Goal: Transaction & Acquisition: Purchase product/service

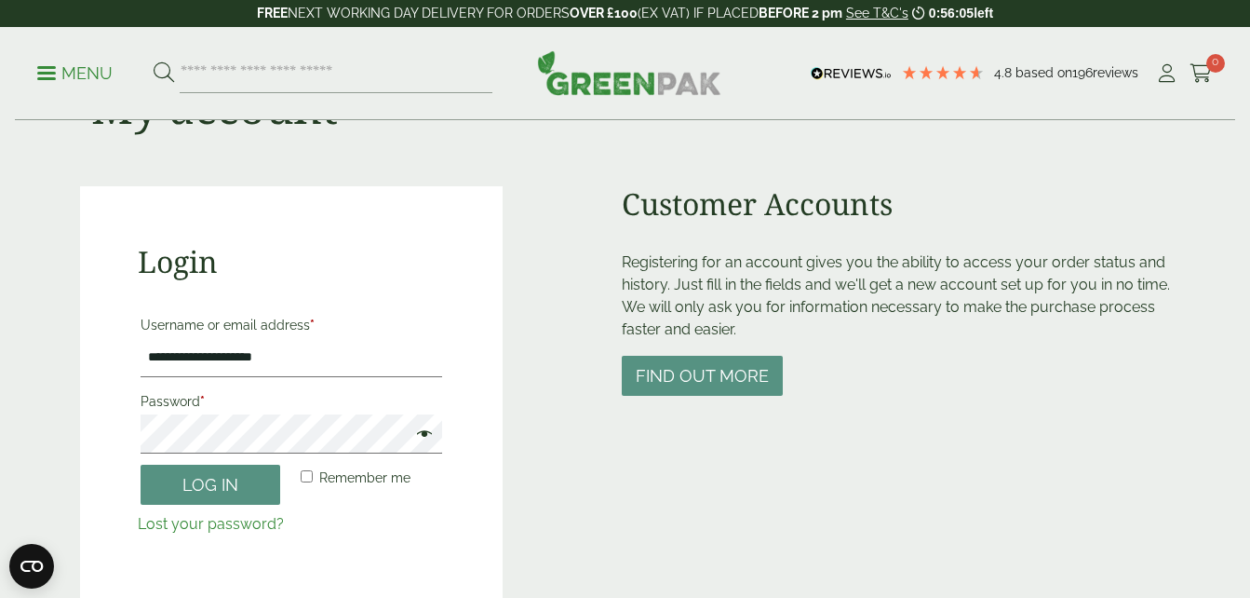
scroll to position [127, 0]
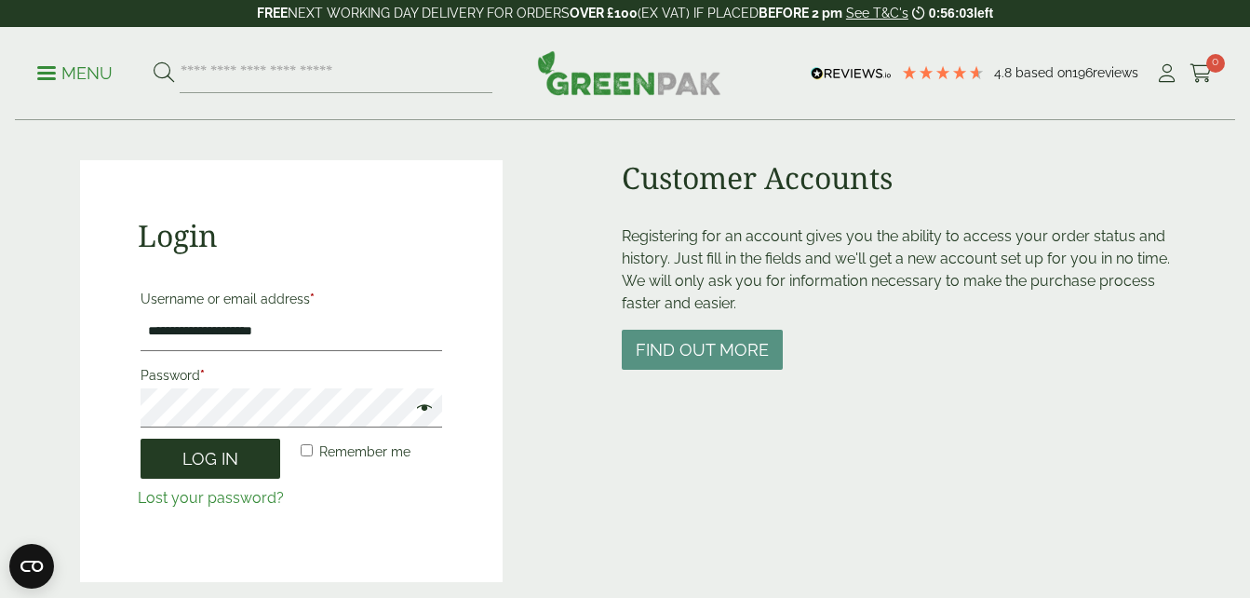
click at [210, 452] on button "Log in" at bounding box center [211, 458] width 140 height 40
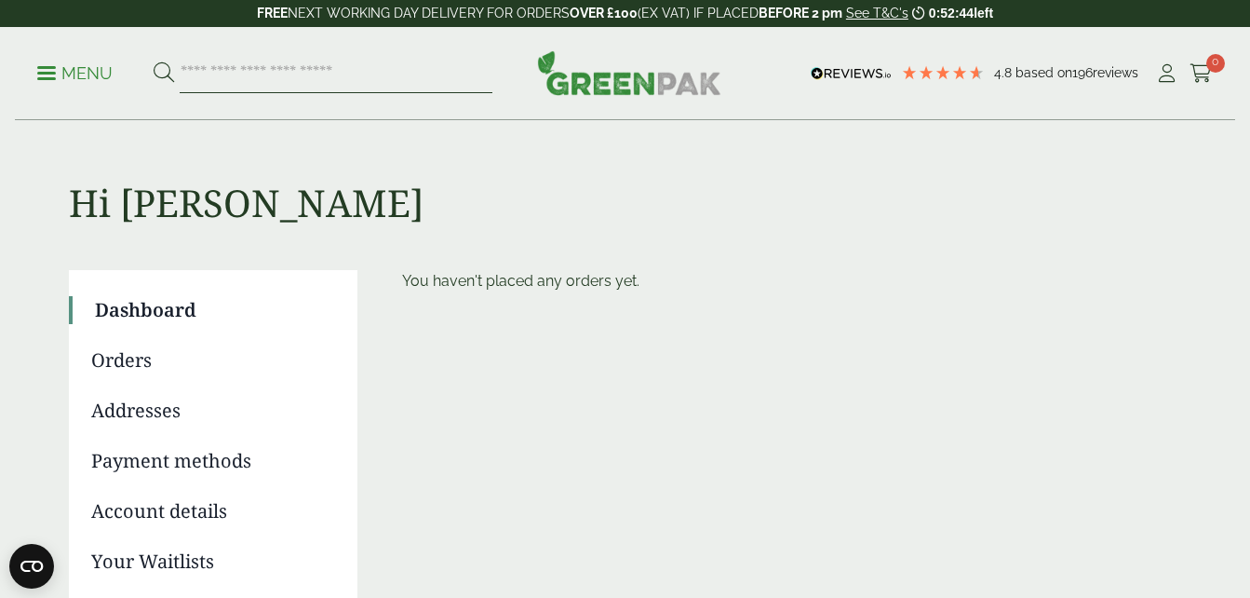
click at [242, 78] on input "search" at bounding box center [336, 73] width 313 height 39
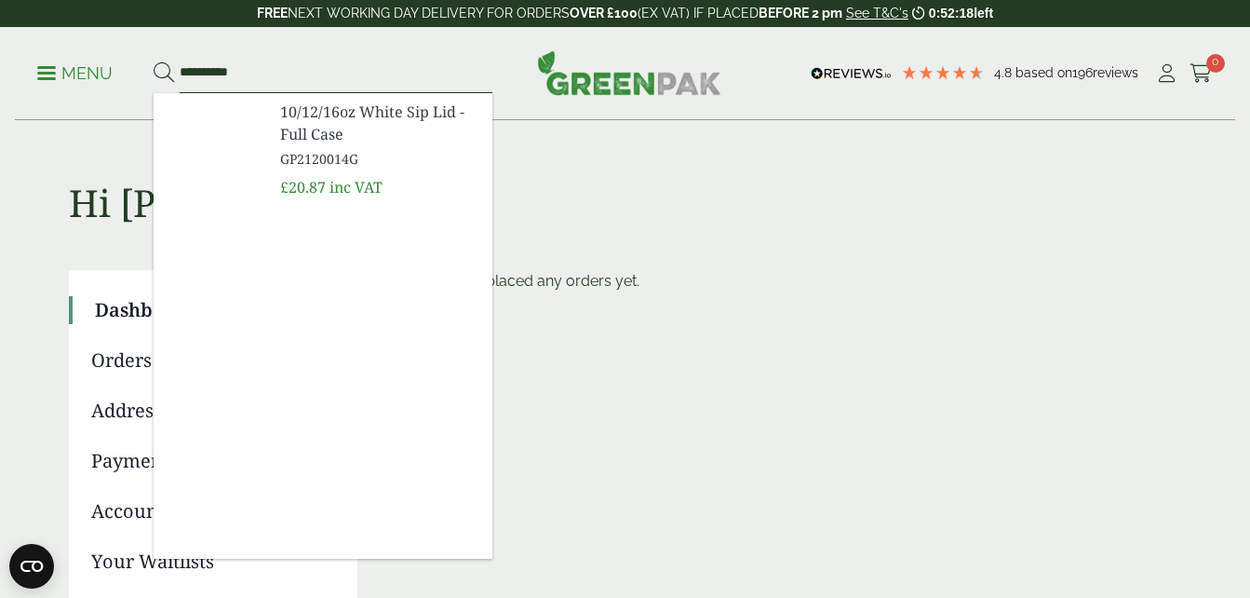
type input "**********"
click at [339, 141] on span "10/12/16oz White Sip Lid - Full Case" at bounding box center [378, 123] width 197 height 45
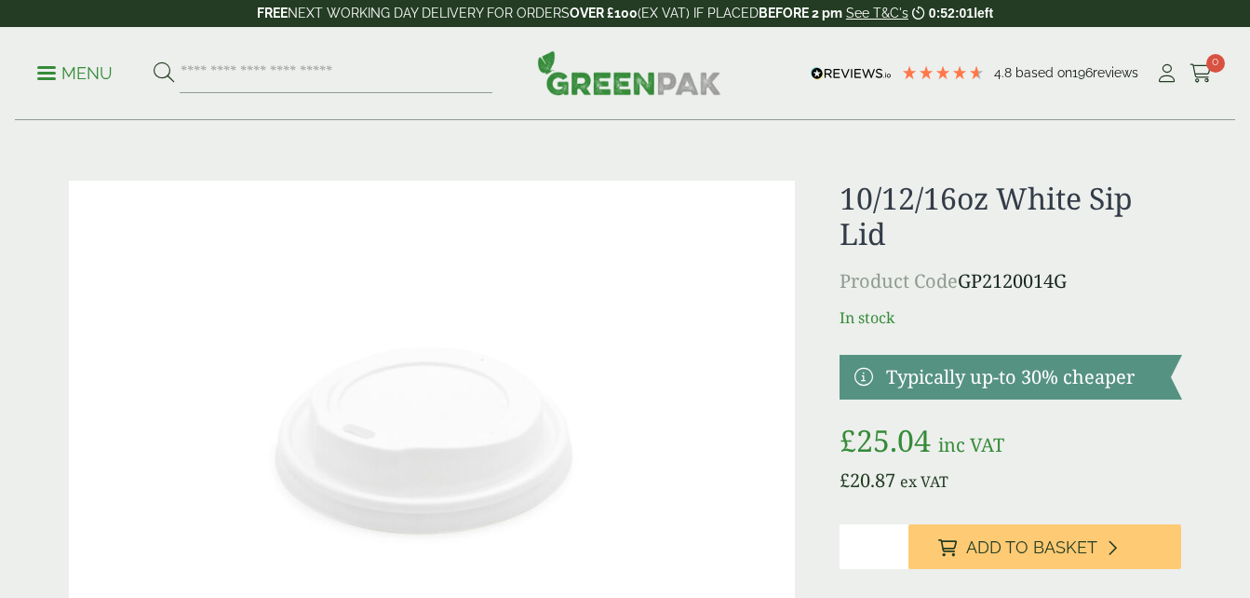
type input "*"
click at [893, 543] on input "*" at bounding box center [874, 546] width 68 height 45
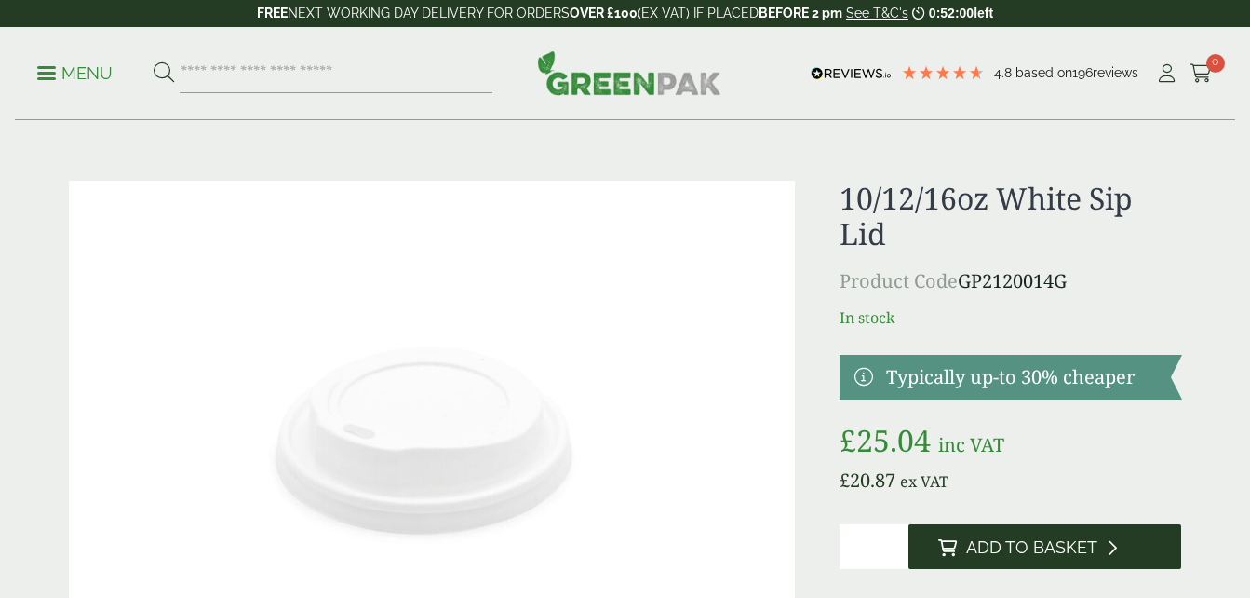
click at [1005, 550] on span "Add to Basket" at bounding box center [1031, 547] width 131 height 20
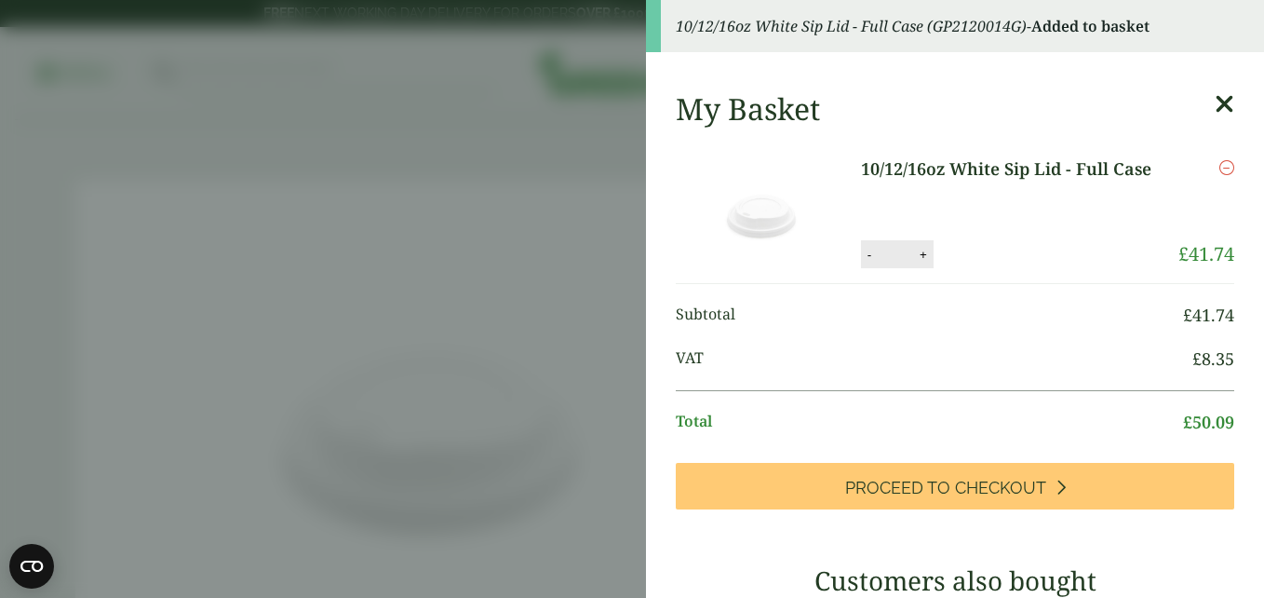
click at [1215, 101] on icon at bounding box center [1225, 104] width 20 height 26
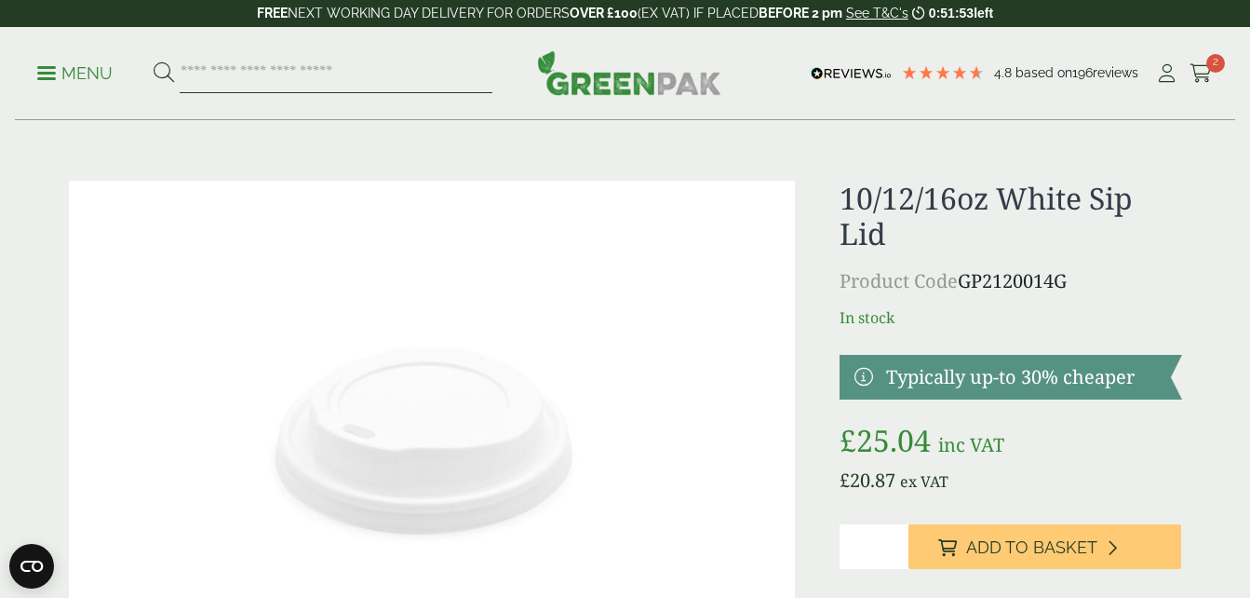
click at [438, 58] on input "search" at bounding box center [336, 73] width 313 height 39
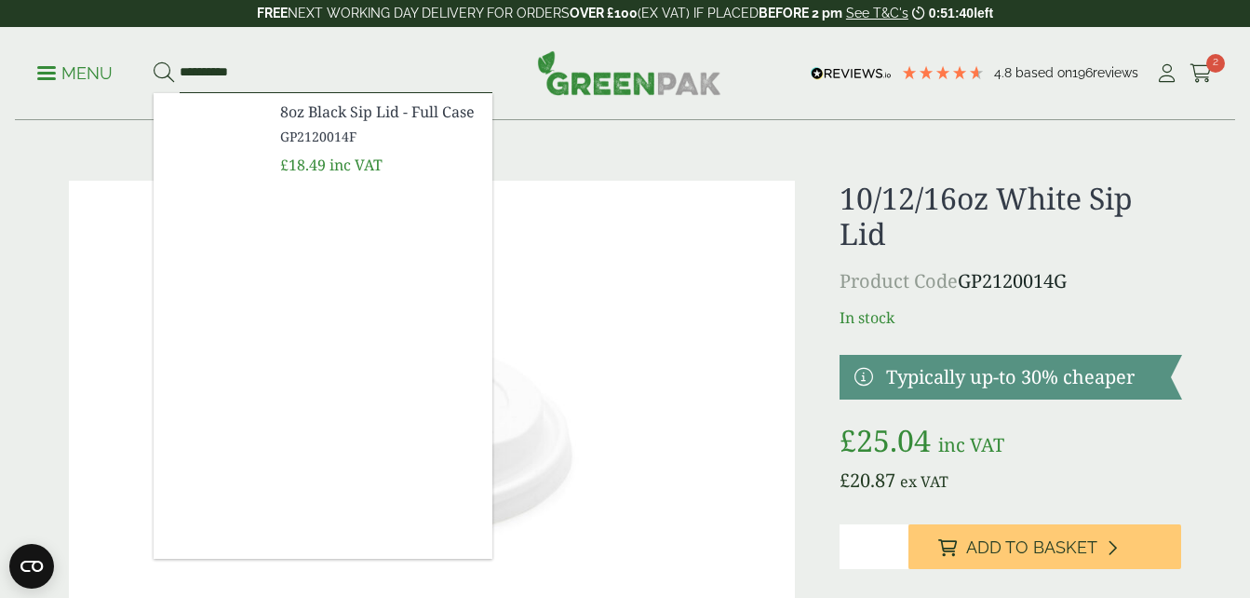
type input "**********"
click at [357, 122] on span "8oz Black Sip Lid - Full Case" at bounding box center [378, 112] width 197 height 22
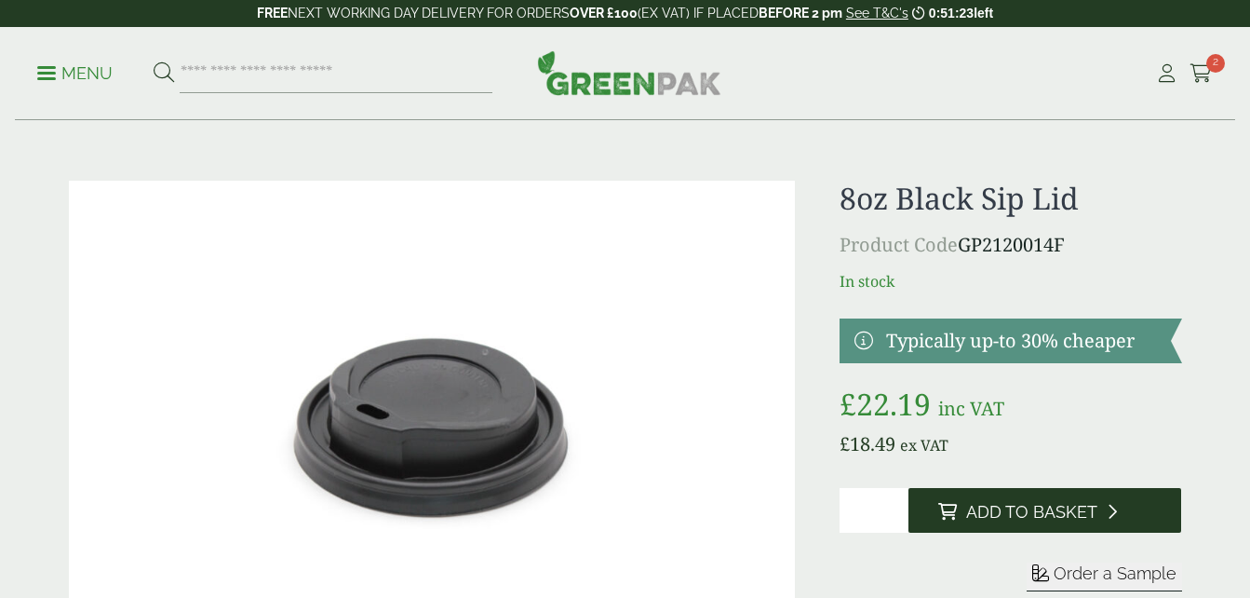
click at [997, 502] on span "Add to Basket" at bounding box center [1031, 512] width 131 height 20
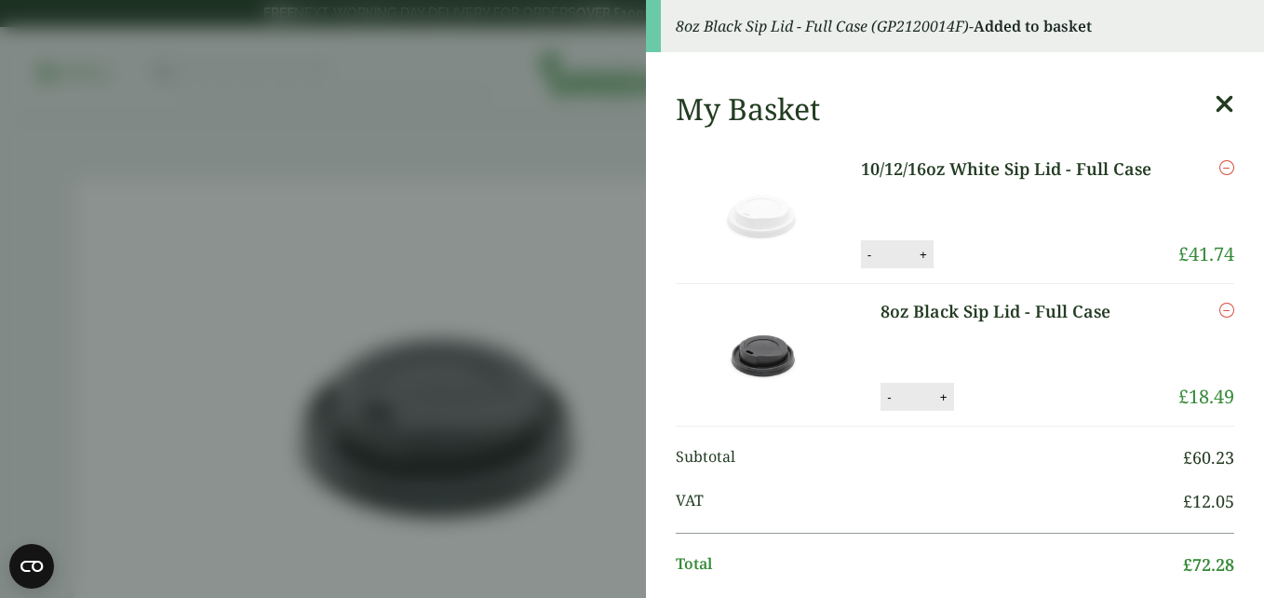
click at [1215, 100] on icon at bounding box center [1225, 104] width 20 height 26
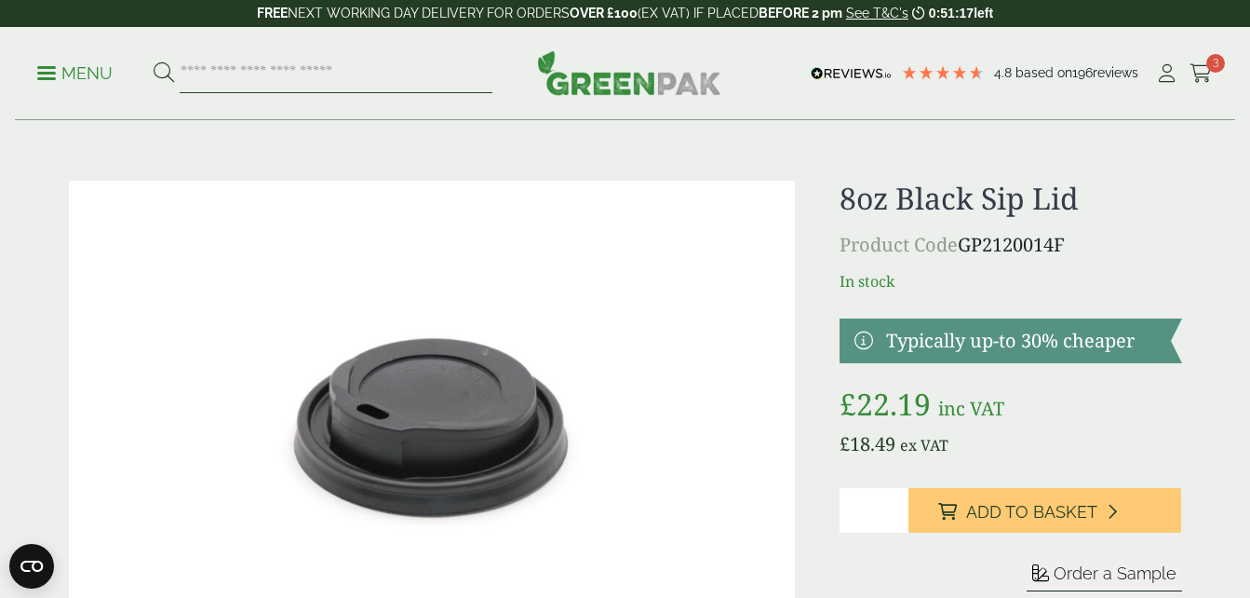
click at [246, 79] on input "search" at bounding box center [336, 73] width 313 height 39
click at [154, 61] on button at bounding box center [164, 73] width 20 height 24
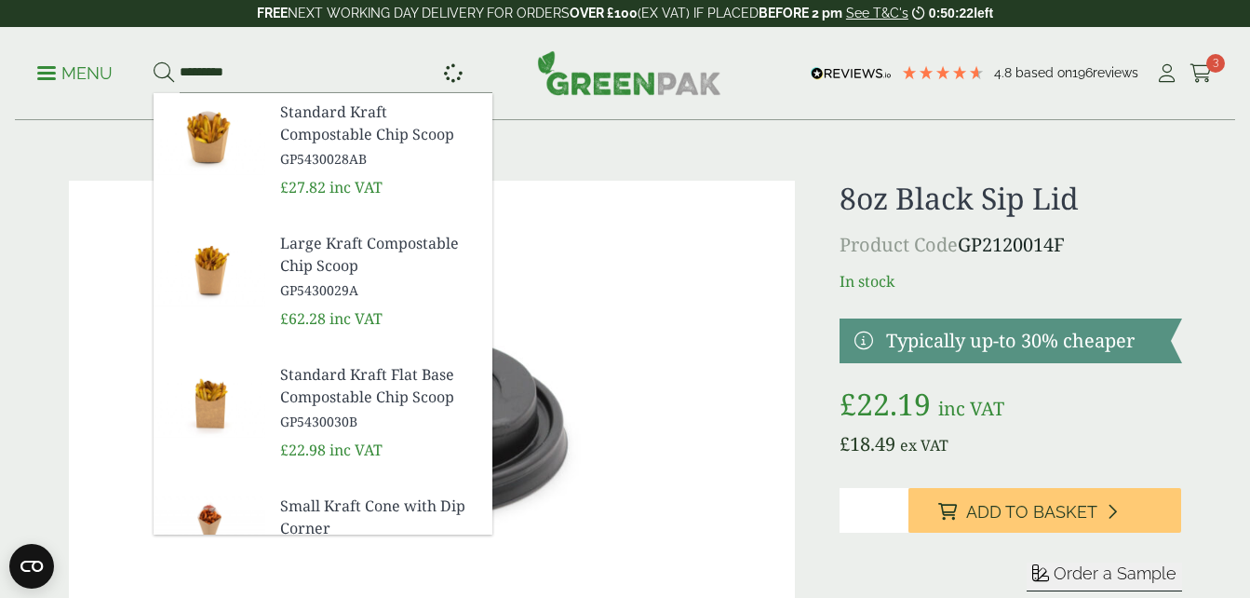
click at [162, 66] on icon at bounding box center [164, 72] width 20 height 20
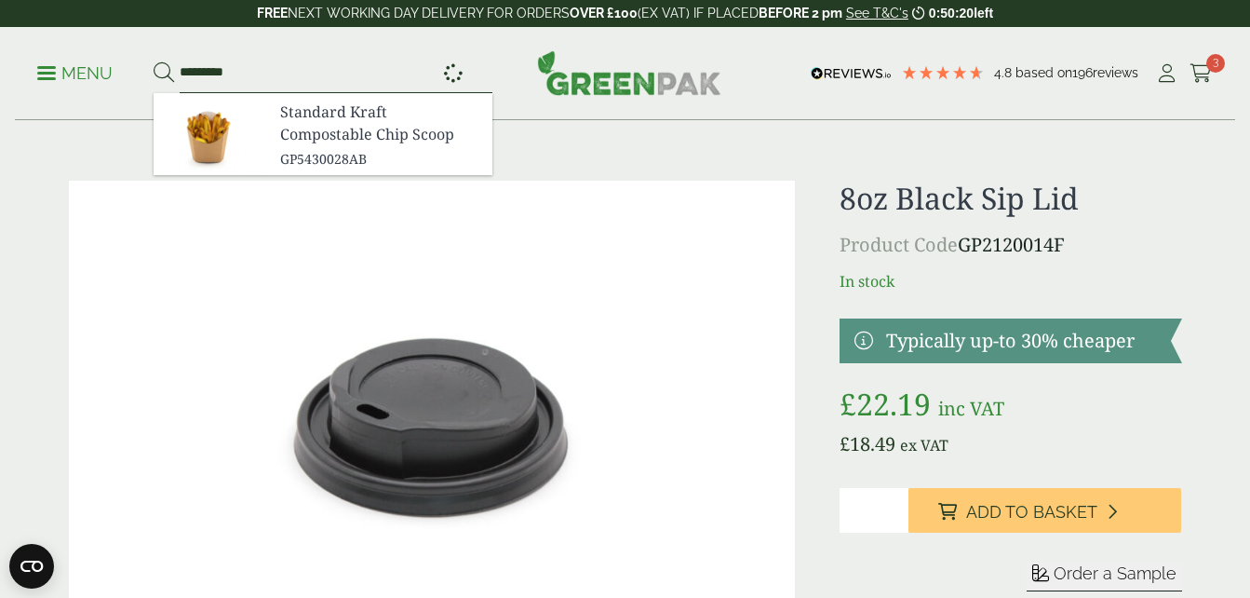
click at [272, 65] on input "*********" at bounding box center [336, 73] width 313 height 39
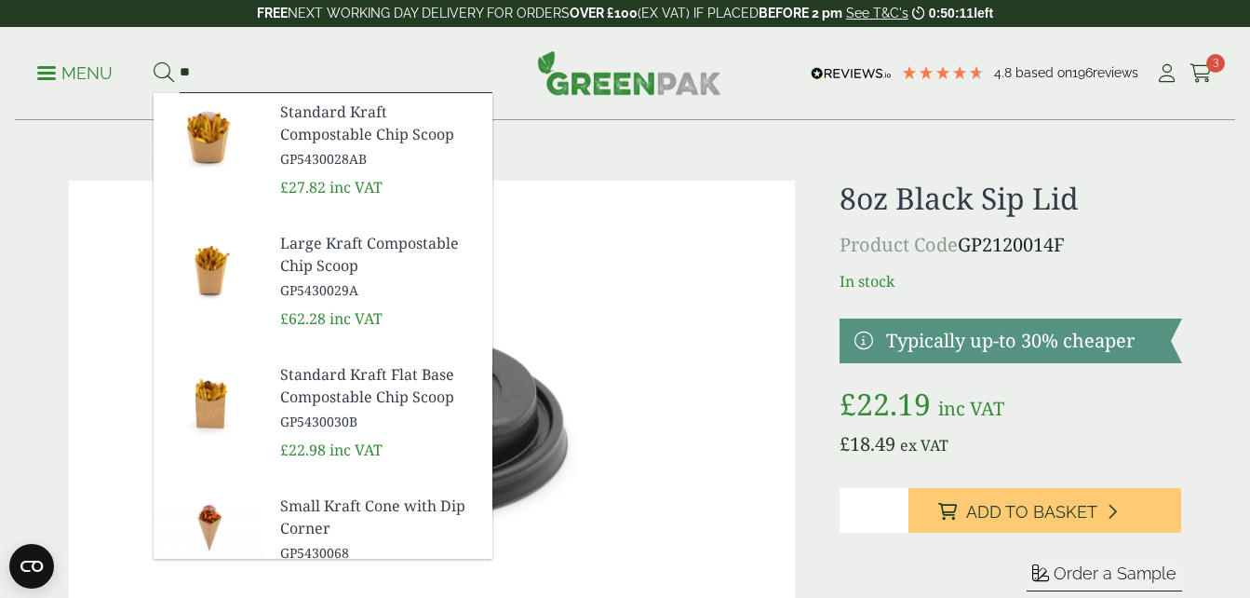
type input "*"
click at [668, 195] on img at bounding box center [432, 423] width 727 height 484
click at [258, 74] on input "search" at bounding box center [336, 73] width 313 height 39
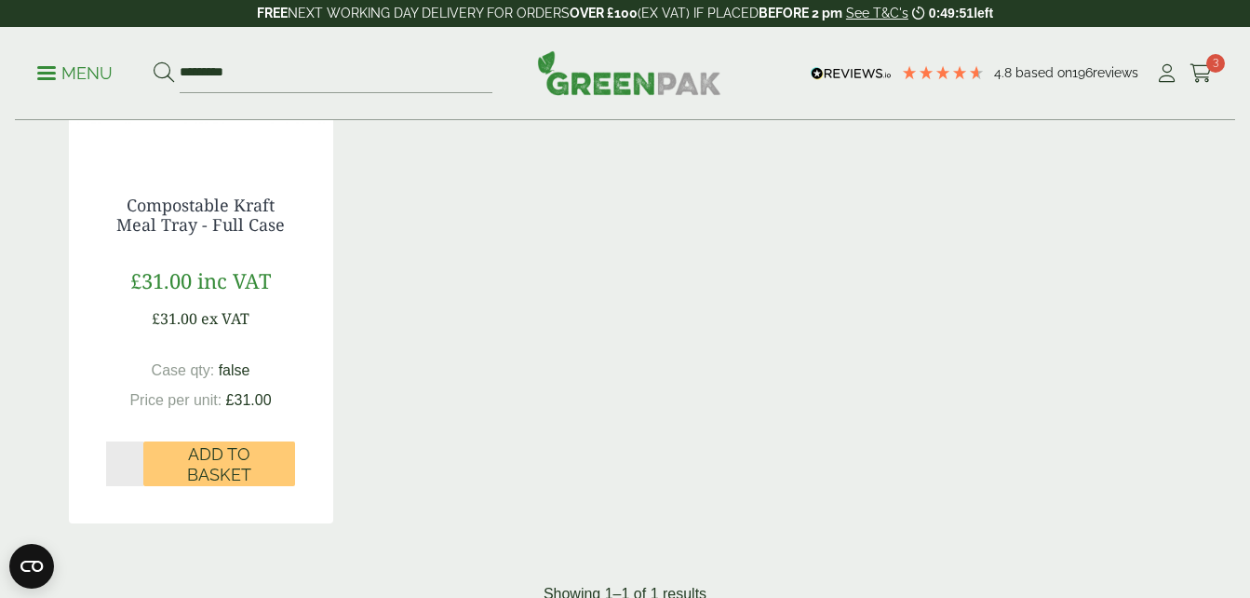
scroll to position [527, 0]
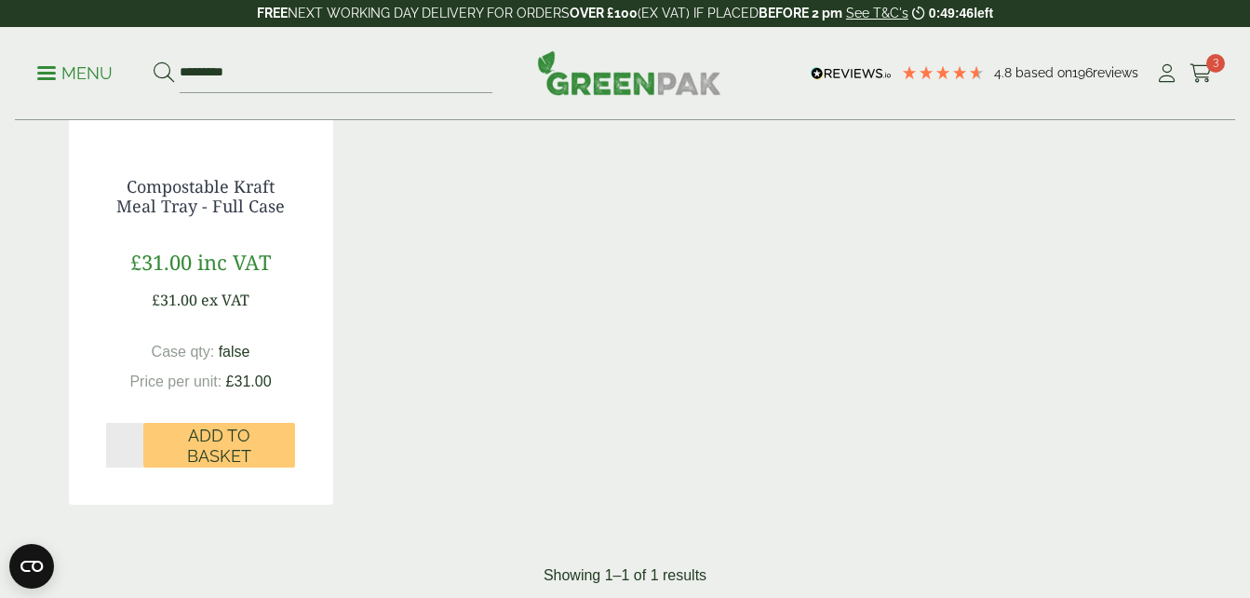
click at [137, 437] on input "*" at bounding box center [125, 445] width 38 height 45
type input "*"
click at [132, 440] on input "*" at bounding box center [125, 445] width 38 height 45
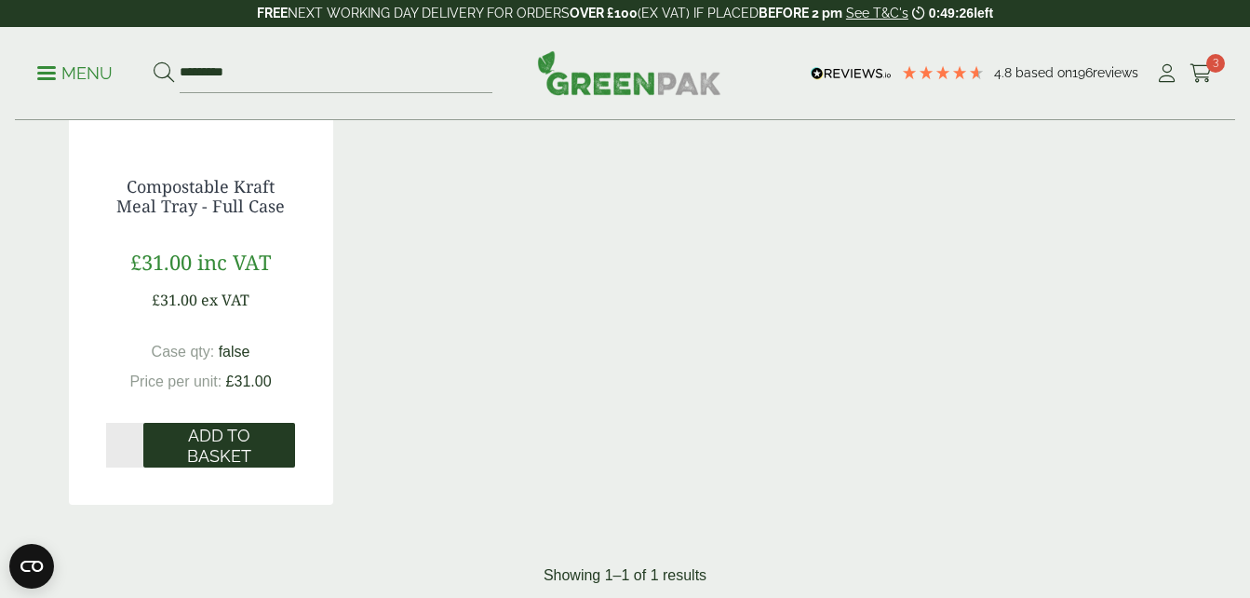
click at [213, 438] on span "Add to Basket" at bounding box center [219, 445] width 126 height 40
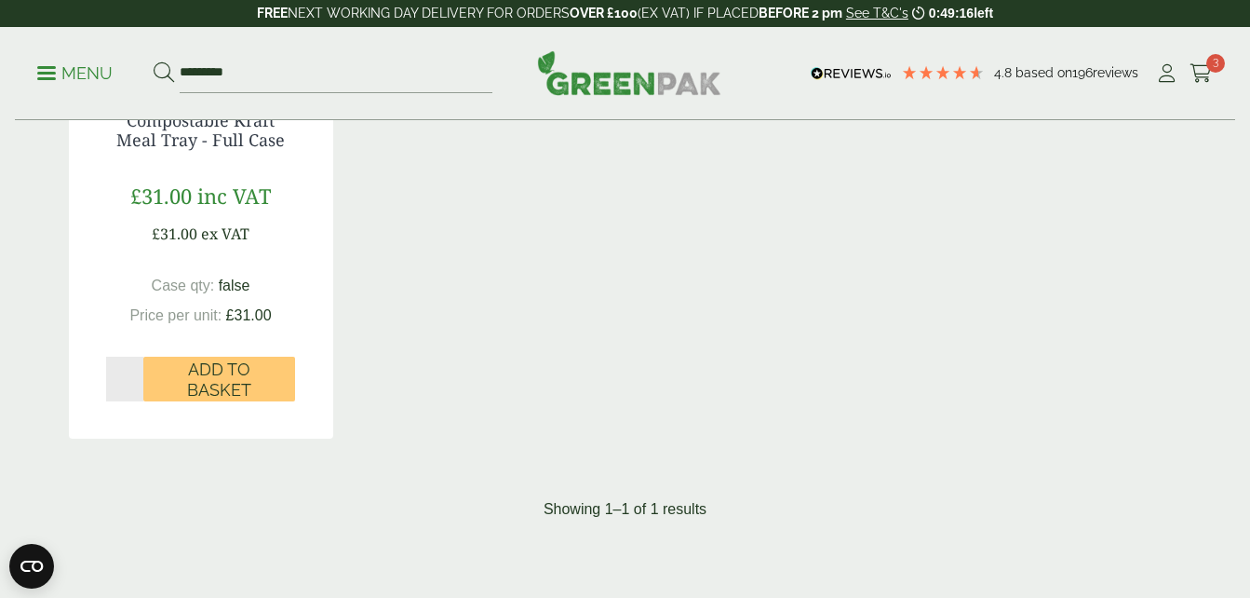
scroll to position [596, 0]
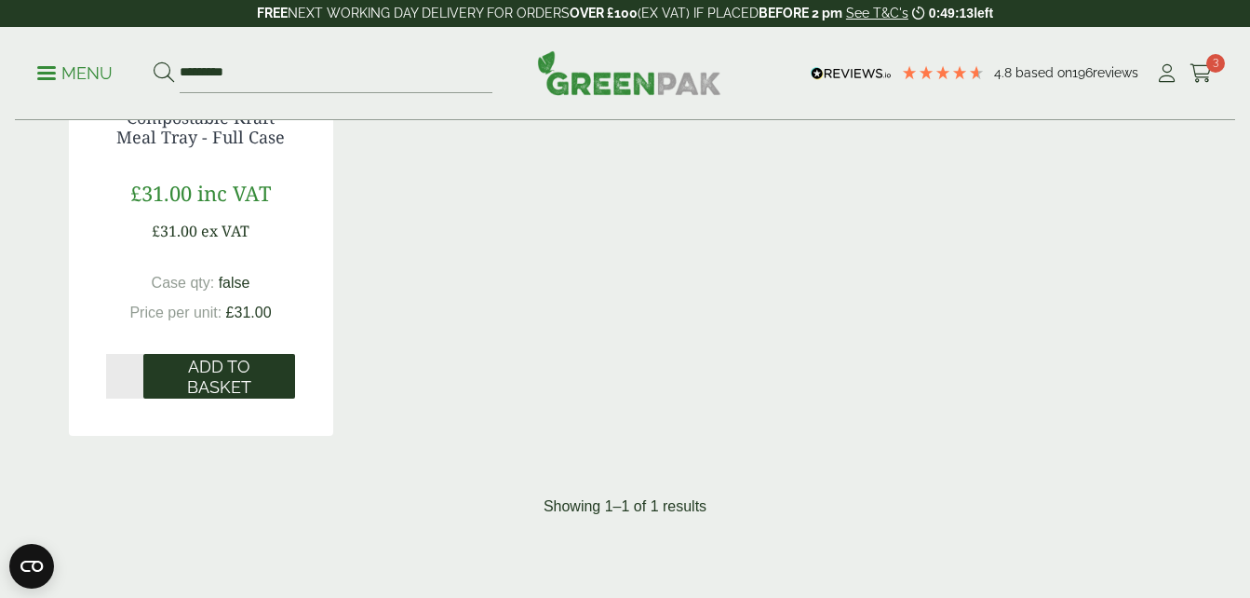
click at [231, 380] on span "Add to Basket" at bounding box center [219, 377] width 126 height 40
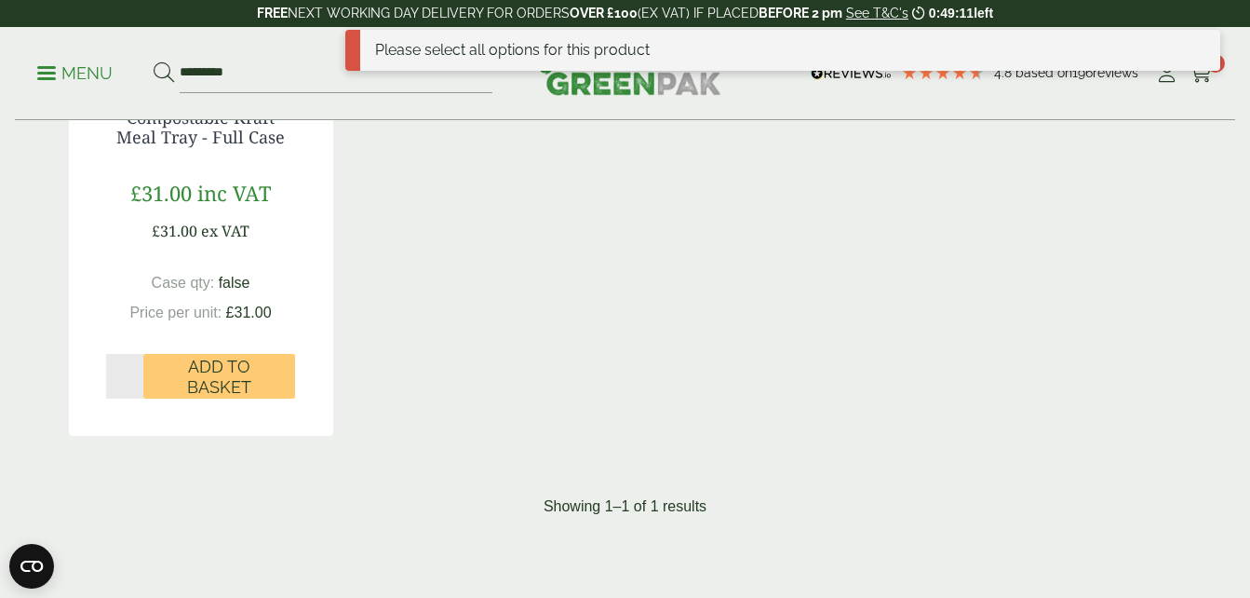
click at [203, 195] on span "inc VAT" at bounding box center [234, 193] width 74 height 28
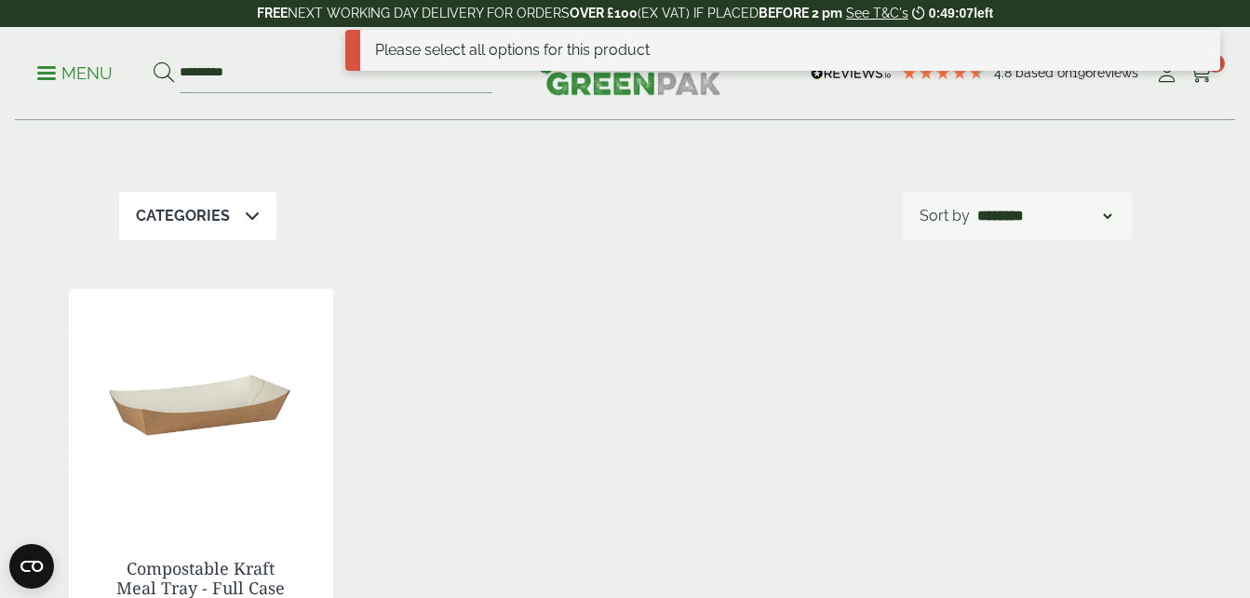
scroll to position [88, 0]
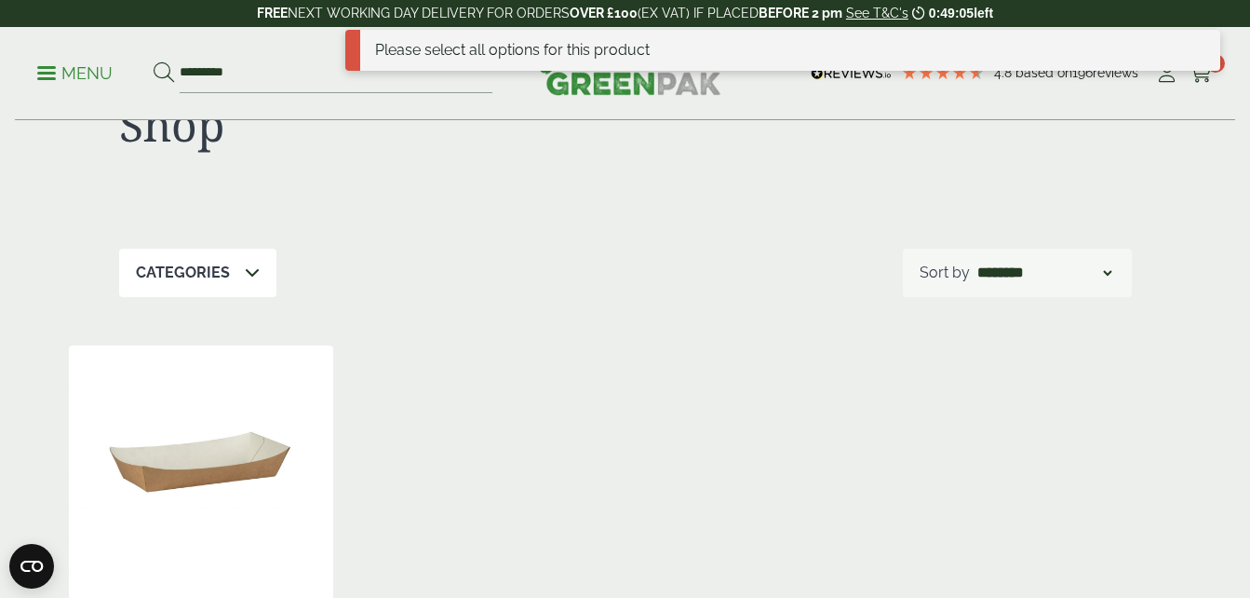
click at [236, 436] on img at bounding box center [201, 461] width 264 height 233
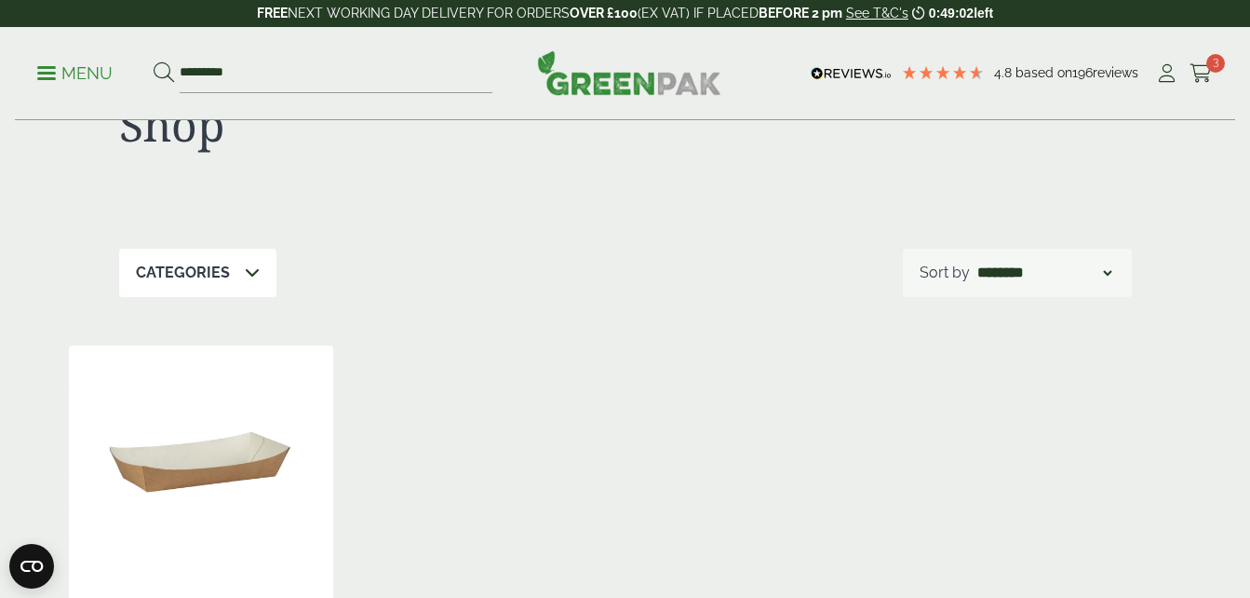
click at [222, 439] on img at bounding box center [201, 461] width 264 height 233
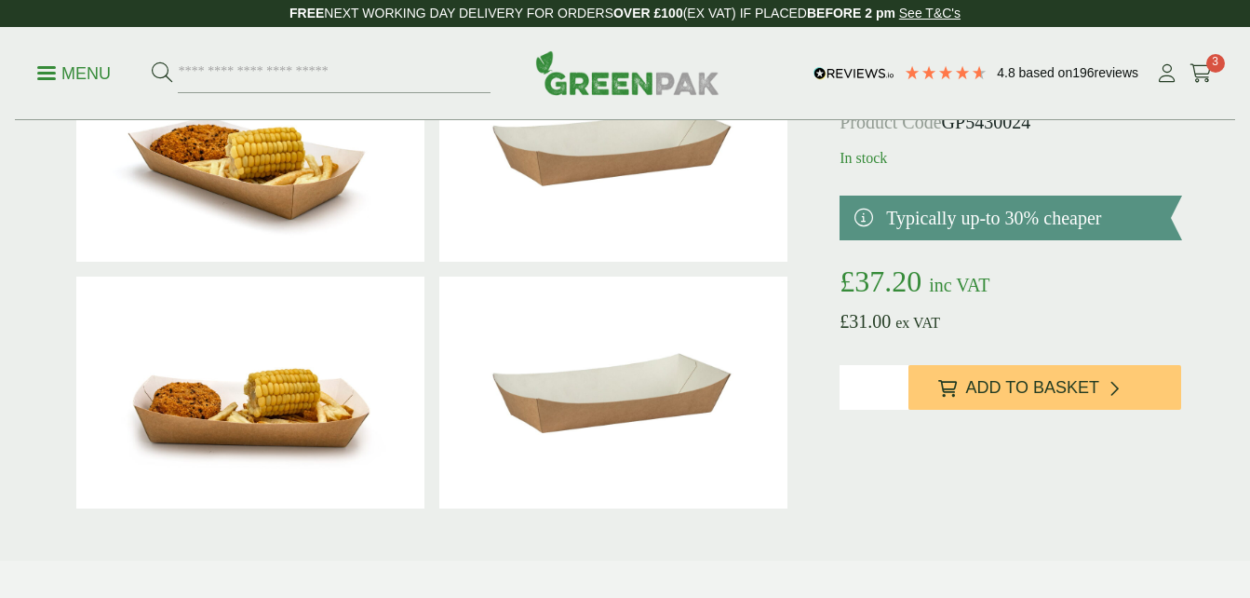
scroll to position [205, 0]
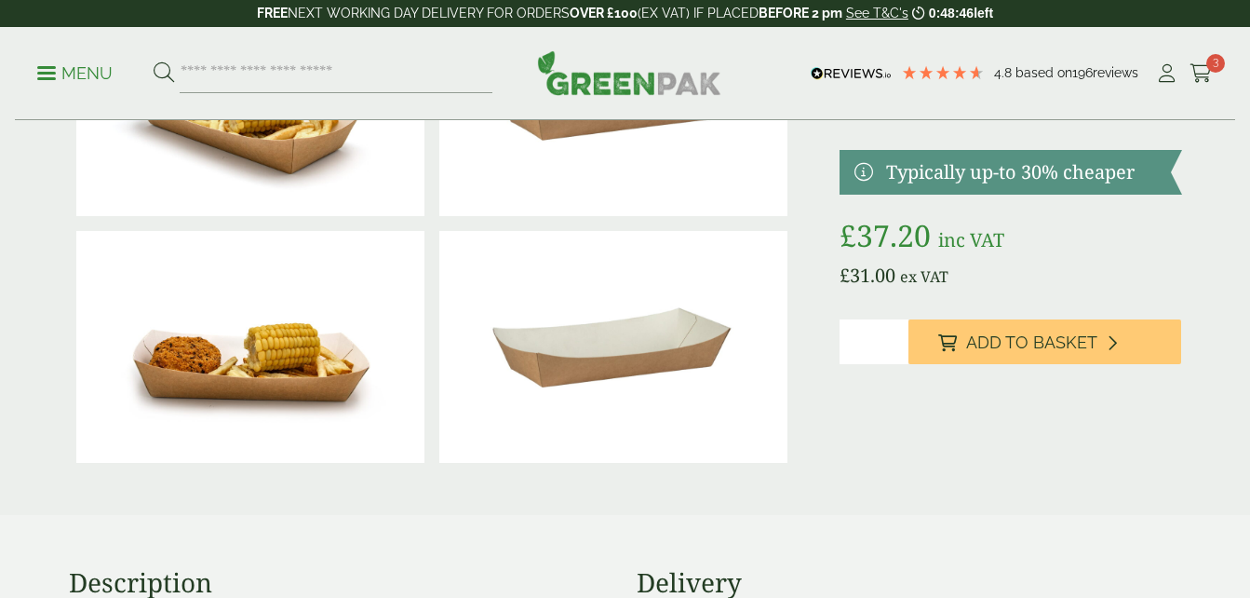
click at [893, 336] on input "*" at bounding box center [874, 341] width 68 height 45
type input "*"
click at [893, 336] on input "*" at bounding box center [874, 341] width 68 height 45
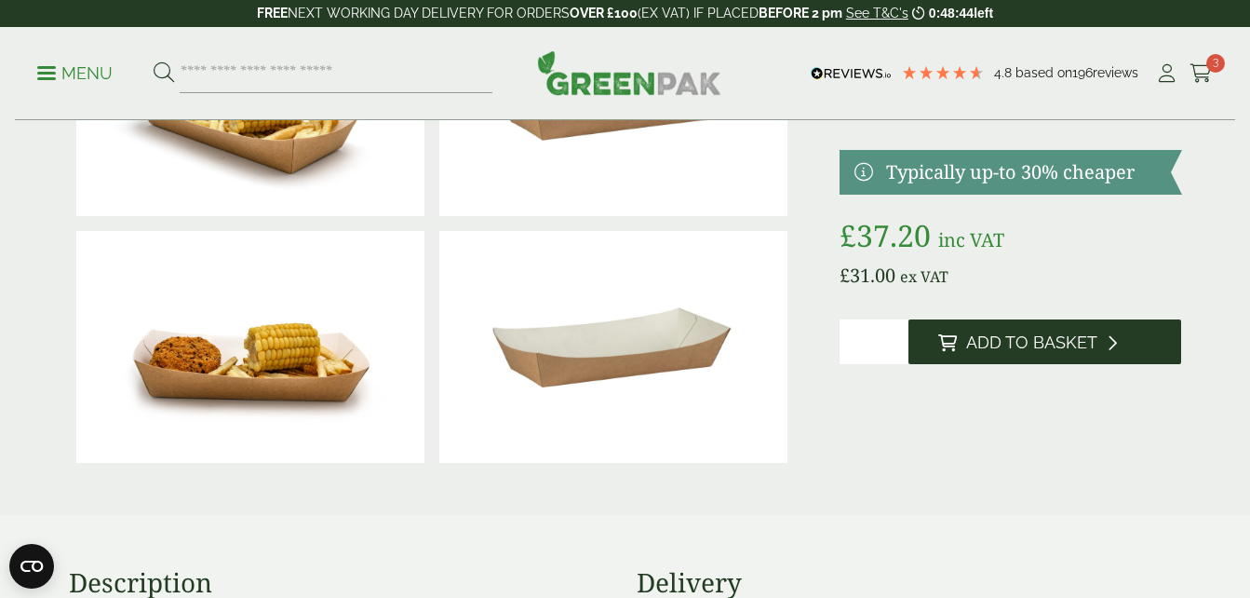
click at [1053, 328] on button "Add to Basket" at bounding box center [1046, 341] width 274 height 45
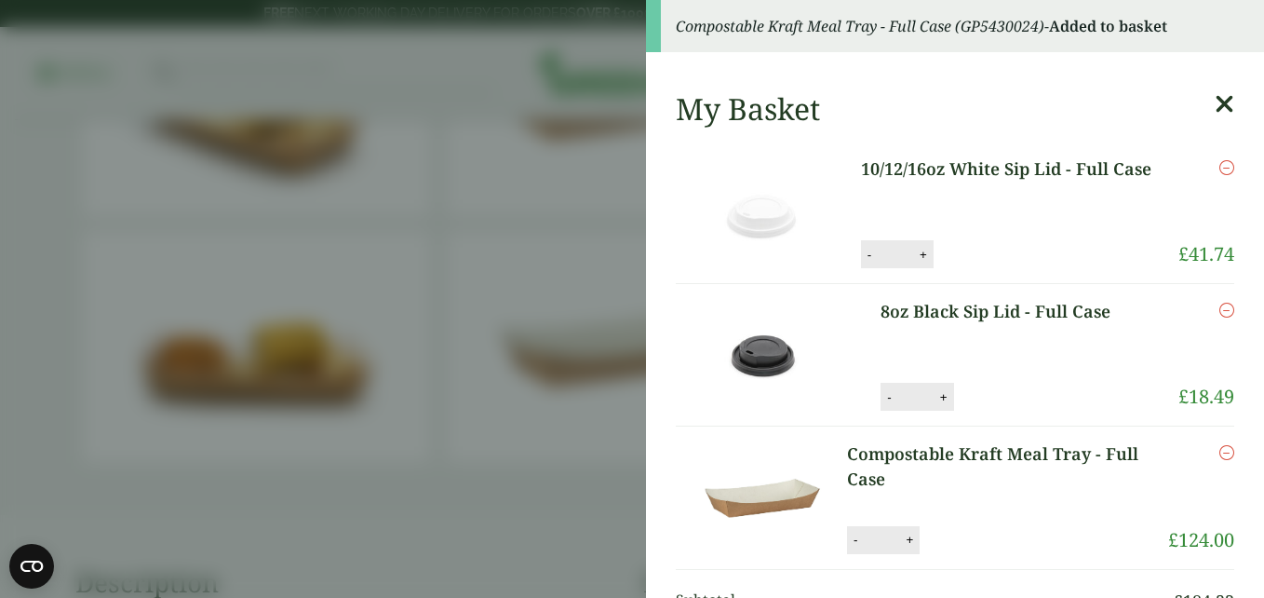
click at [1184, 99] on div "My Basket" at bounding box center [955, 108] width 559 height 35
click at [1215, 100] on icon at bounding box center [1225, 104] width 20 height 26
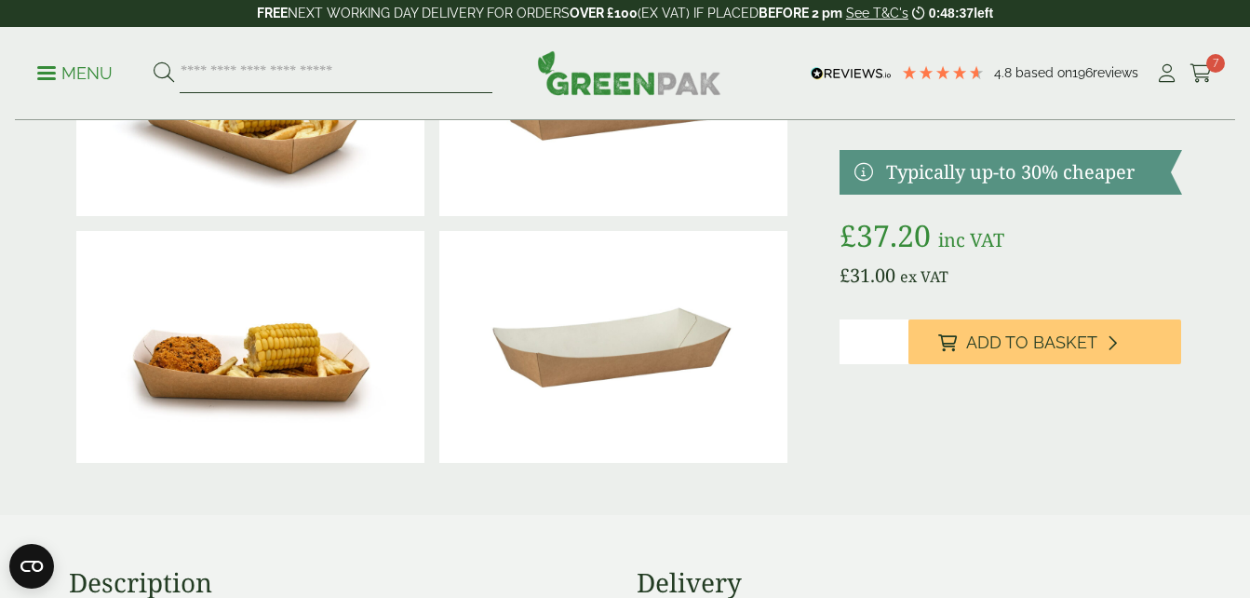
click at [381, 61] on input "search" at bounding box center [336, 73] width 313 height 39
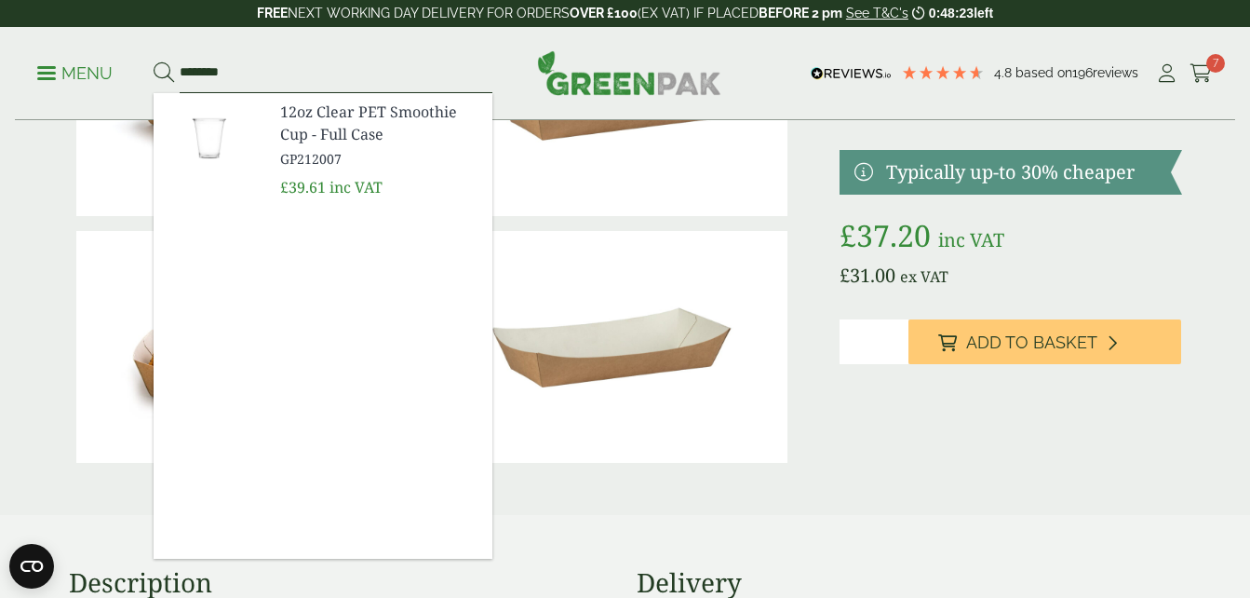
type input "********"
click at [344, 121] on span "12oz Clear PET Smoothie Cup - Full Case" at bounding box center [378, 123] width 197 height 45
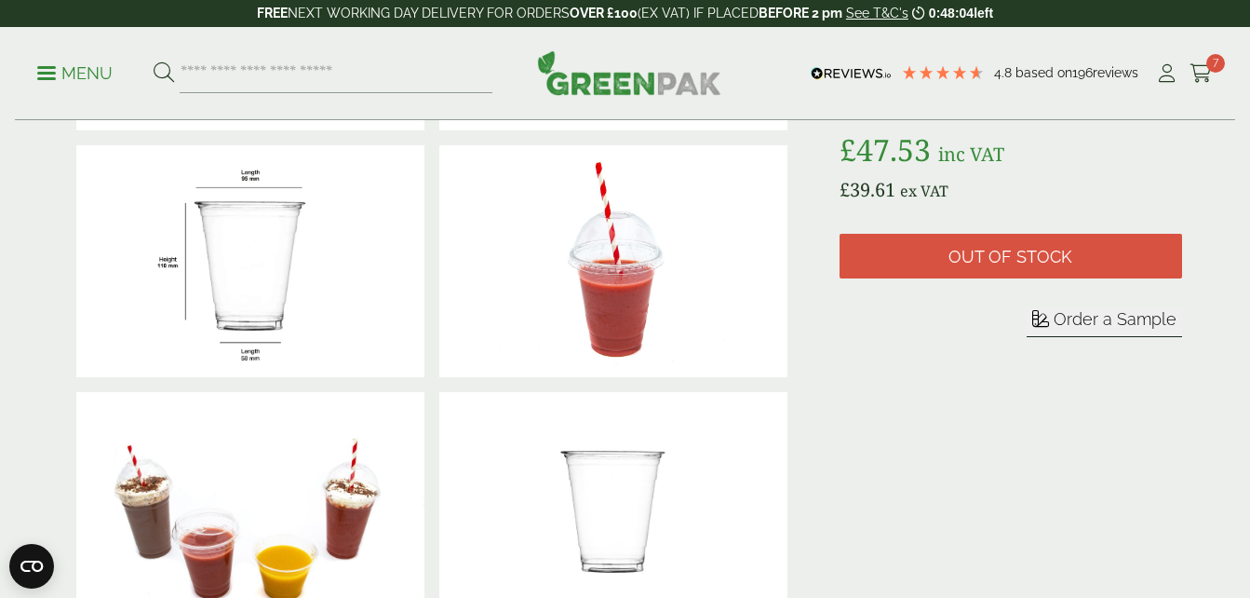
scroll to position [406, 0]
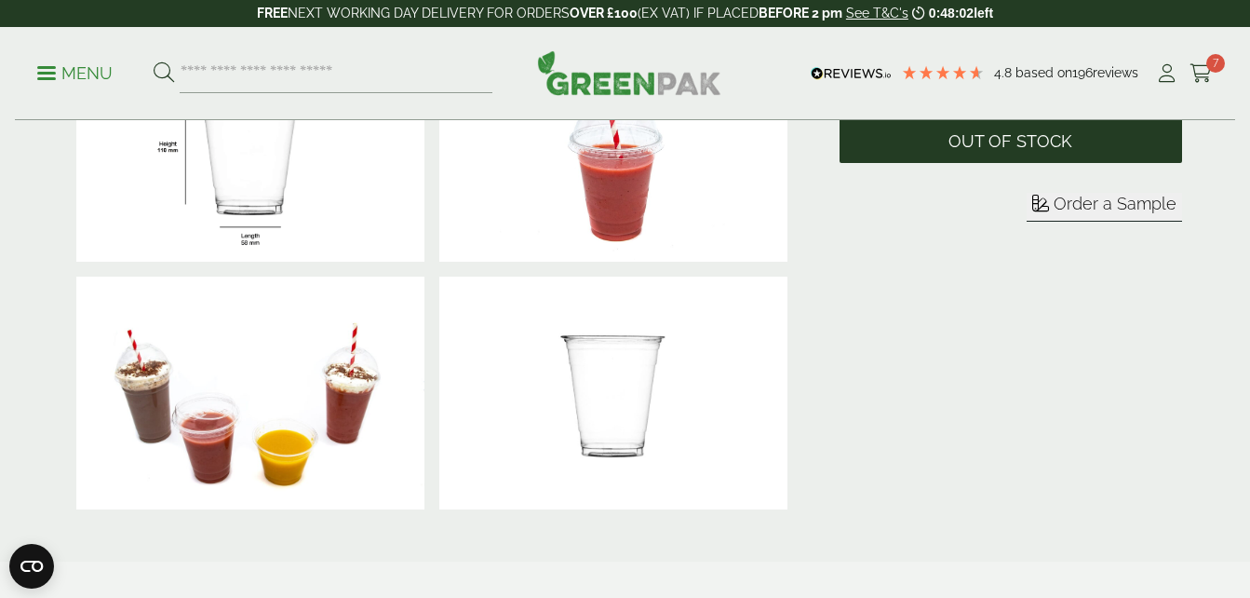
click at [981, 153] on span "Out of stock" at bounding box center [1011, 140] width 342 height 45
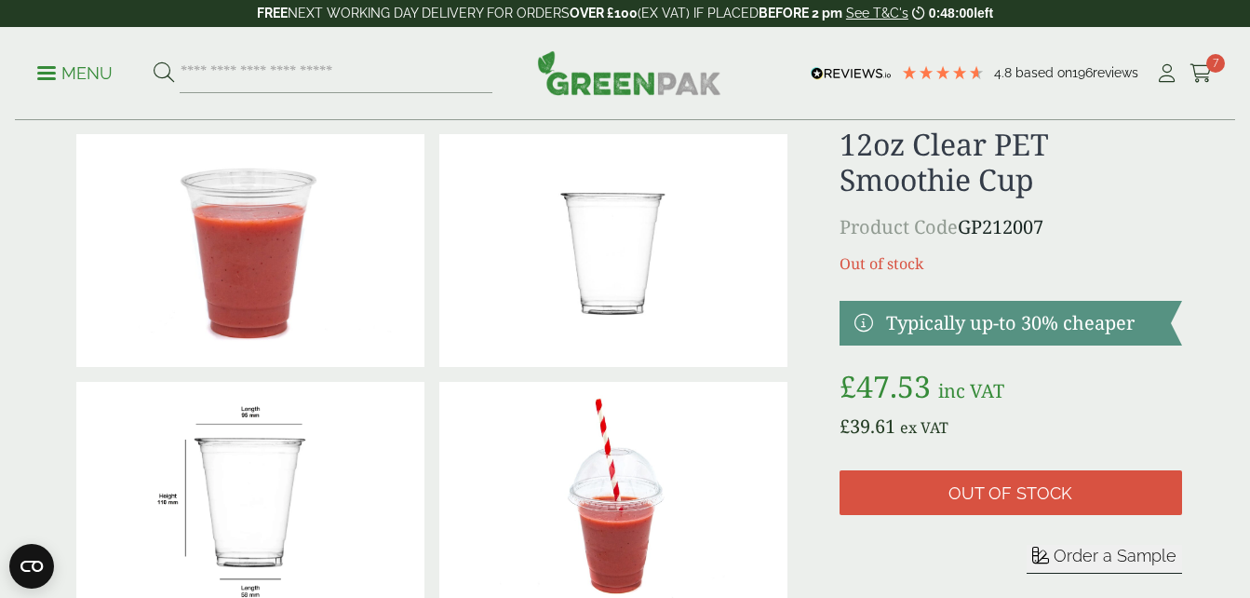
scroll to position [0, 0]
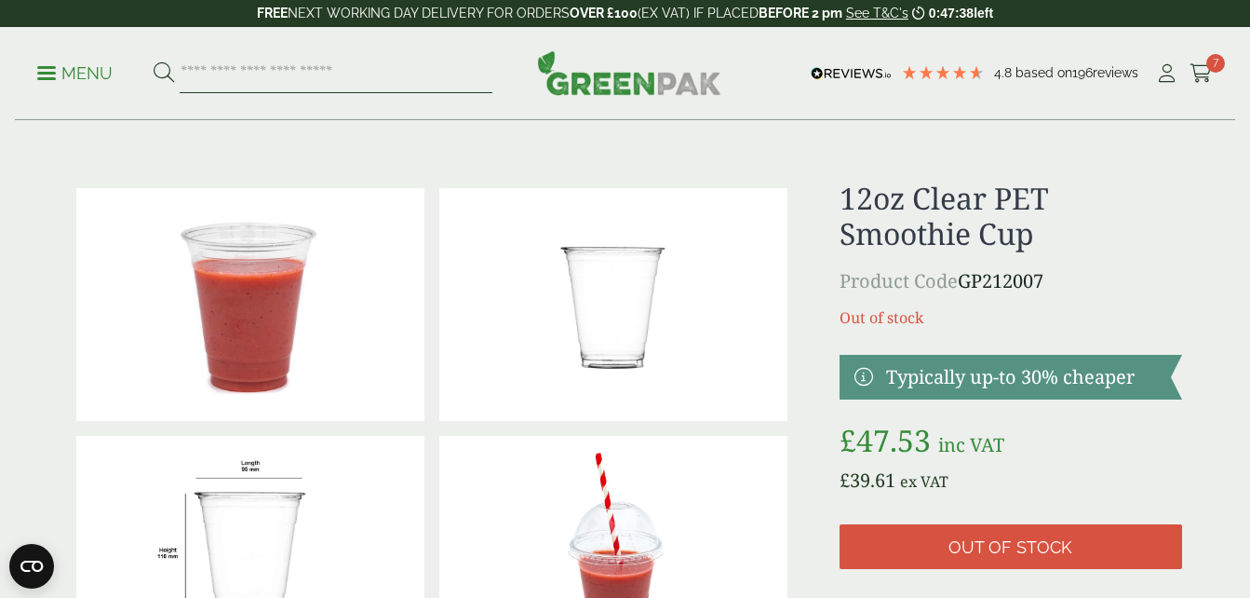
click at [247, 61] on input "search" at bounding box center [336, 73] width 313 height 39
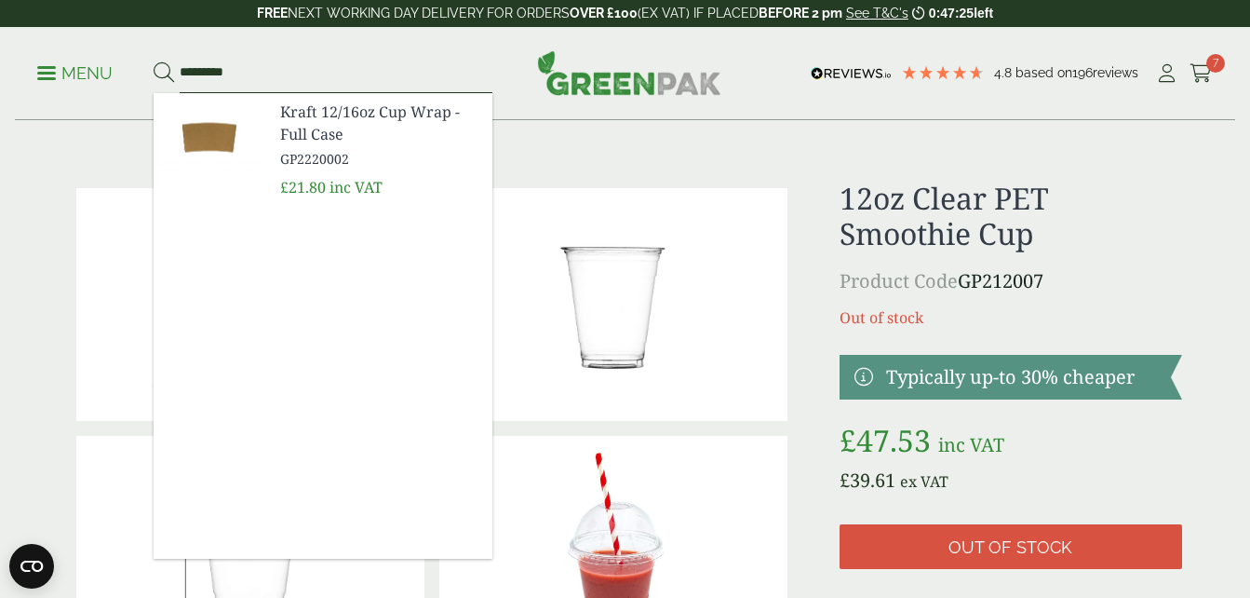
type input "*********"
click at [332, 128] on span "Kraft 12/16oz Cup Wrap - Full Case" at bounding box center [378, 123] width 197 height 45
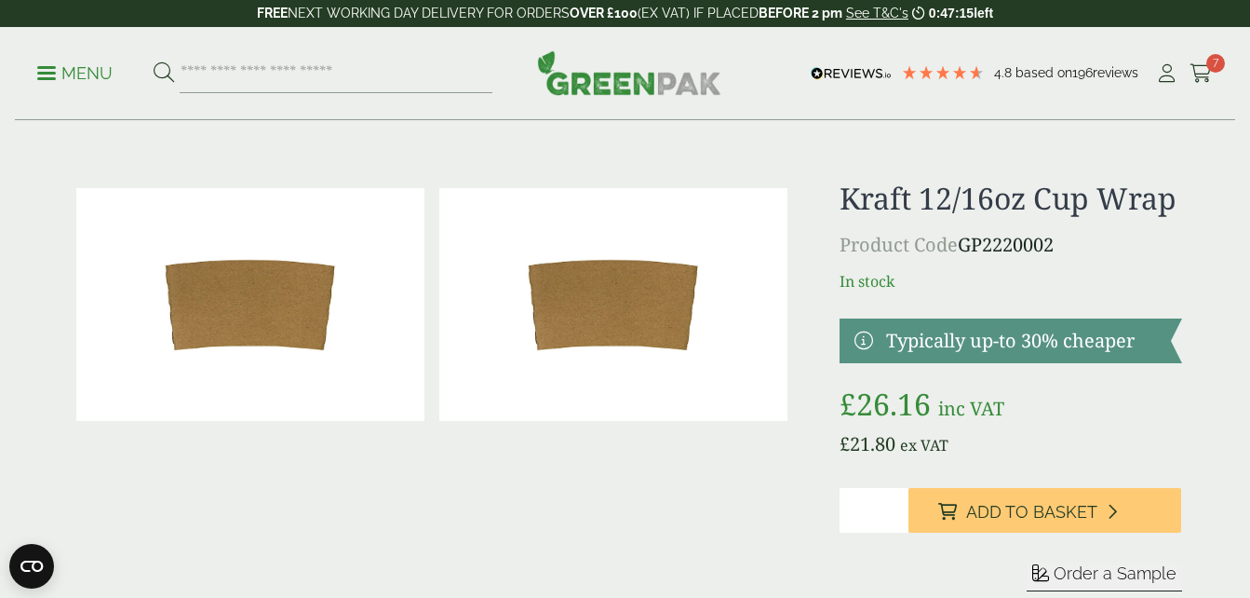
click at [897, 506] on input "*" at bounding box center [874, 510] width 68 height 45
type input "*"
click at [897, 506] on input "*" at bounding box center [874, 510] width 68 height 45
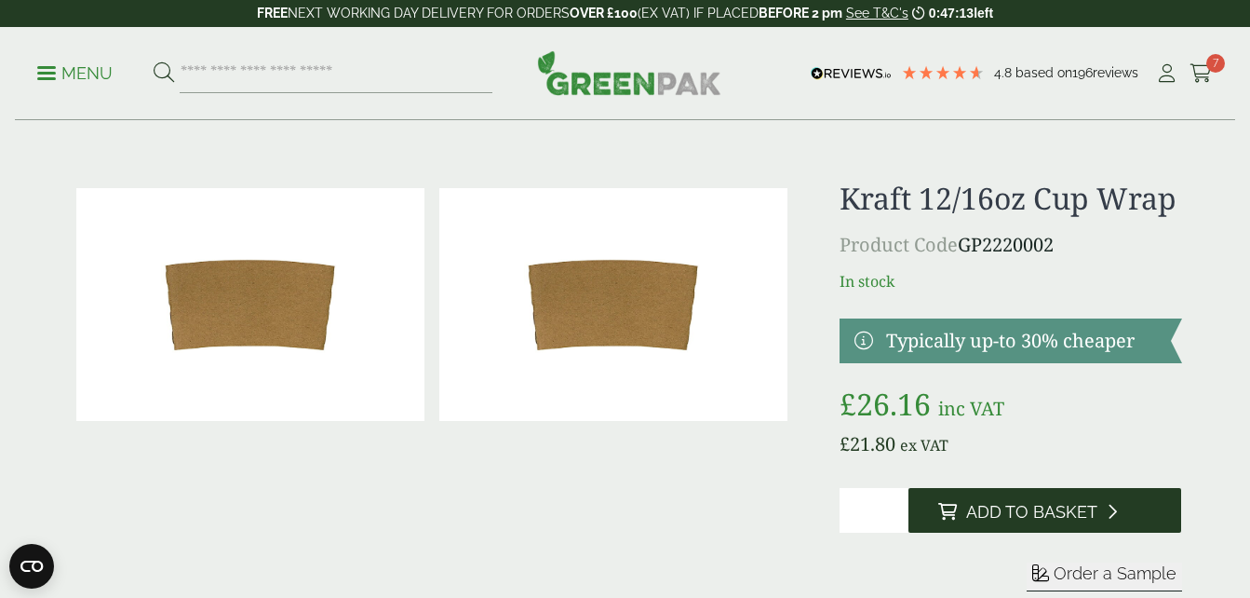
click at [1012, 511] on span "Add to Basket" at bounding box center [1031, 512] width 131 height 20
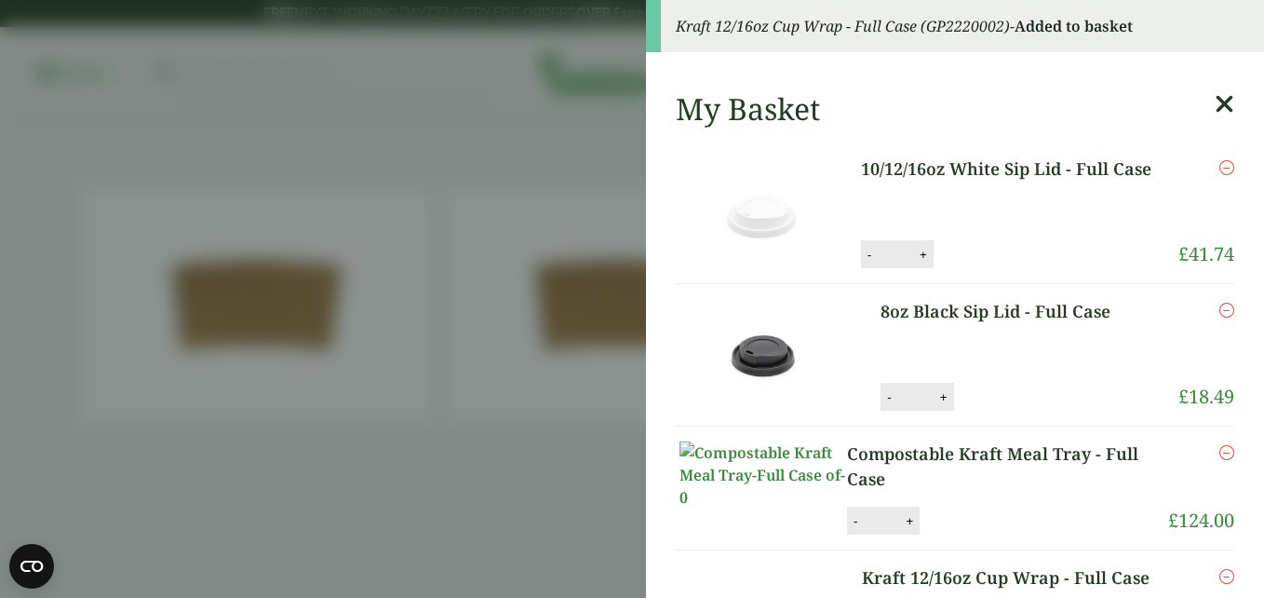
click at [1215, 97] on icon at bounding box center [1225, 104] width 20 height 26
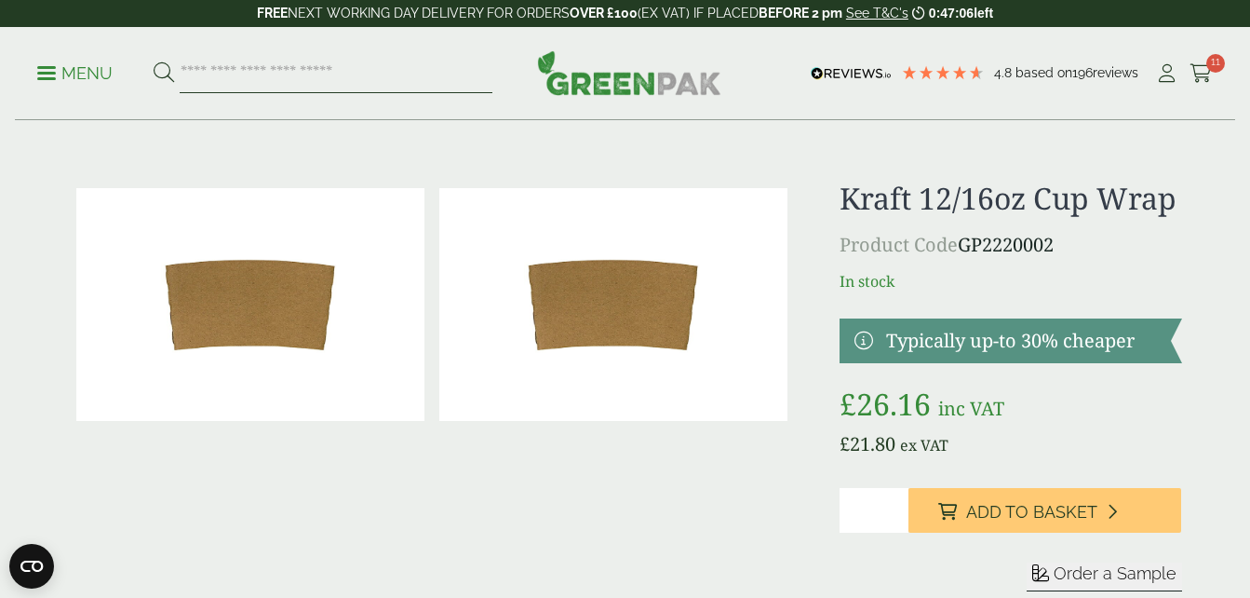
click at [235, 83] on input "search" at bounding box center [336, 73] width 313 height 39
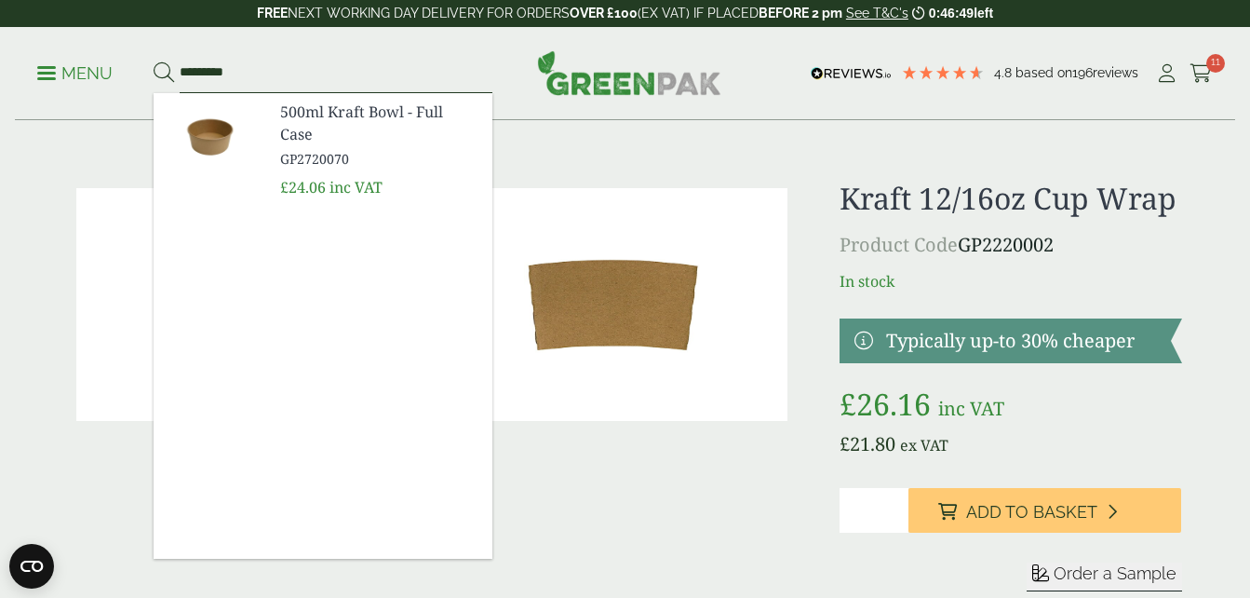
type input "*********"
click at [330, 114] on span "500ml Kraft Bowl - Full Case" at bounding box center [378, 123] width 197 height 45
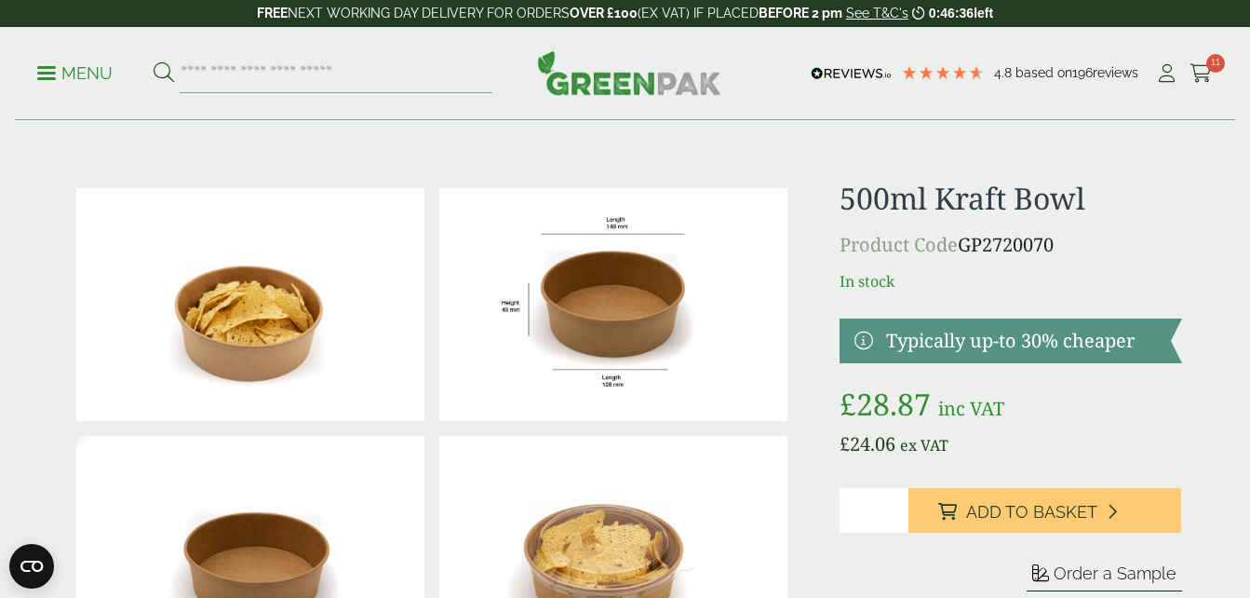
type input "*"
click at [895, 505] on input "*" at bounding box center [874, 510] width 68 height 45
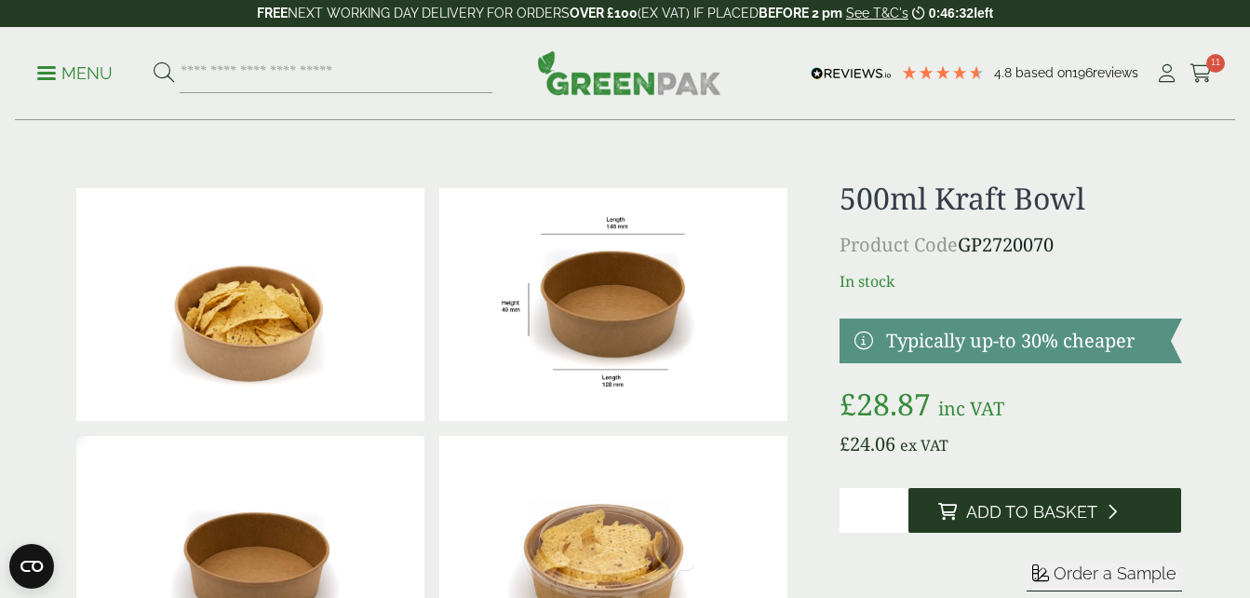
click at [1015, 511] on span "Add to Basket" at bounding box center [1031, 512] width 131 height 20
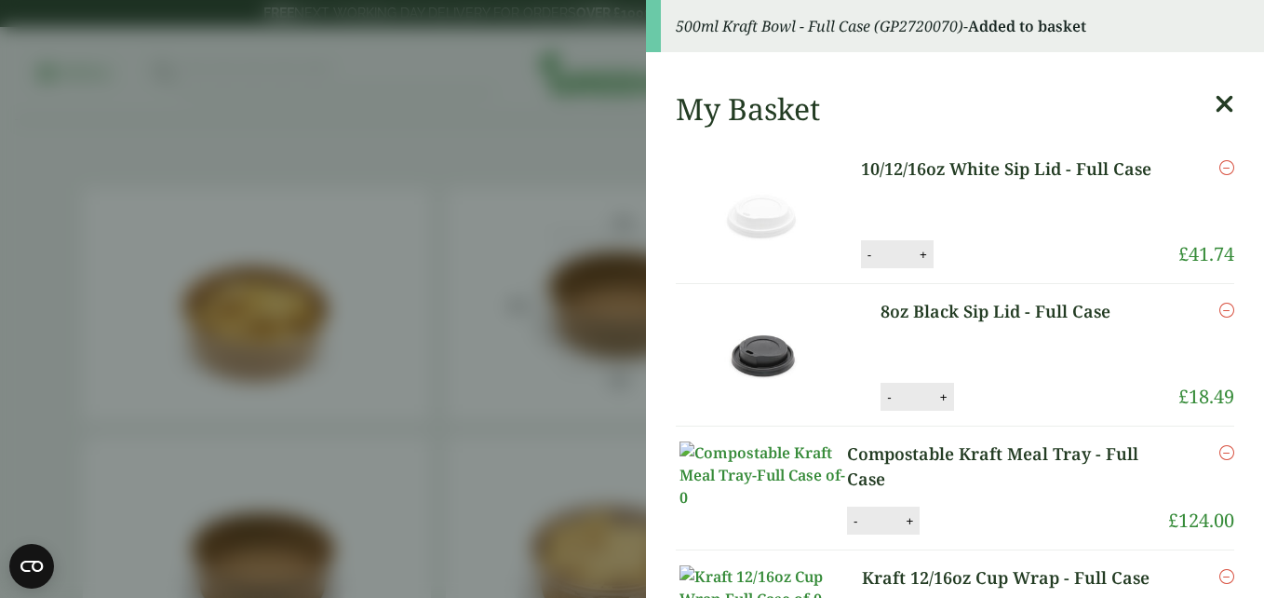
click at [1215, 105] on icon at bounding box center [1225, 104] width 20 height 26
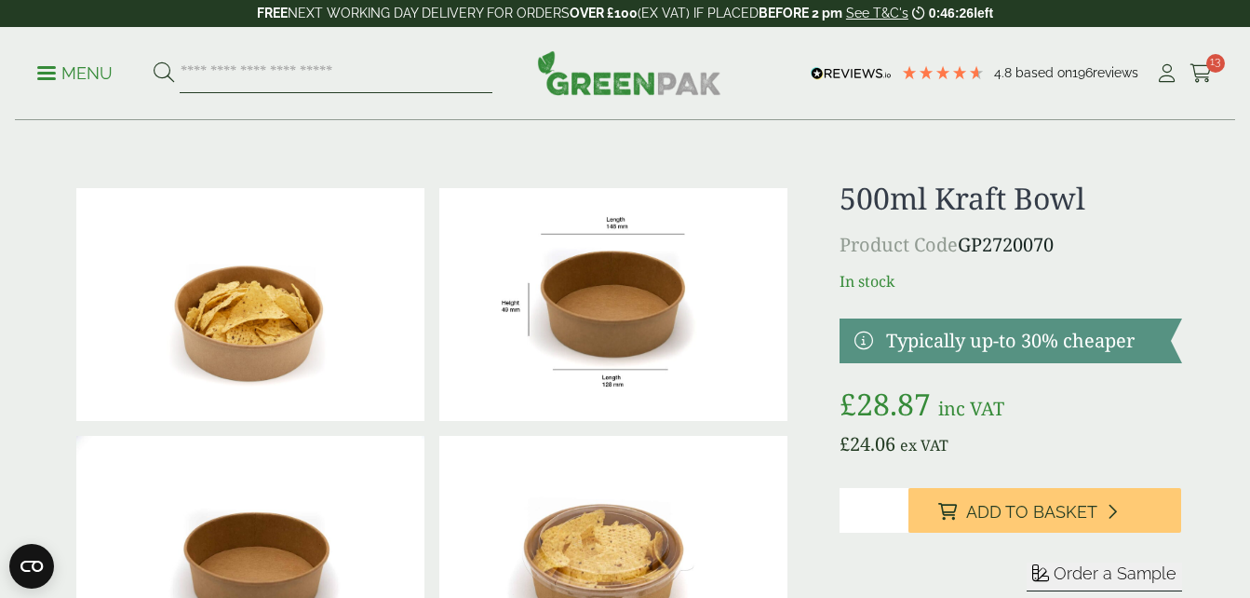
click at [353, 72] on input "search" at bounding box center [336, 73] width 313 height 39
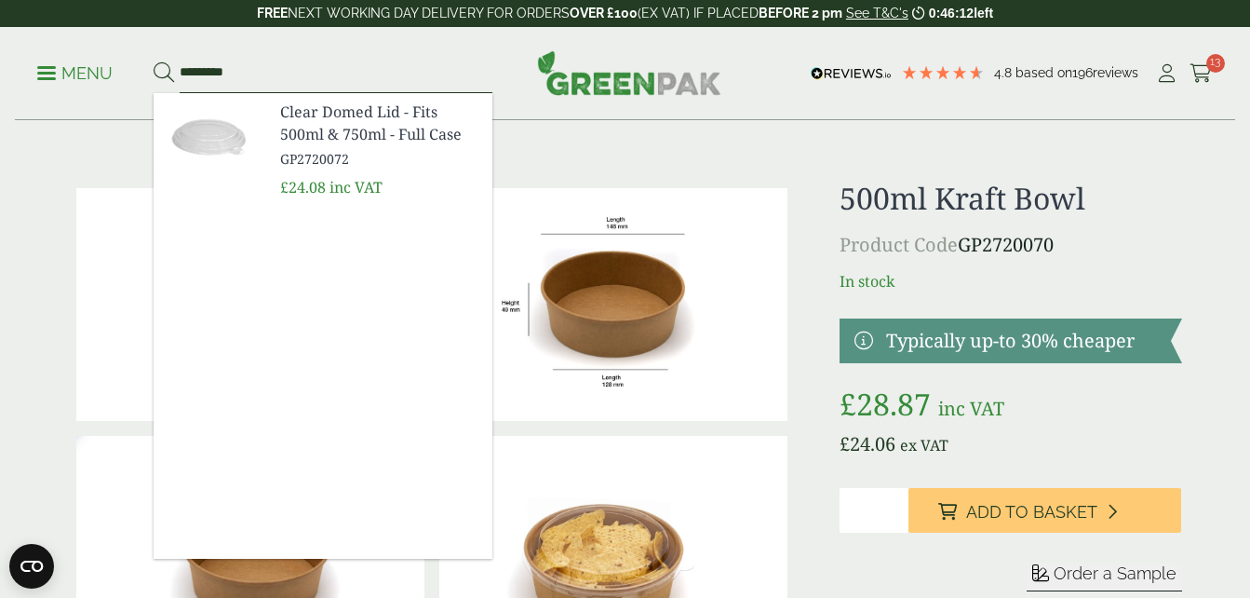
type input "*********"
click at [331, 136] on span "Clear Domed Lid - Fits 500ml & 750ml - Full Case" at bounding box center [378, 123] width 197 height 45
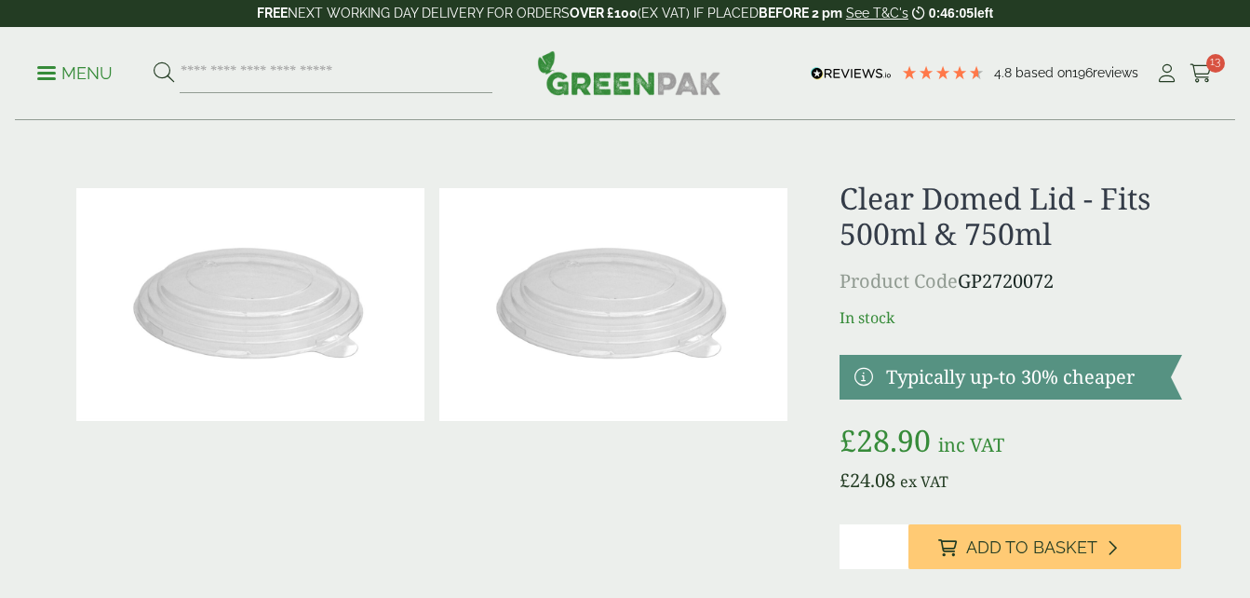
type input "*"
click at [892, 544] on input "*" at bounding box center [874, 546] width 68 height 45
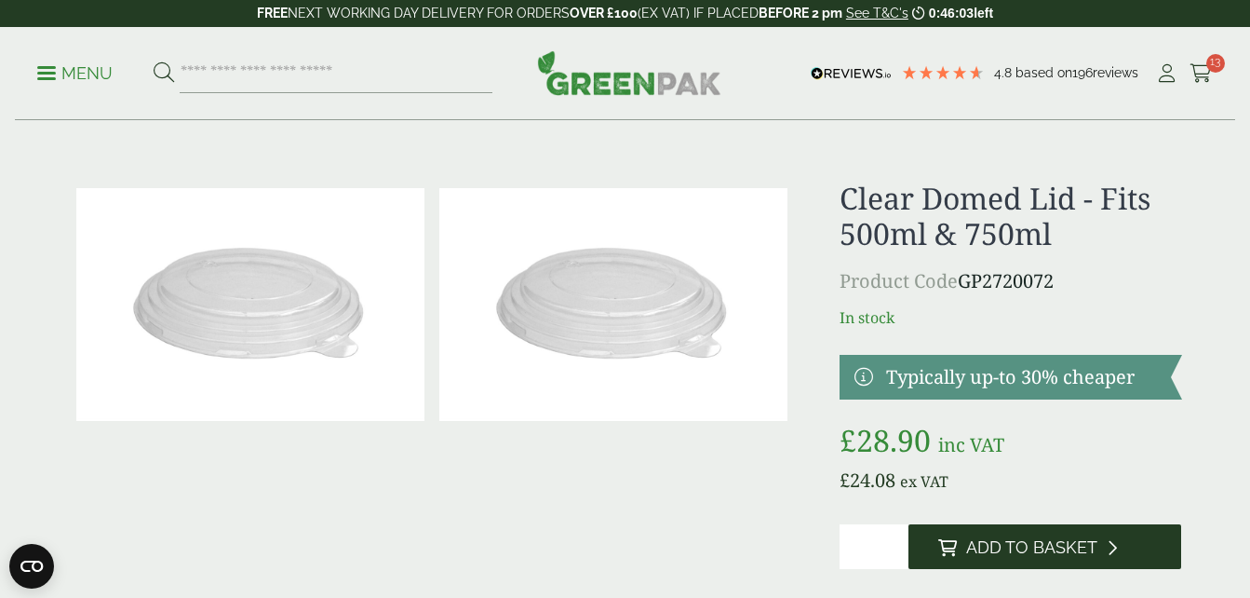
click at [1024, 554] on span "Add to Basket" at bounding box center [1031, 547] width 131 height 20
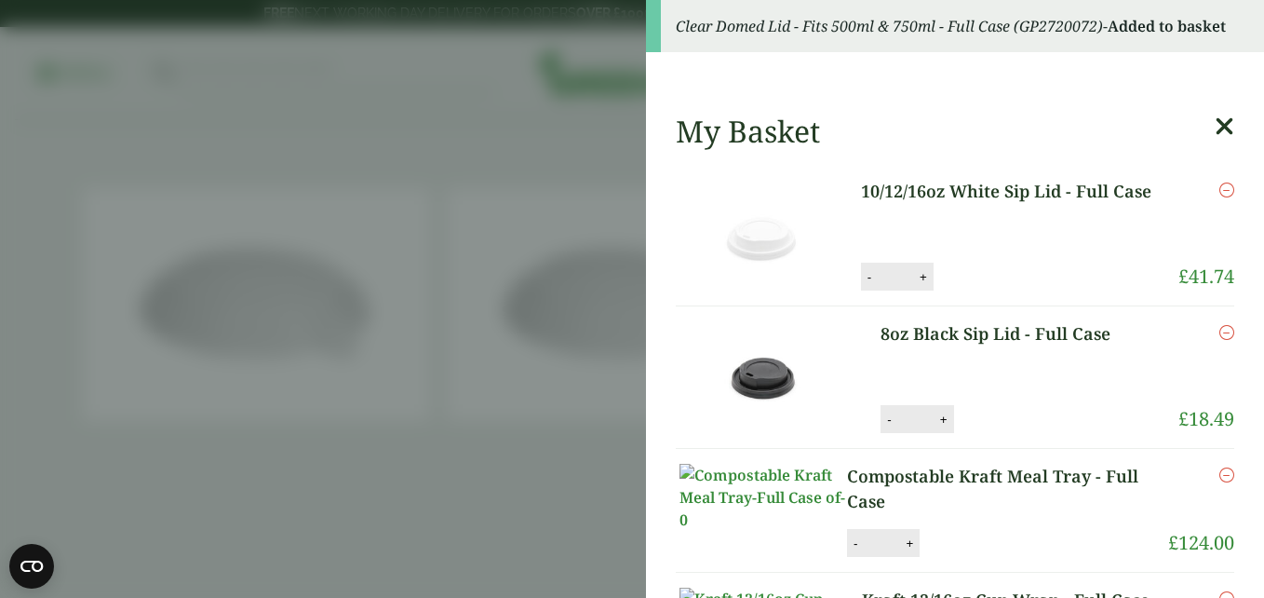
click at [1215, 126] on icon at bounding box center [1225, 127] width 20 height 26
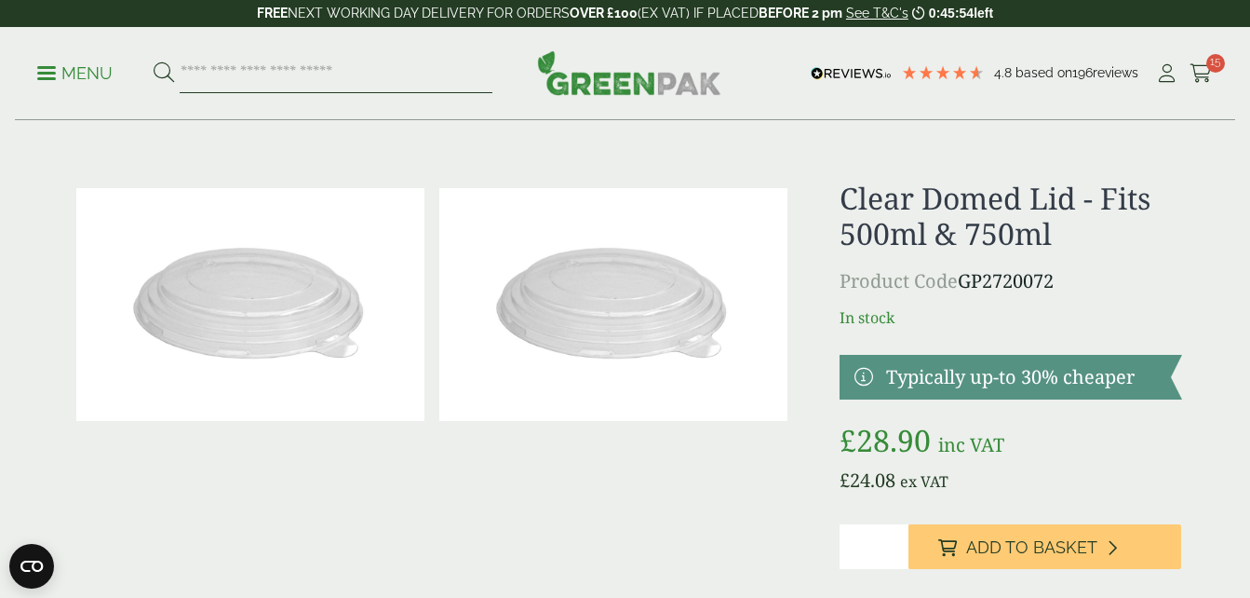
click at [224, 69] on input "search" at bounding box center [336, 73] width 313 height 39
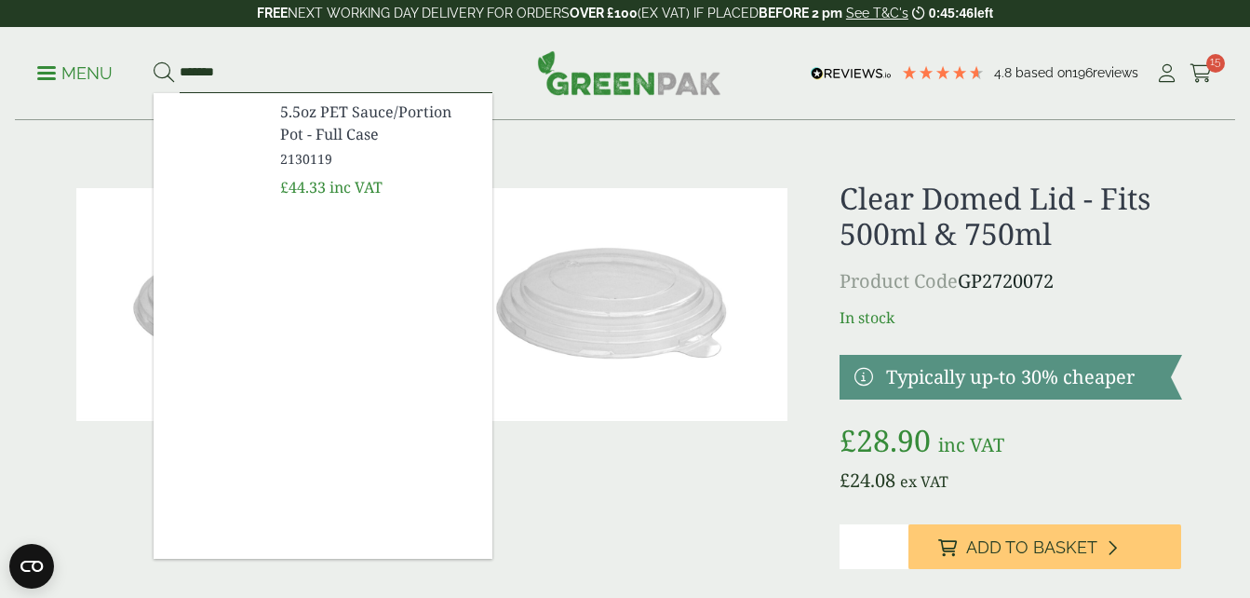
type input "*******"
click at [333, 114] on span "5.5oz PET Sauce/Portion Pot - Full Case" at bounding box center [378, 123] width 197 height 45
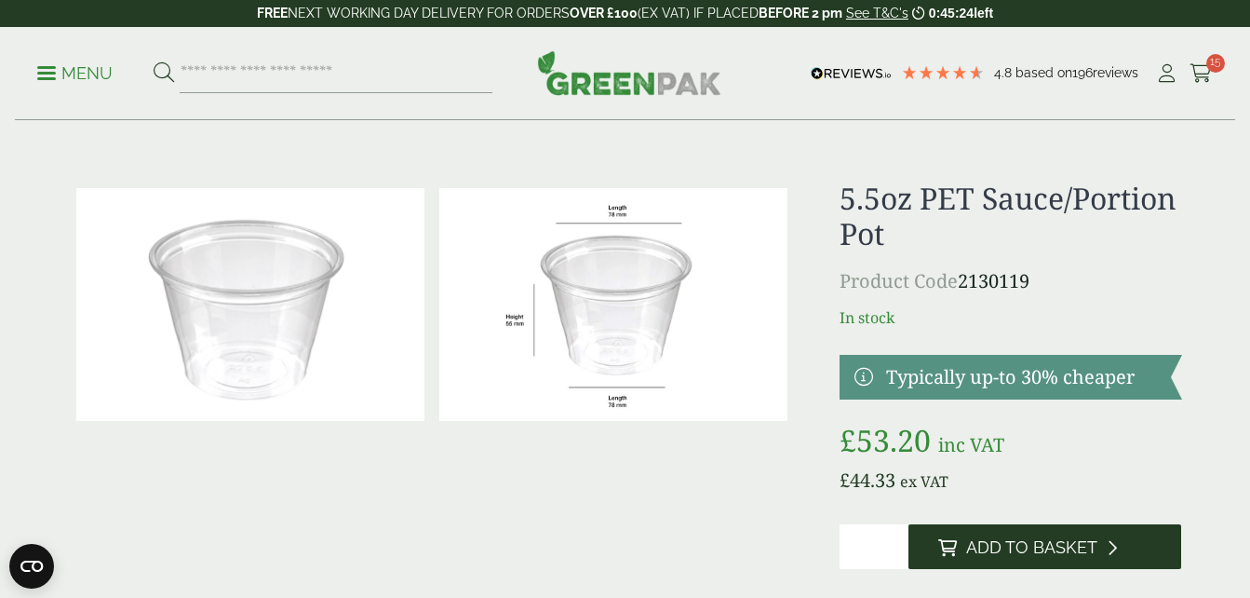
click at [1036, 548] on span "Add to Basket" at bounding box center [1031, 547] width 131 height 20
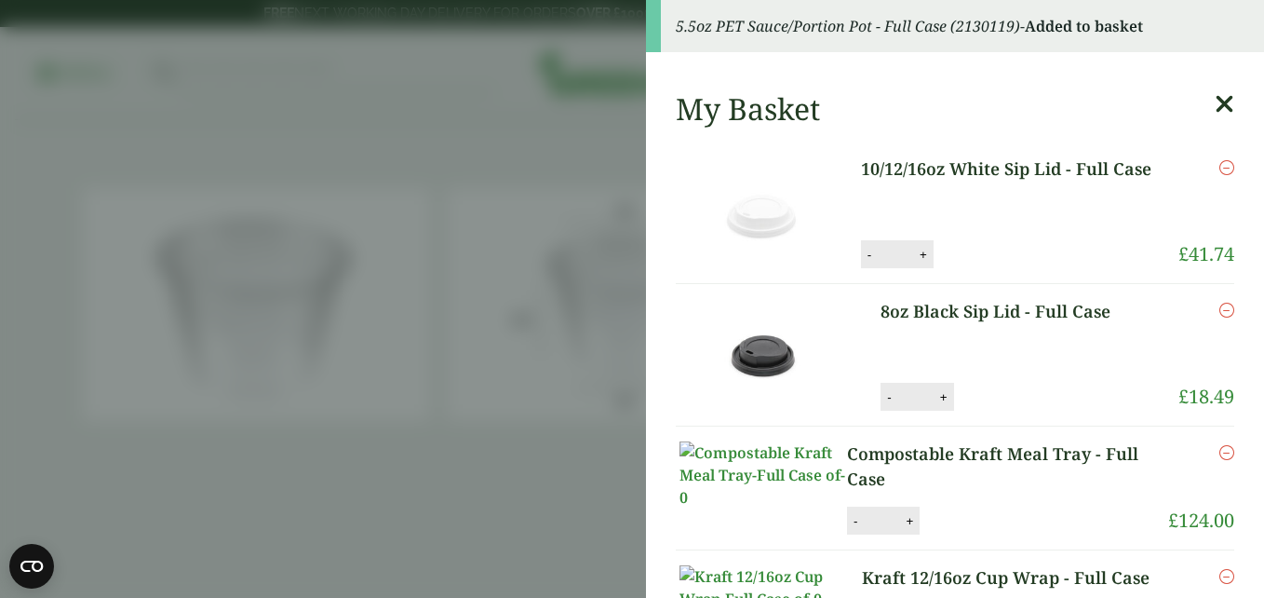
click at [1215, 100] on icon at bounding box center [1225, 104] width 20 height 26
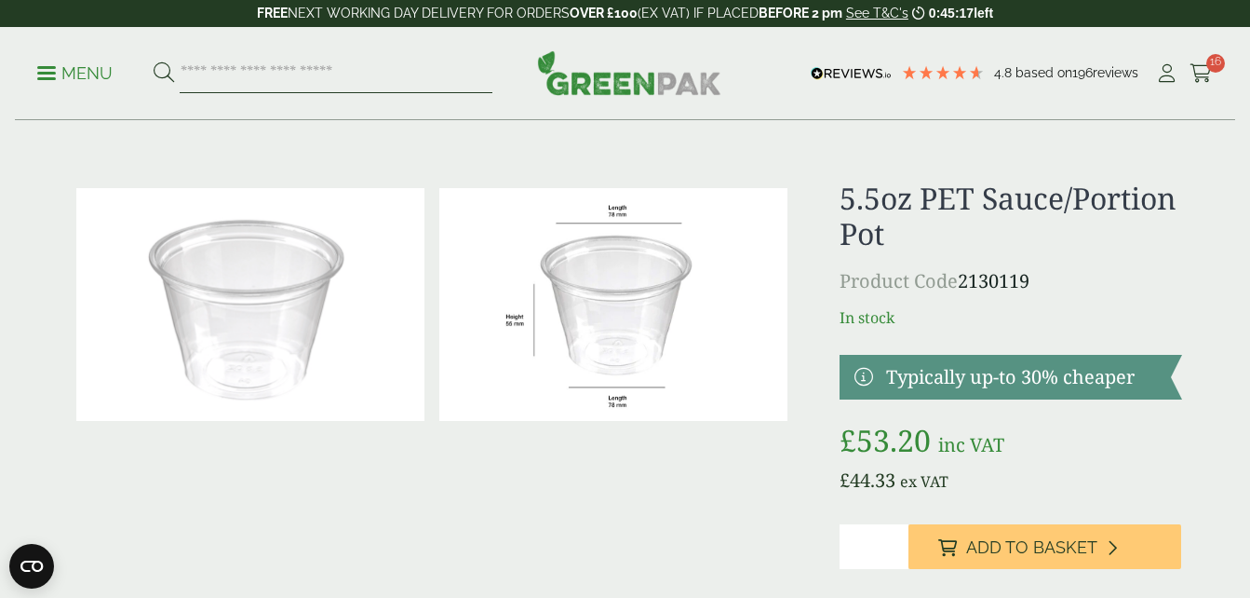
click at [371, 79] on input "search" at bounding box center [336, 73] width 313 height 39
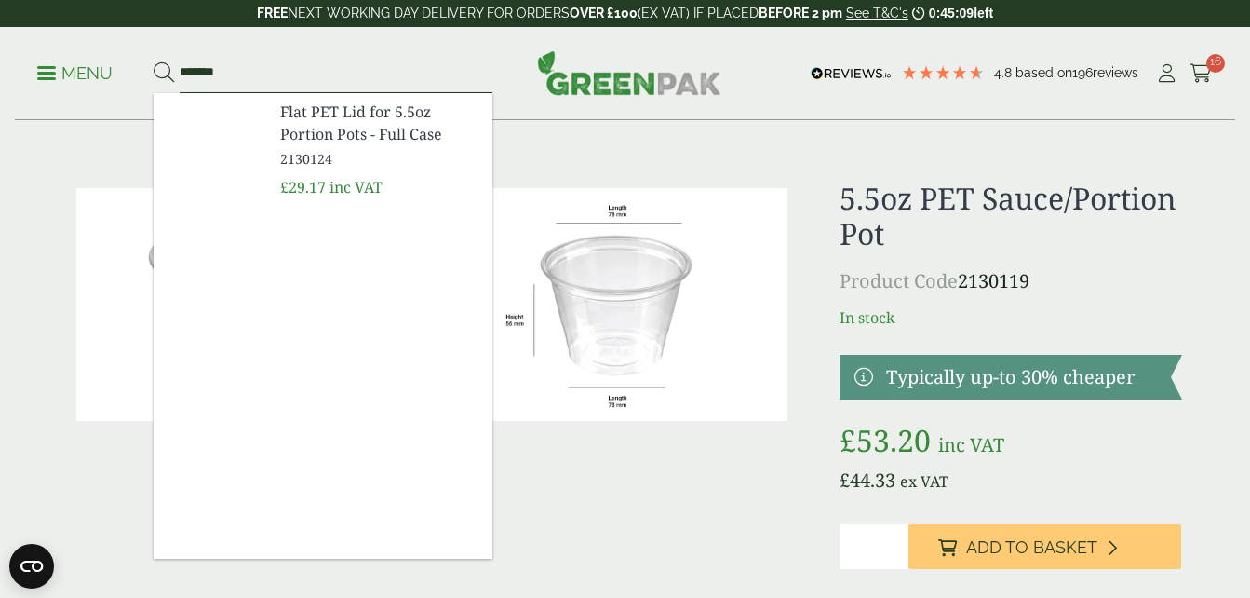
type input "*******"
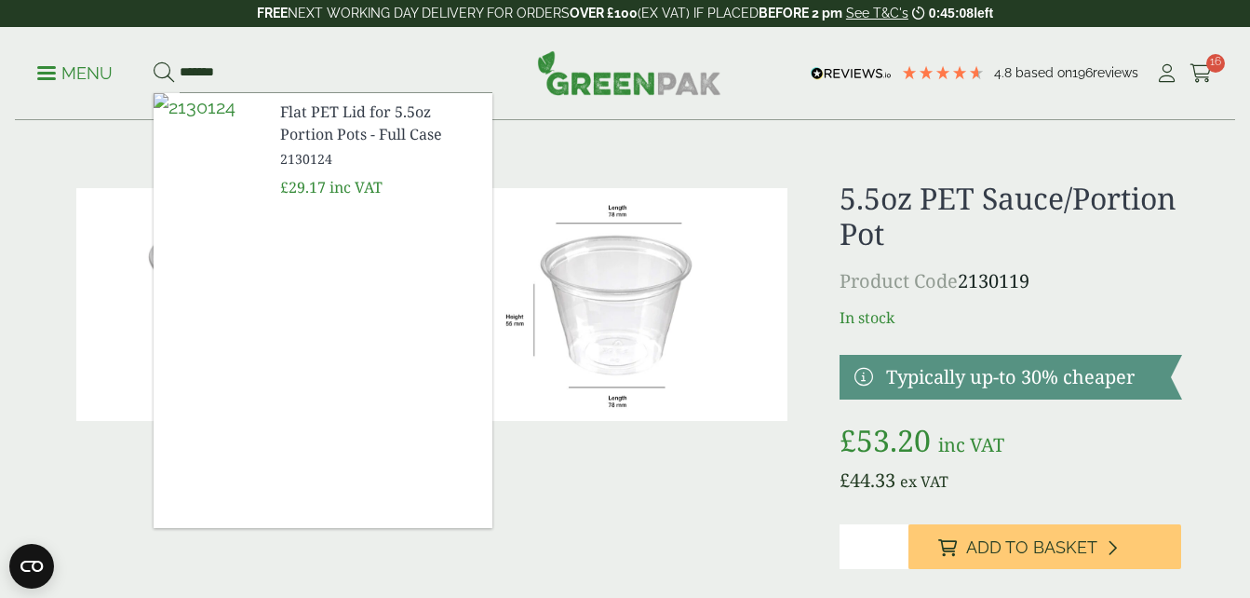
click at [366, 128] on span "Flat PET Lid for 5.5oz Portion Pots - Full Case" at bounding box center [378, 123] width 197 height 45
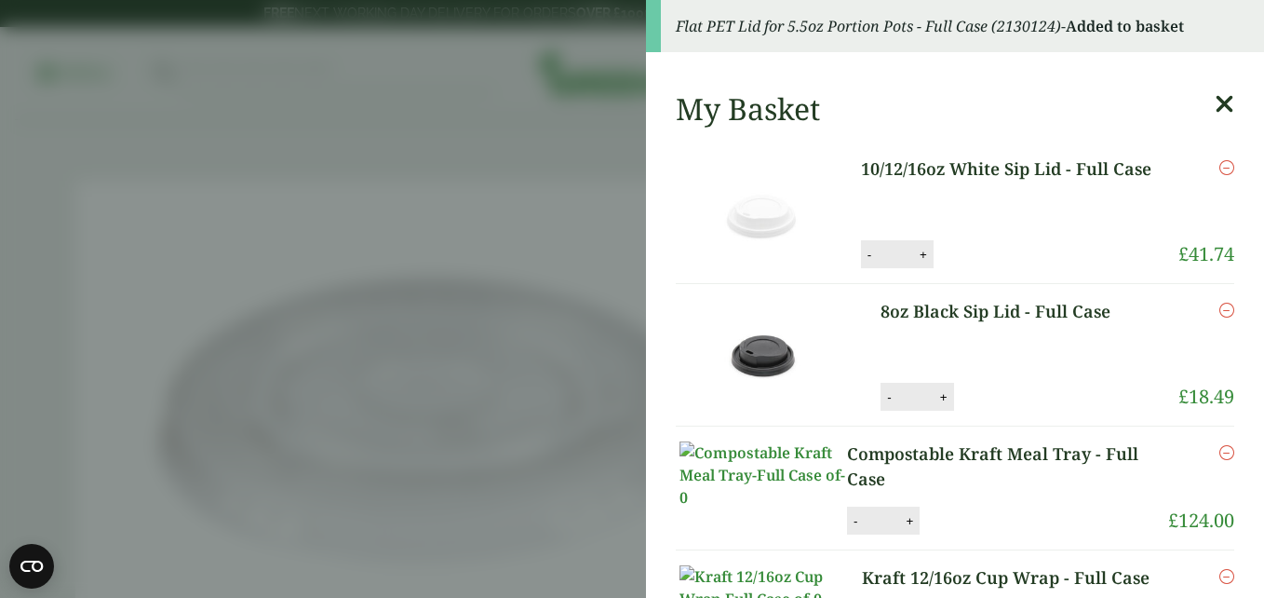
click at [1215, 98] on icon at bounding box center [1225, 104] width 20 height 26
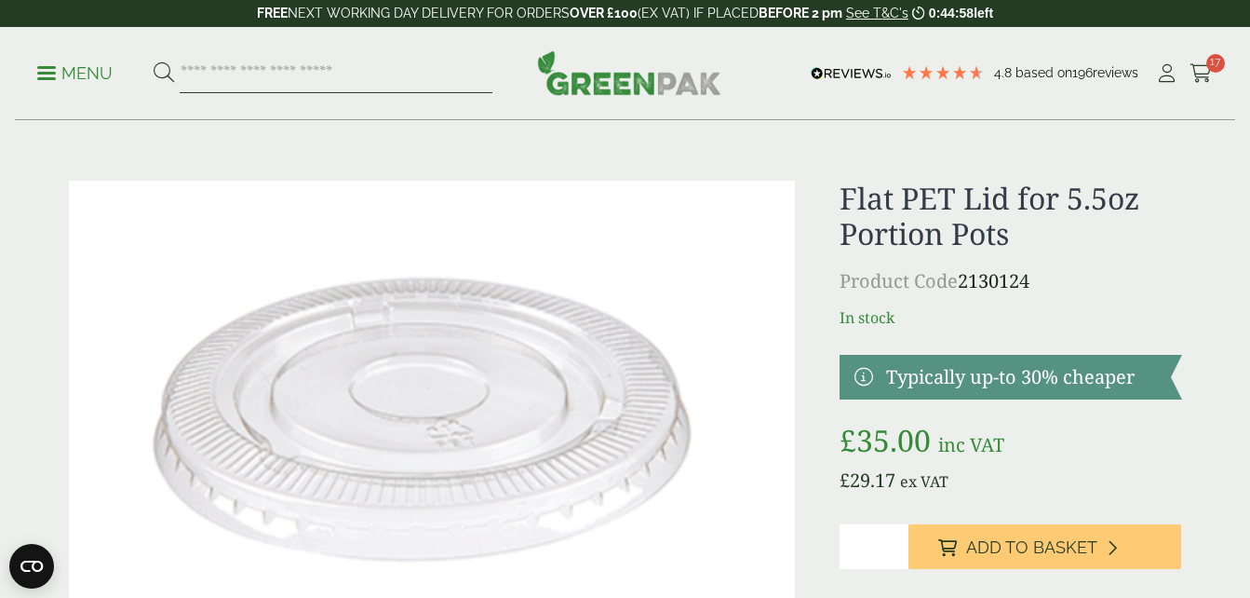
click at [277, 77] on input "search" at bounding box center [336, 73] width 313 height 39
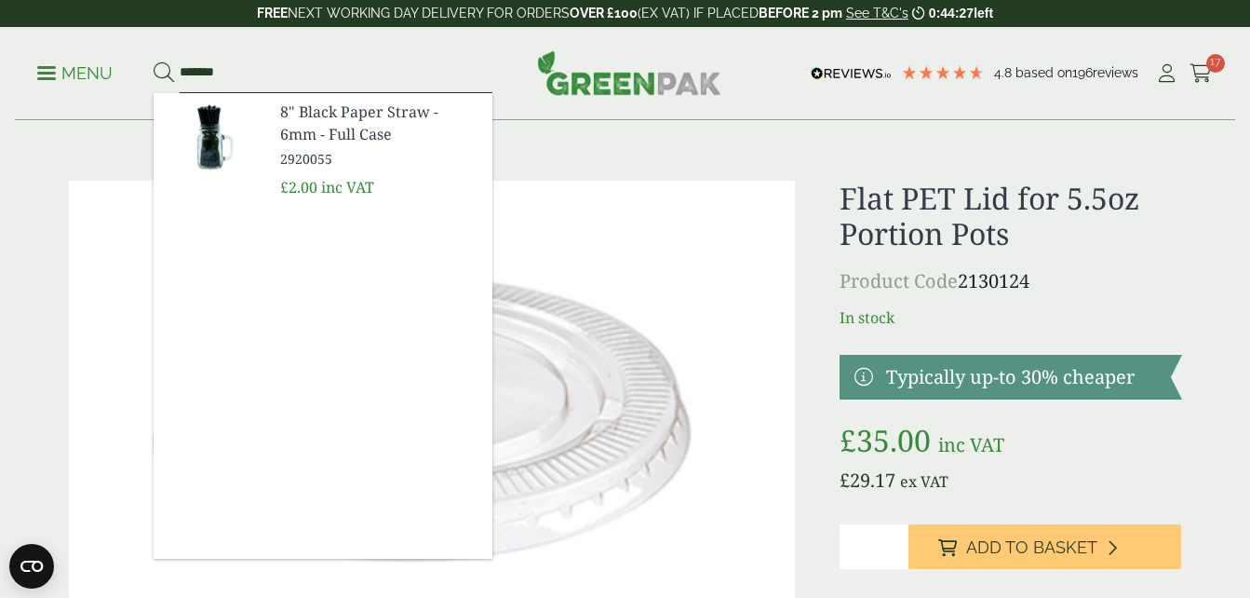
type input "*******"
click at [307, 119] on span "8" Black Paper Straw - 6mm - Full Case" at bounding box center [378, 123] width 197 height 45
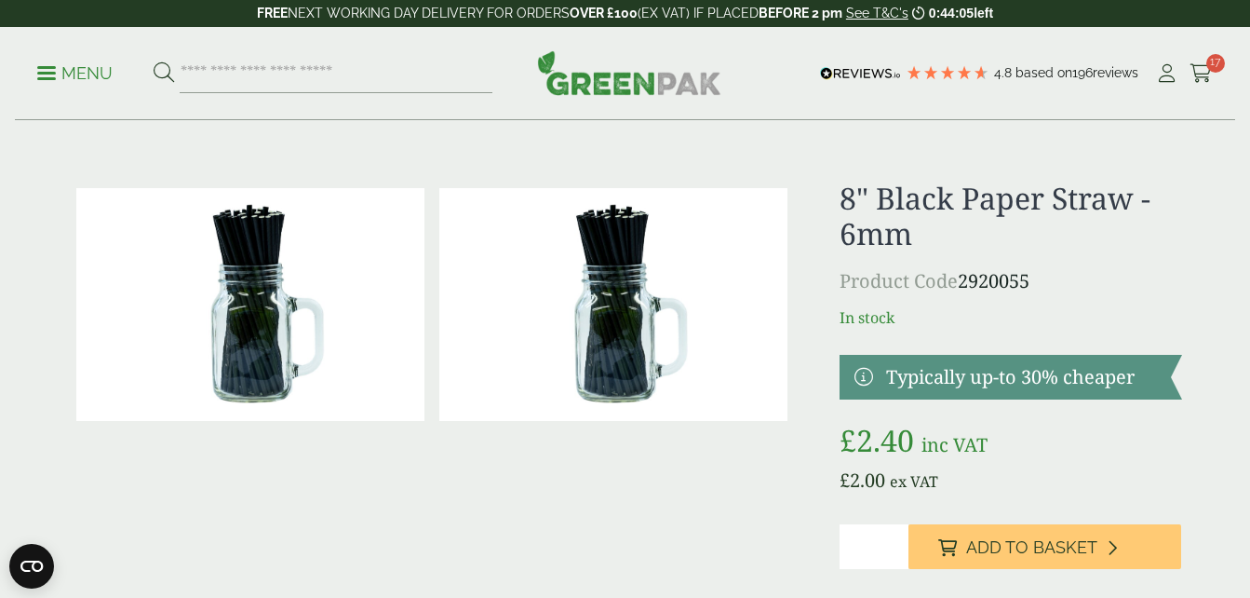
click at [894, 541] on input "*" at bounding box center [874, 546] width 68 height 45
type input "*"
click at [897, 552] on input "*" at bounding box center [874, 546] width 68 height 45
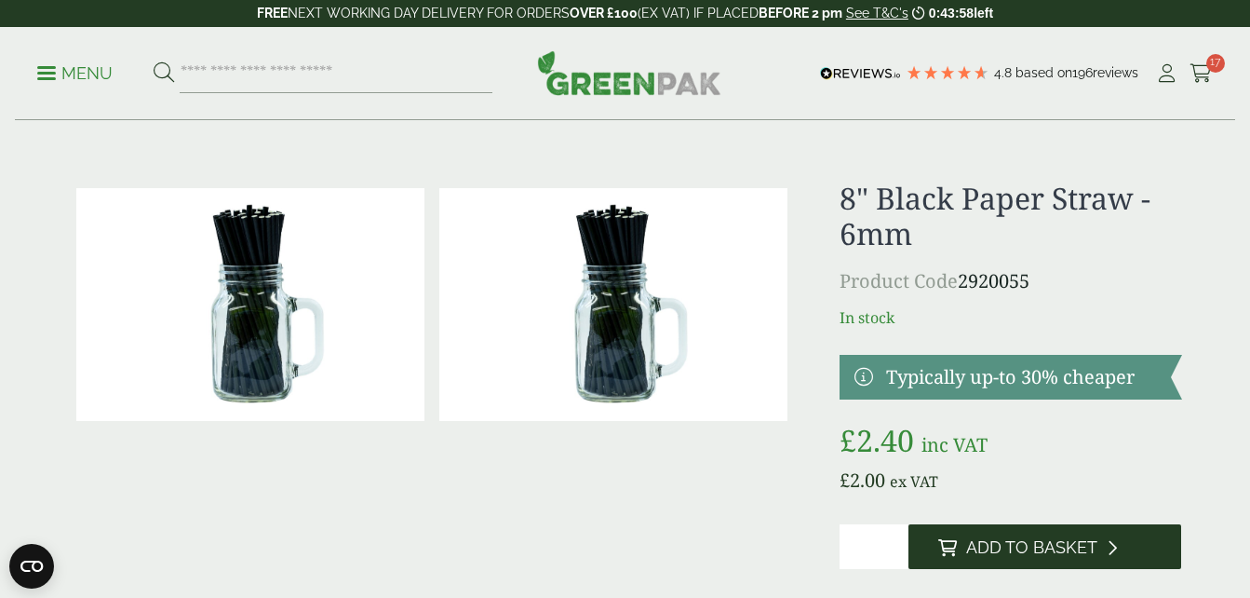
click at [990, 550] on span "Add to Basket" at bounding box center [1031, 547] width 131 height 20
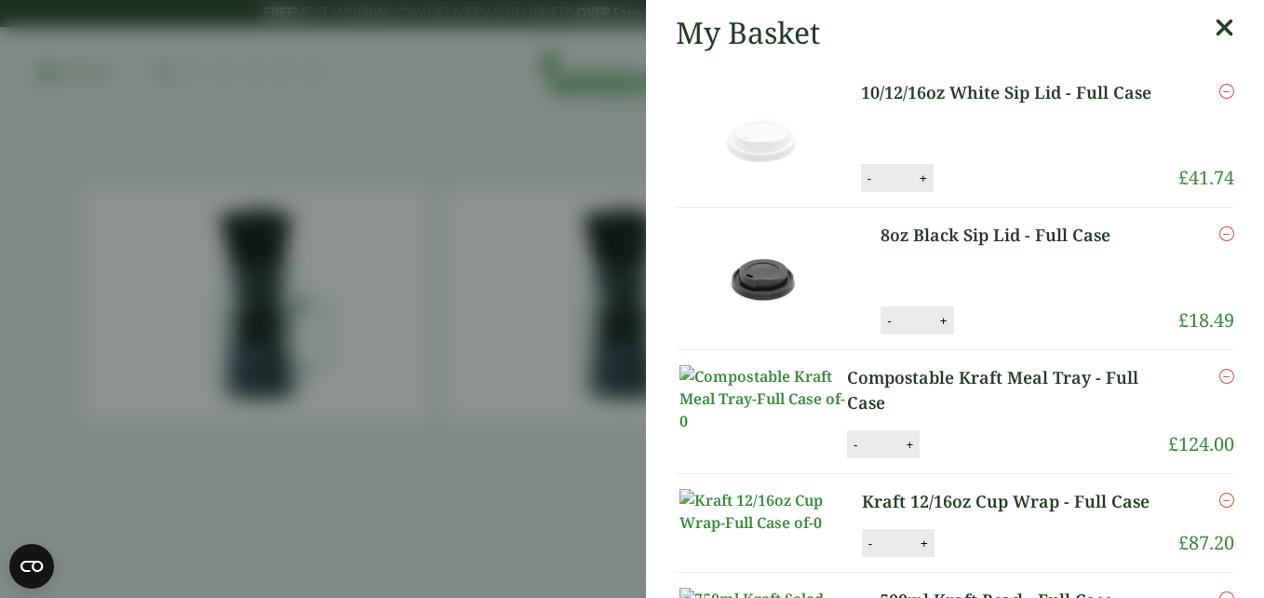
click at [1215, 21] on icon at bounding box center [1225, 28] width 20 height 26
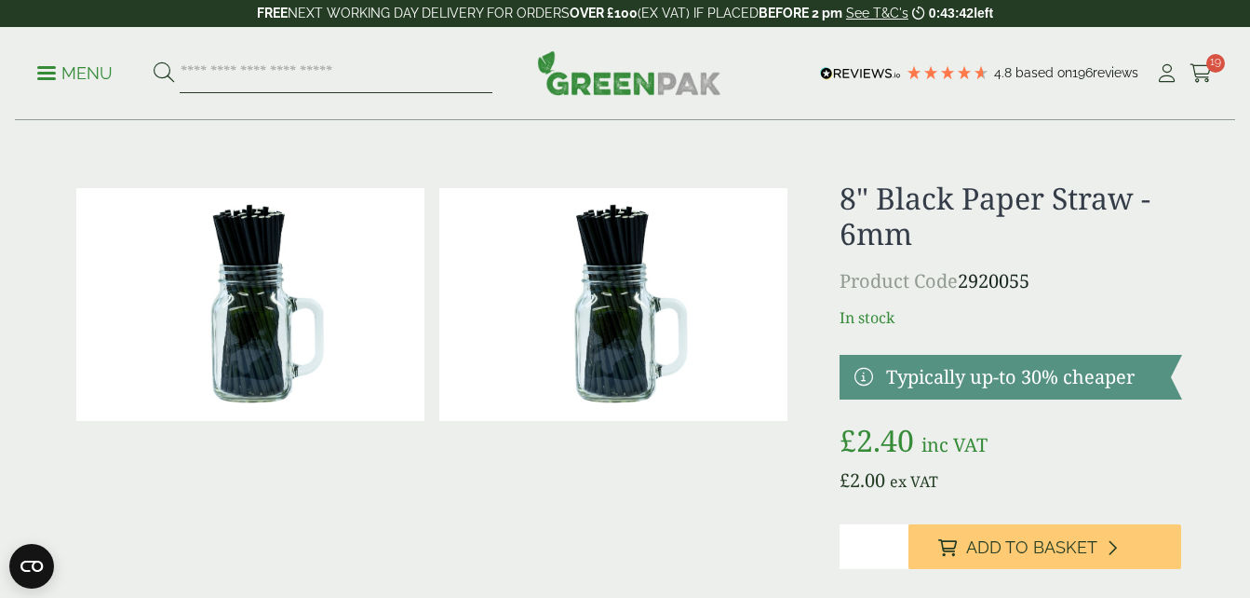
click at [402, 80] on input "search" at bounding box center [336, 73] width 313 height 39
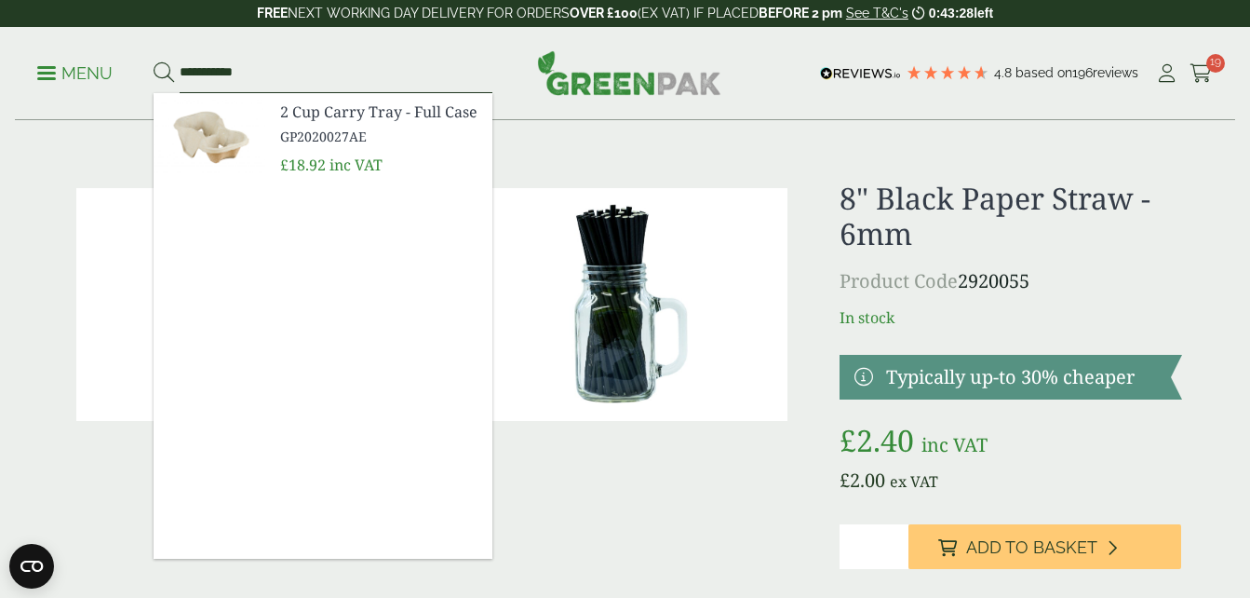
type input "**********"
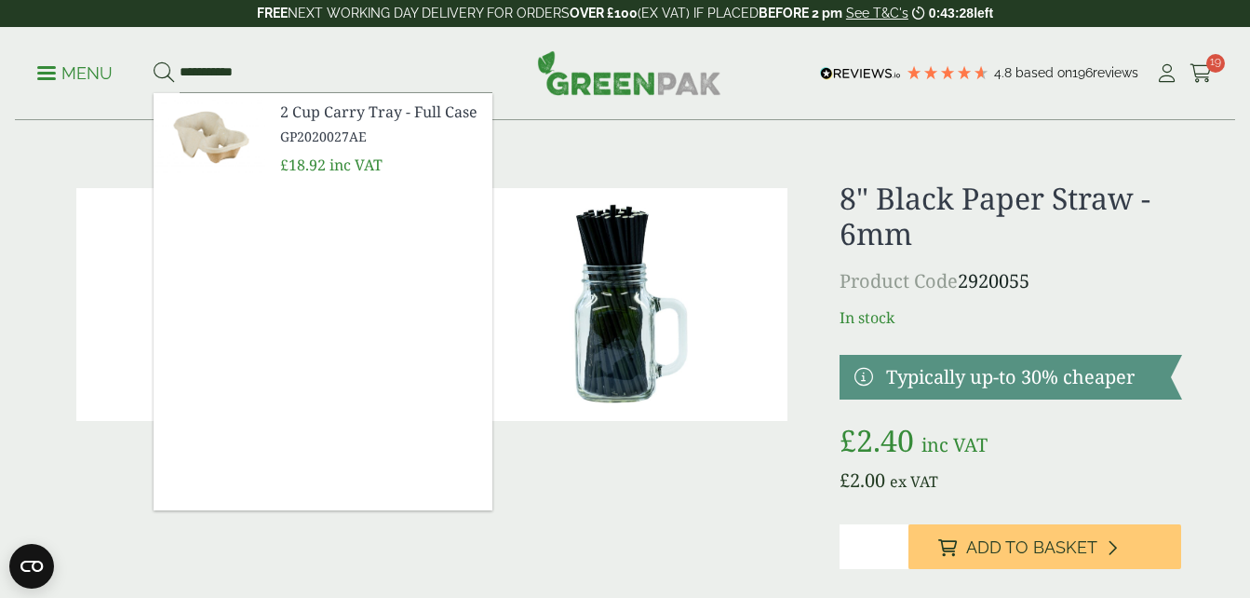
click at [360, 129] on span "GP2020027AE" at bounding box center [378, 137] width 197 height 20
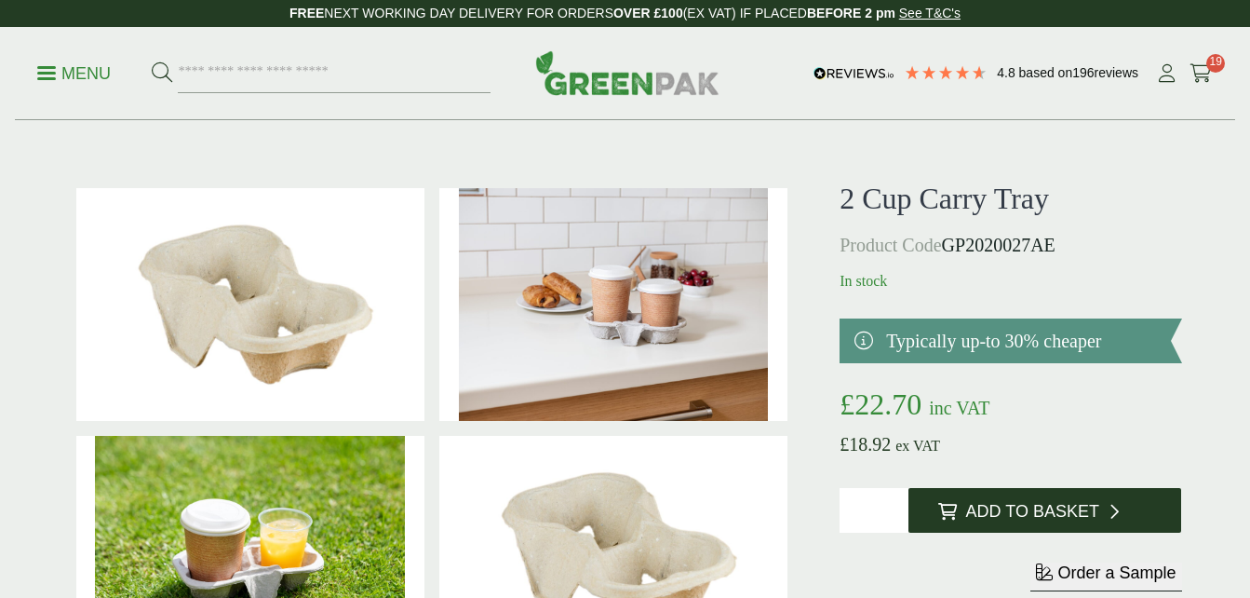
click at [1032, 513] on span "Add to Basket" at bounding box center [1032, 512] width 133 height 20
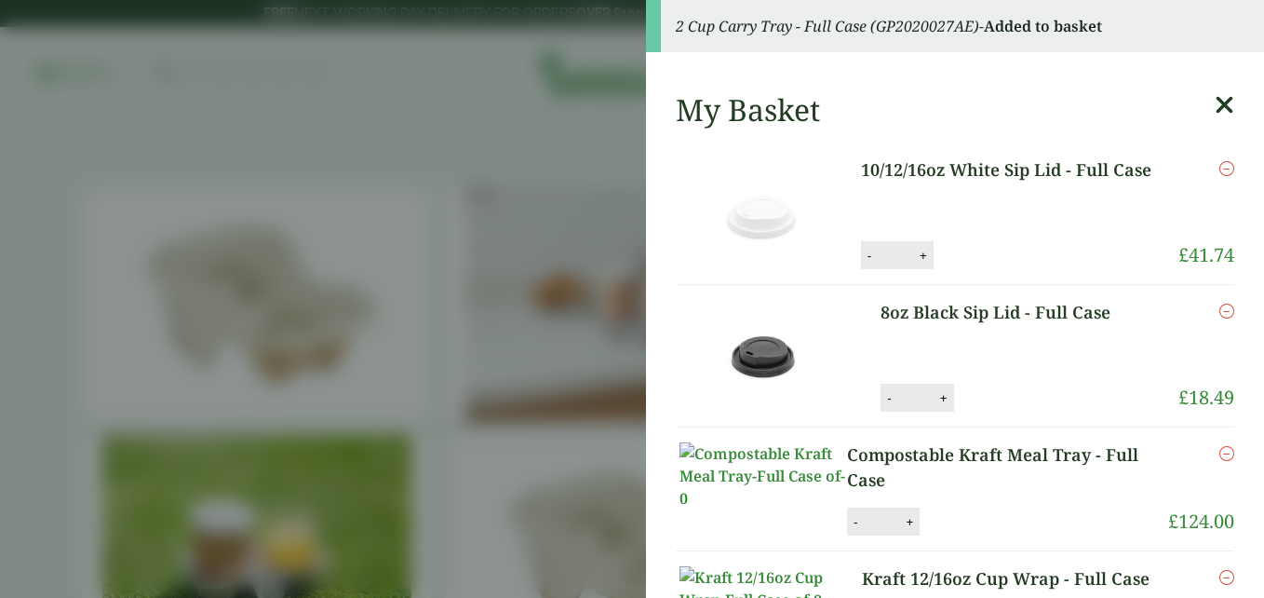
click at [1215, 107] on icon at bounding box center [1225, 105] width 20 height 26
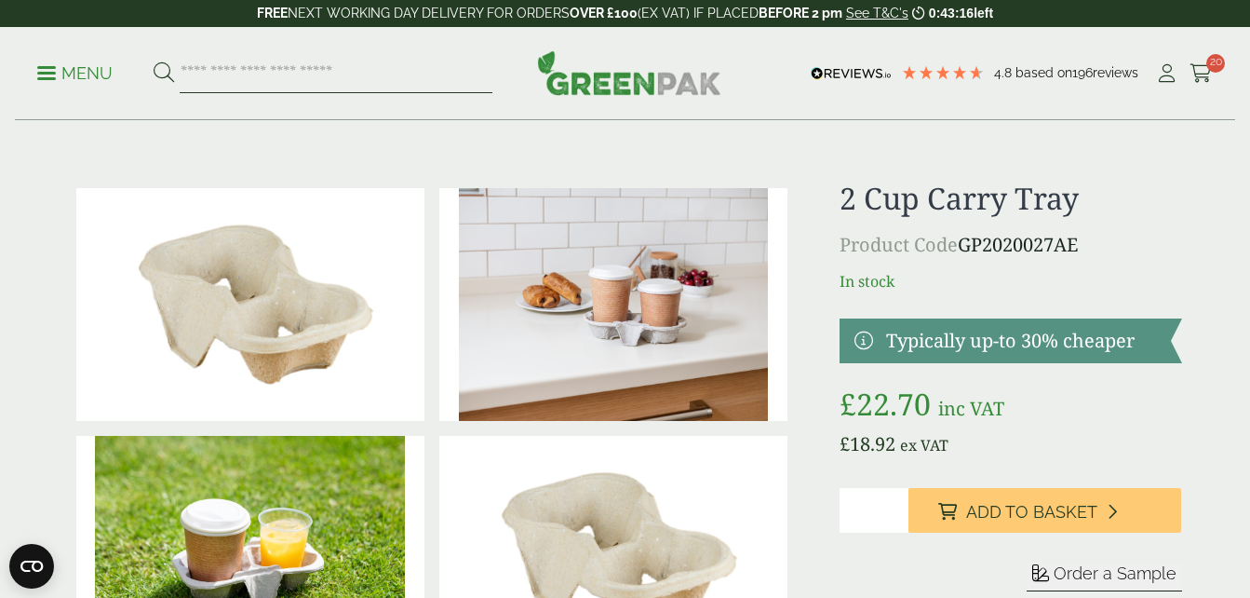
click at [224, 62] on input "search" at bounding box center [336, 73] width 313 height 39
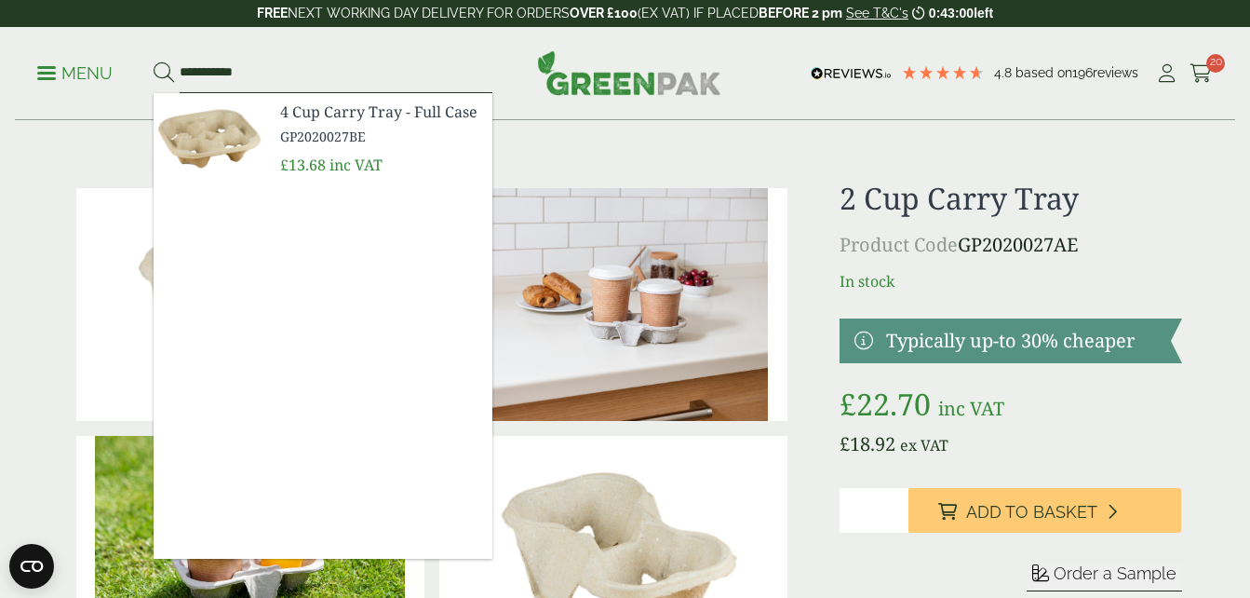
type input "**********"
click at [320, 134] on span "GP2020027BE" at bounding box center [378, 137] width 197 height 20
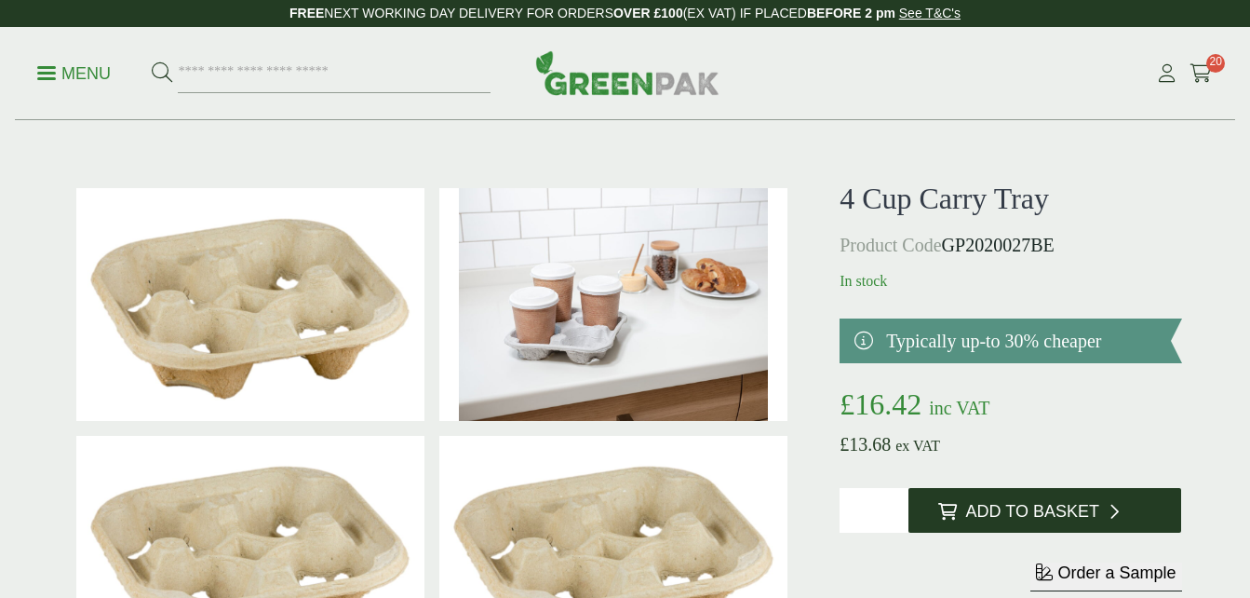
click at [1016, 524] on button "Add to Basket" at bounding box center [1046, 510] width 274 height 45
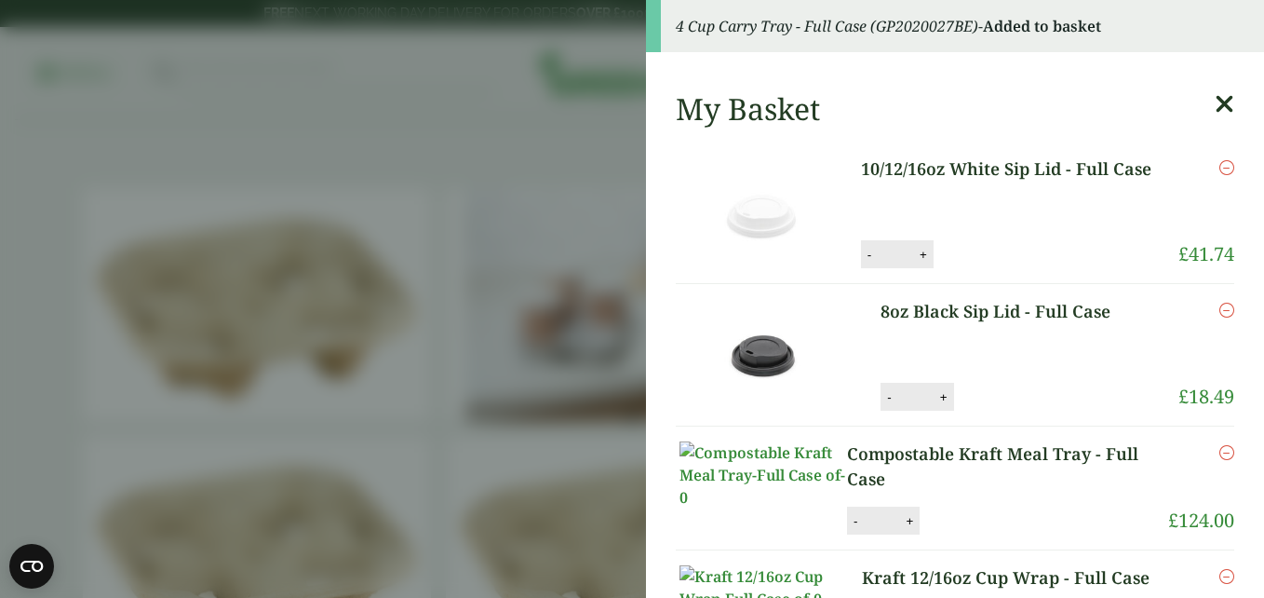
click at [1215, 101] on icon at bounding box center [1225, 104] width 20 height 26
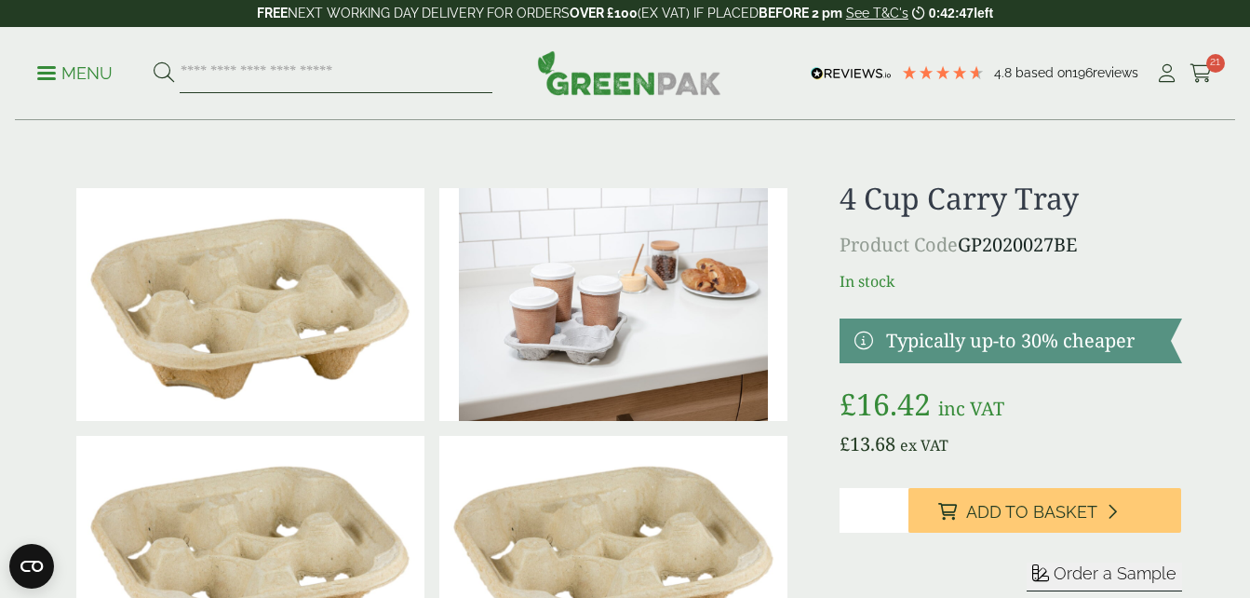
click at [291, 65] on input "search" at bounding box center [336, 73] width 313 height 39
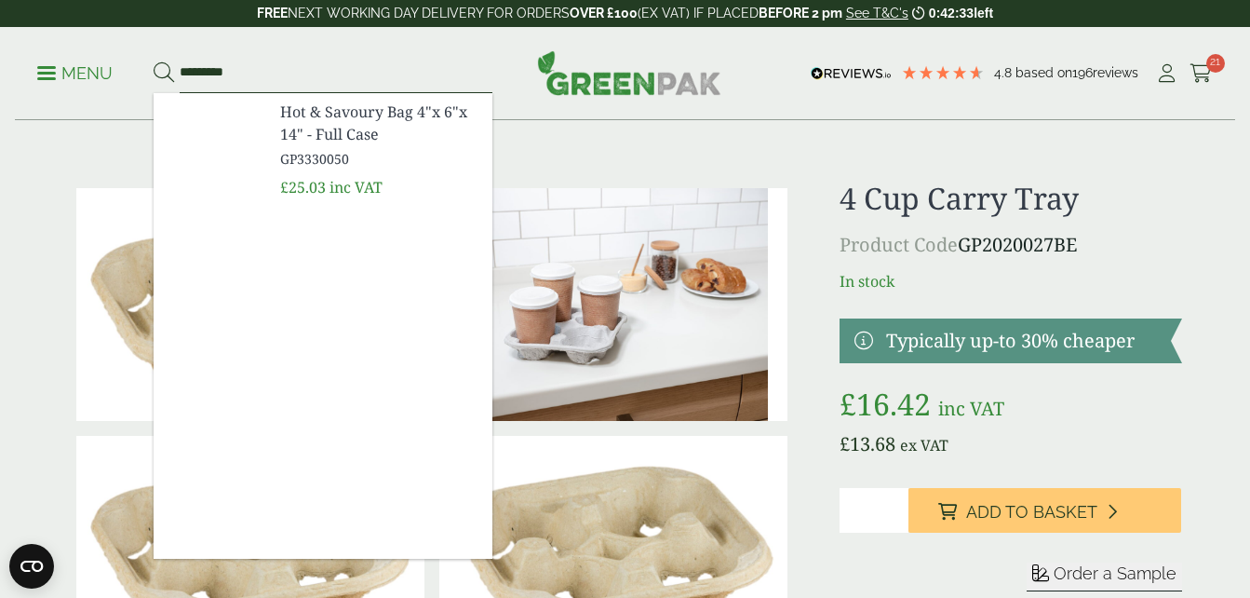
type input "*********"
click at [329, 138] on span "Hot & Savoury Bag 4"x 6"x 14" - Full Case" at bounding box center [378, 123] width 197 height 45
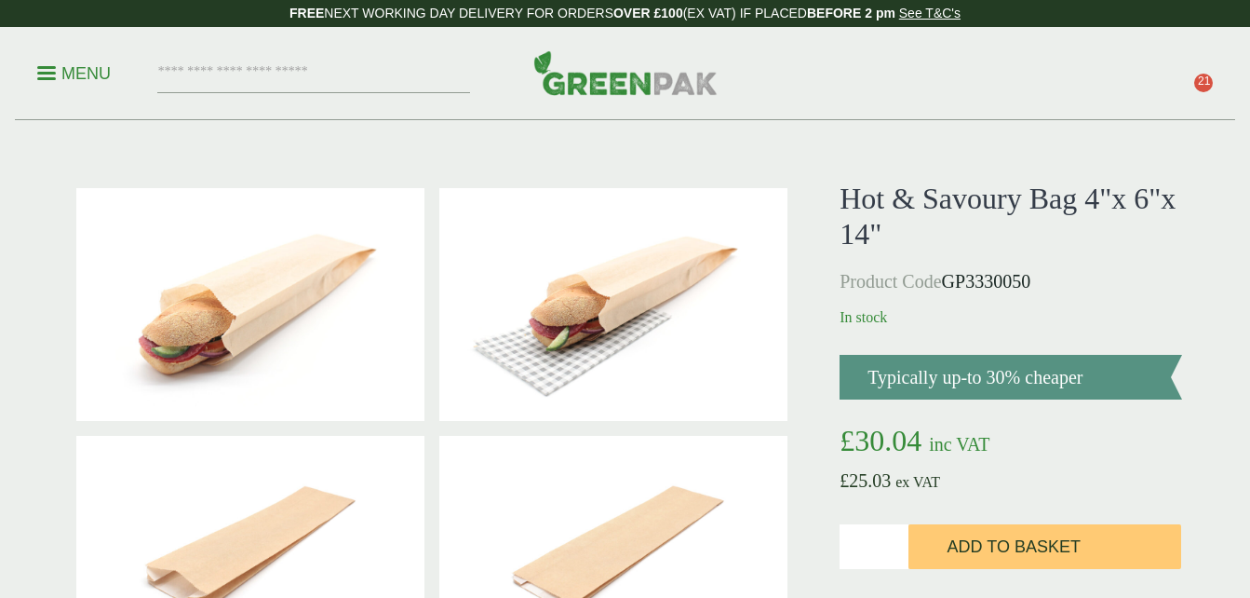
type input "*"
click at [890, 540] on input "*" at bounding box center [874, 546] width 68 height 45
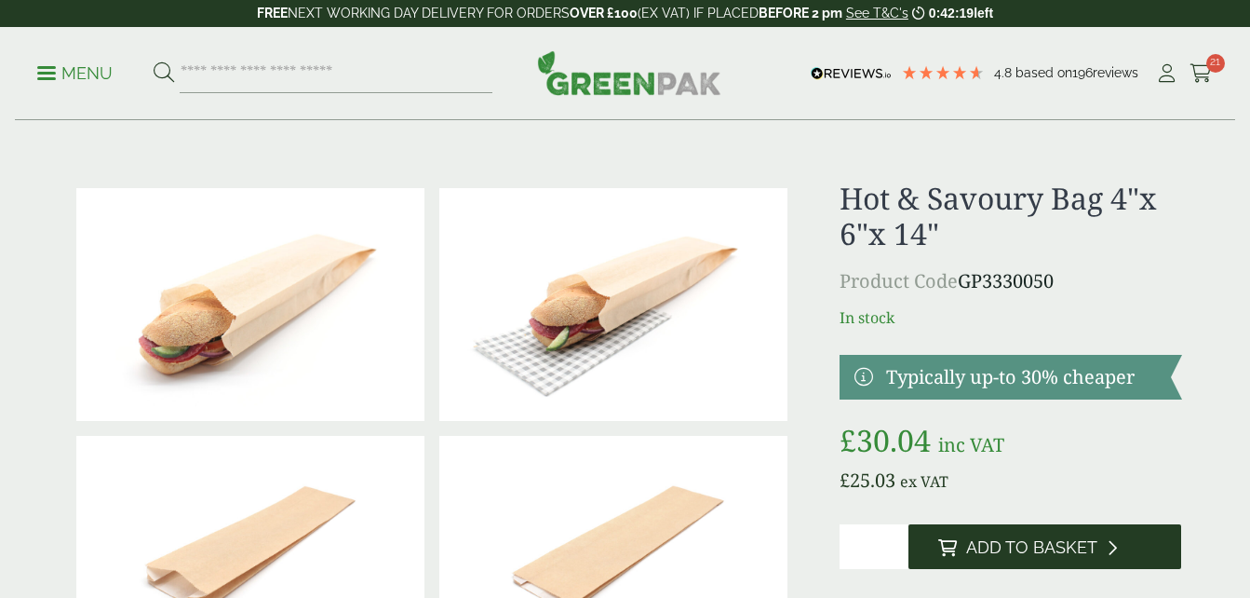
click at [1010, 538] on span "Add to Basket" at bounding box center [1031, 547] width 131 height 20
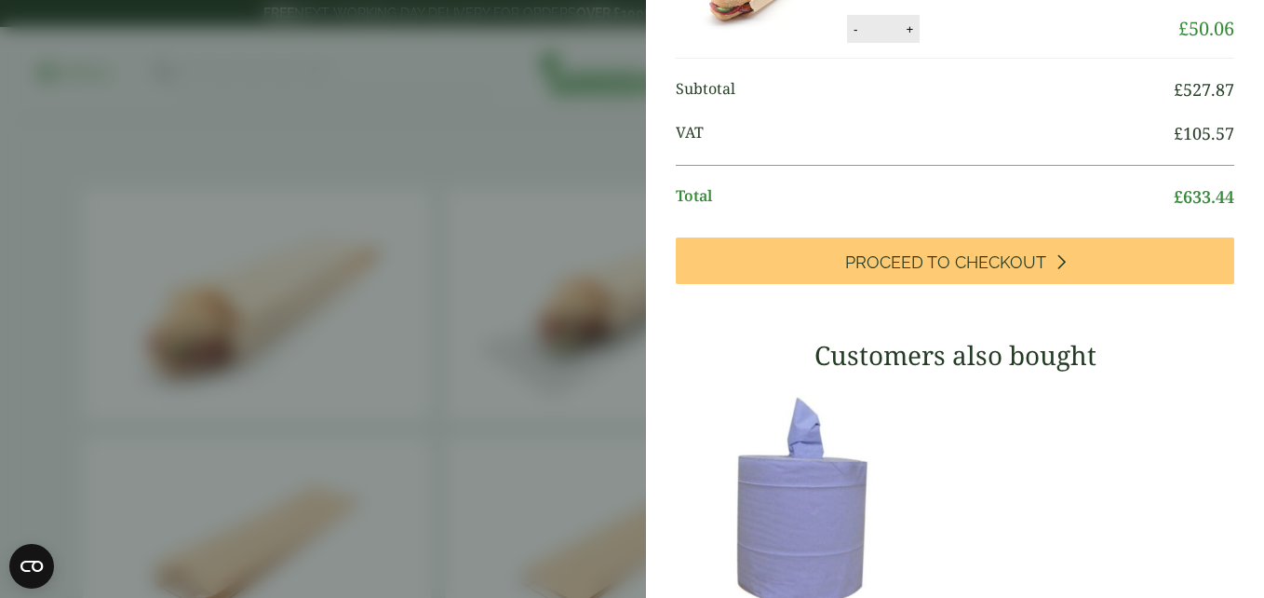
scroll to position [1404, 0]
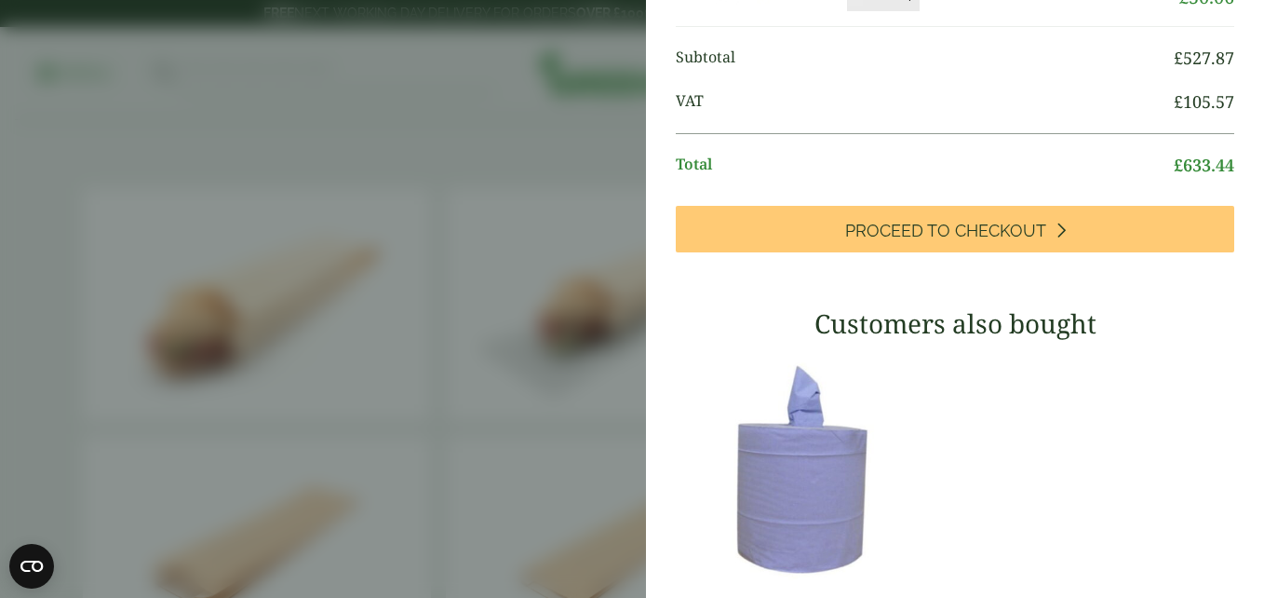
type input "*"
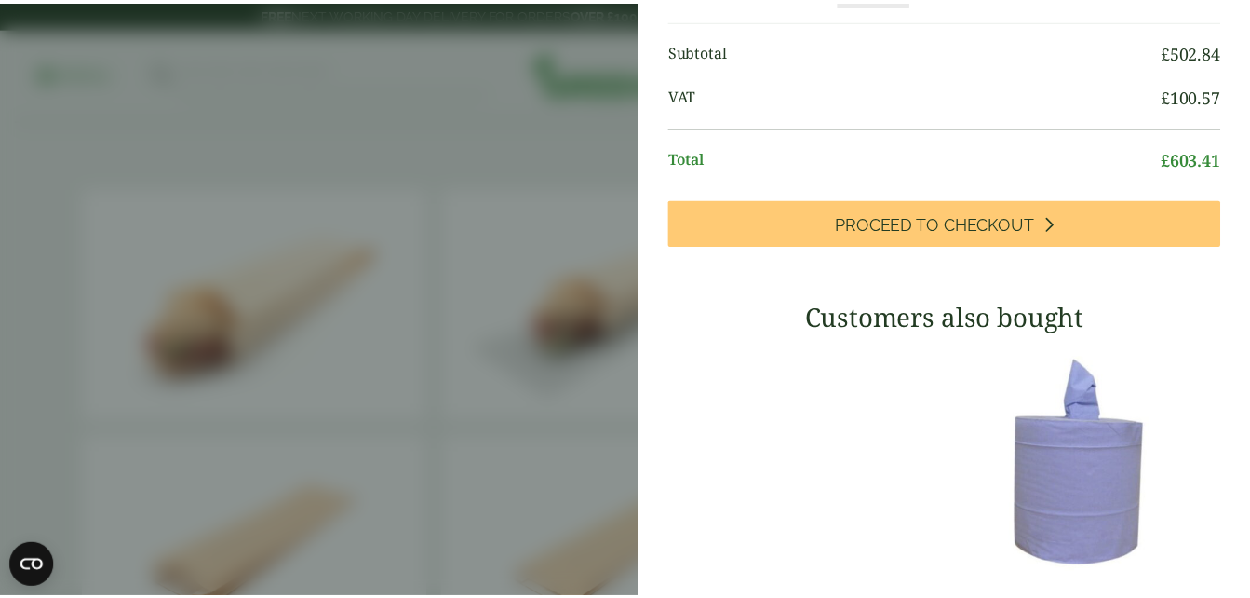
scroll to position [0, 0]
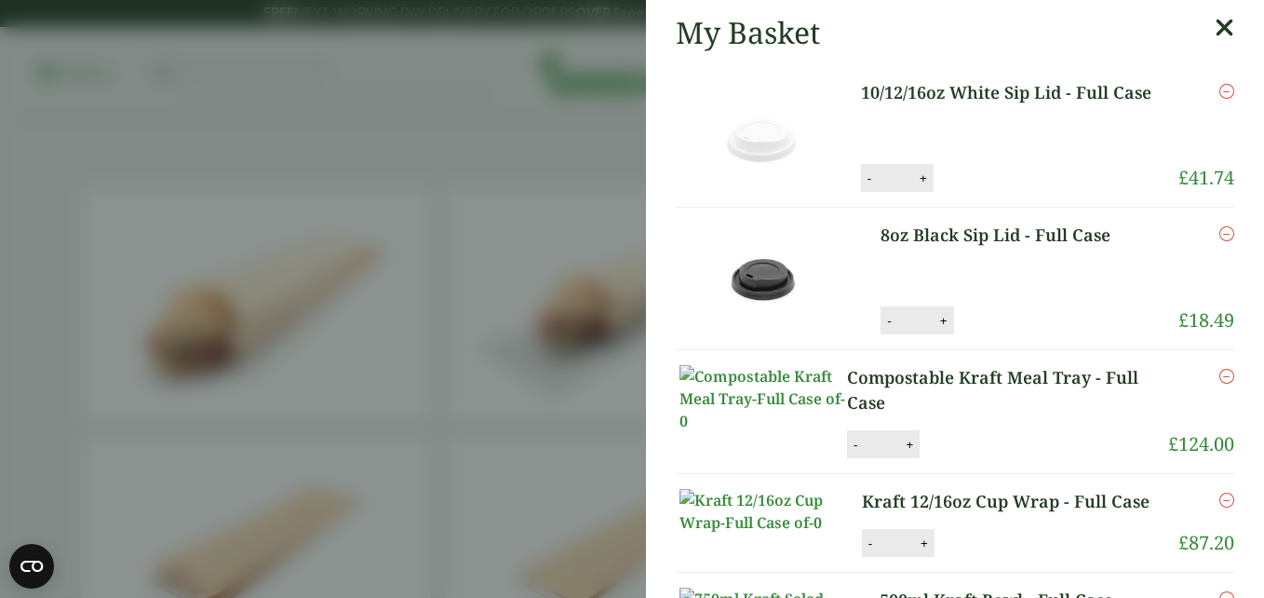
click at [1199, 107] on div "Remove" at bounding box center [1200, 122] width 70 height 84
click at [1215, 32] on icon at bounding box center [1225, 28] width 20 height 26
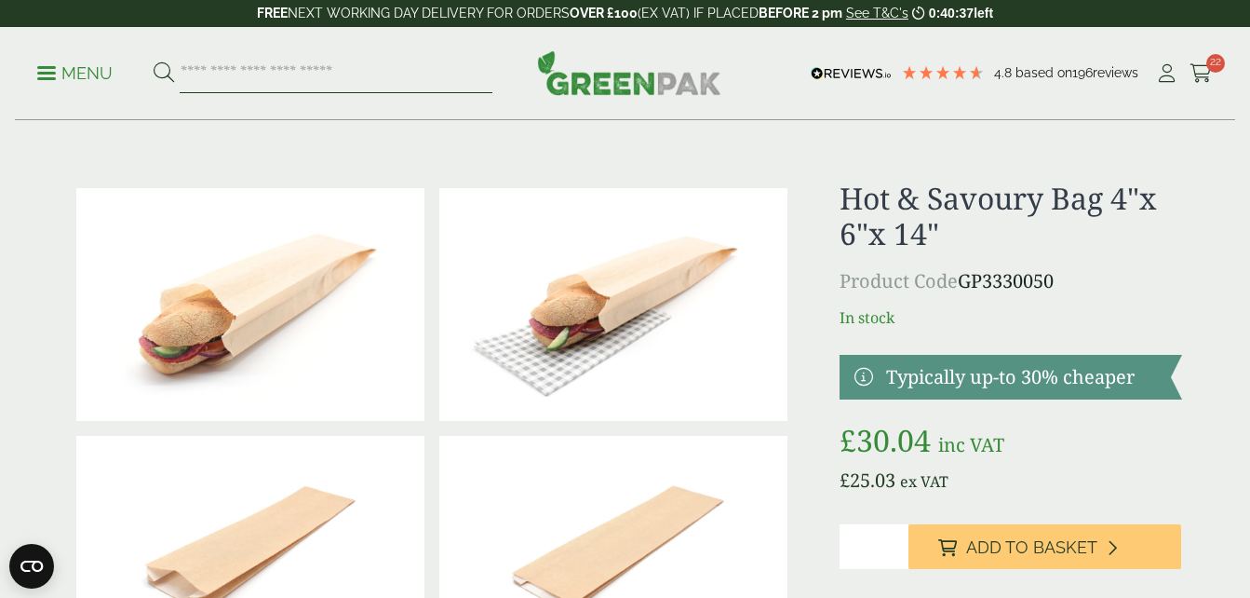
click at [320, 81] on input "search" at bounding box center [336, 73] width 313 height 39
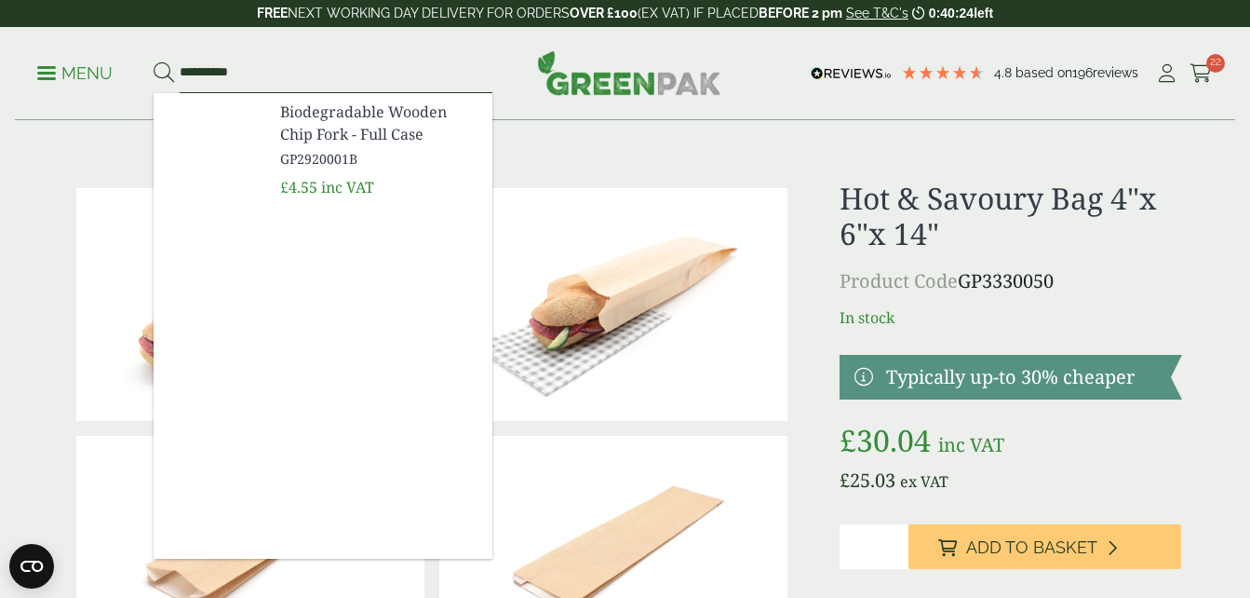
type input "**********"
click at [363, 124] on span "Biodegradable Wooden Chip Fork - Full Case" at bounding box center [378, 123] width 197 height 45
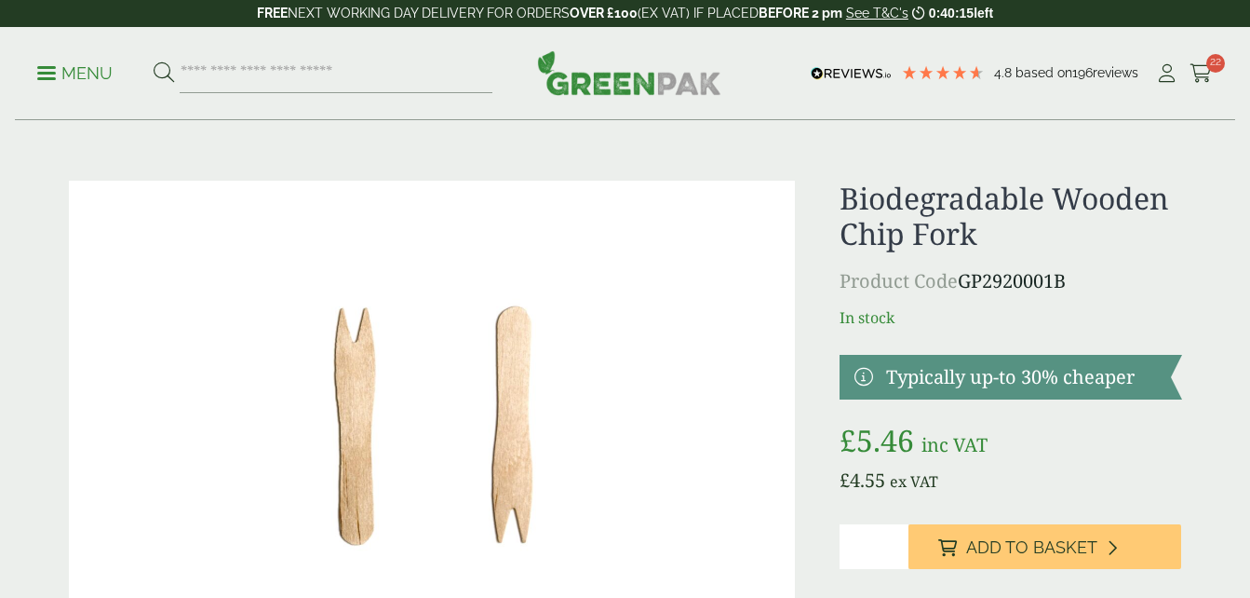
type input "*"
click at [895, 541] on input "*" at bounding box center [874, 546] width 68 height 45
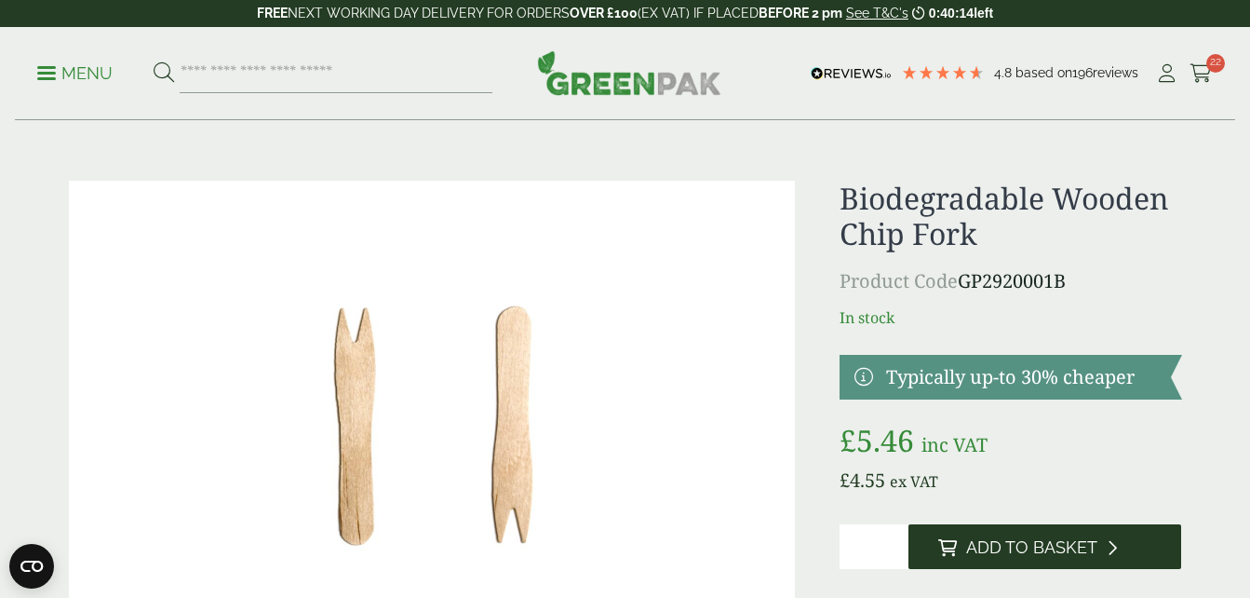
click at [992, 542] on span "Add to Basket" at bounding box center [1031, 547] width 131 height 20
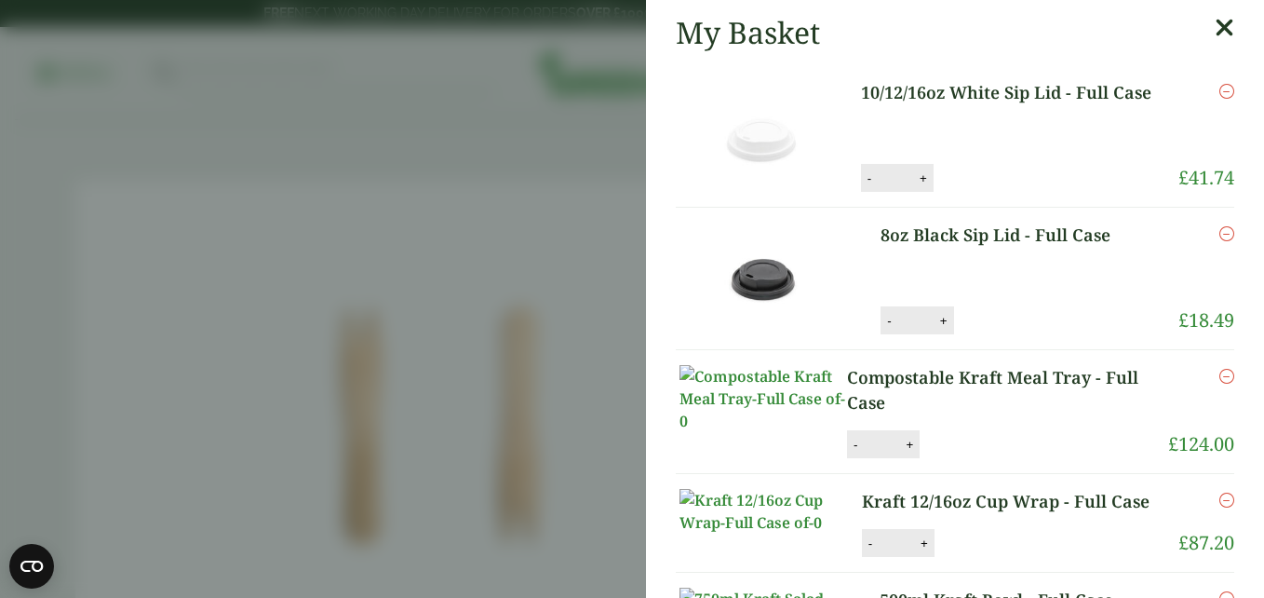
click at [1215, 32] on icon at bounding box center [1225, 28] width 20 height 26
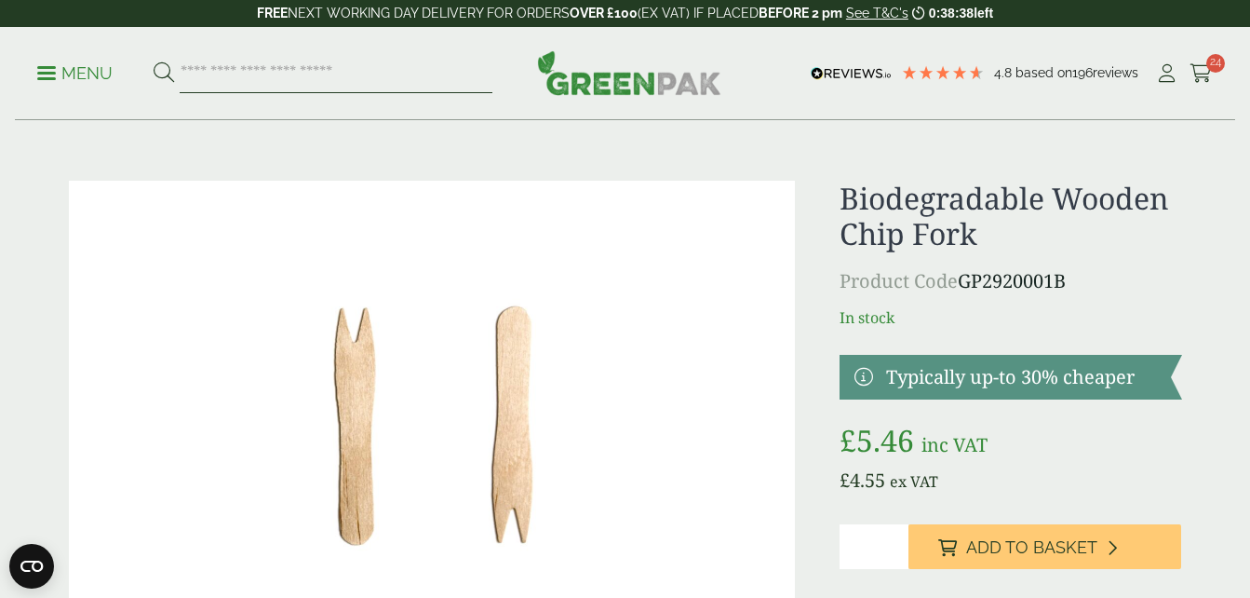
click at [347, 84] on input "search" at bounding box center [336, 73] width 313 height 39
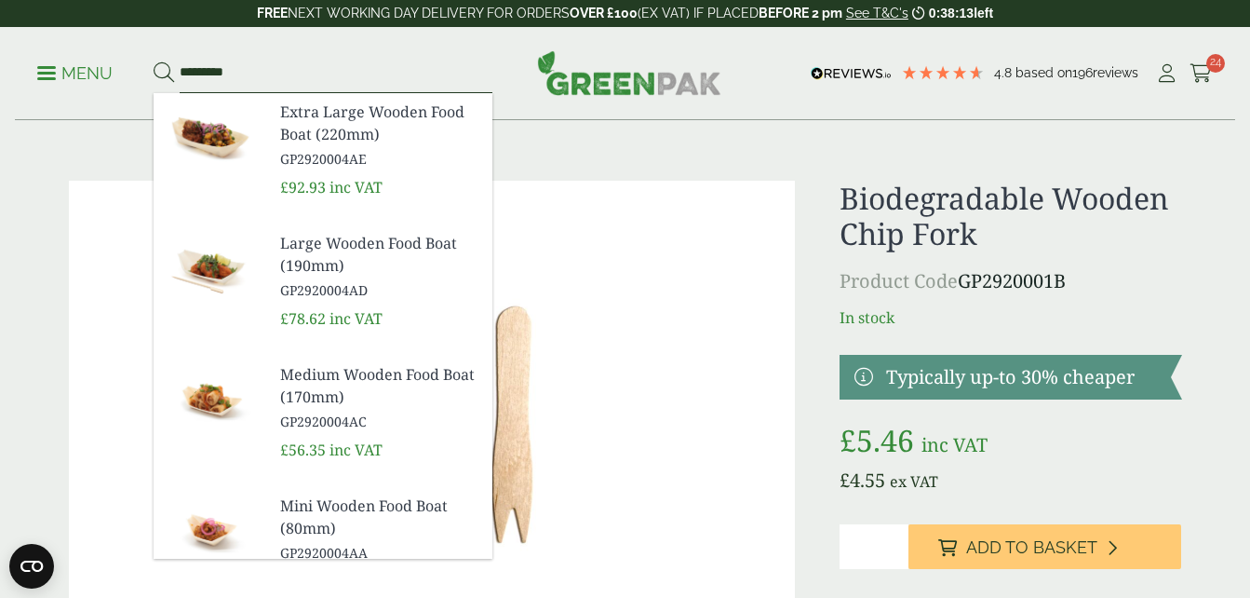
click at [412, 69] on input "*********" at bounding box center [336, 73] width 313 height 39
type input "*********"
click at [154, 61] on button at bounding box center [164, 73] width 20 height 24
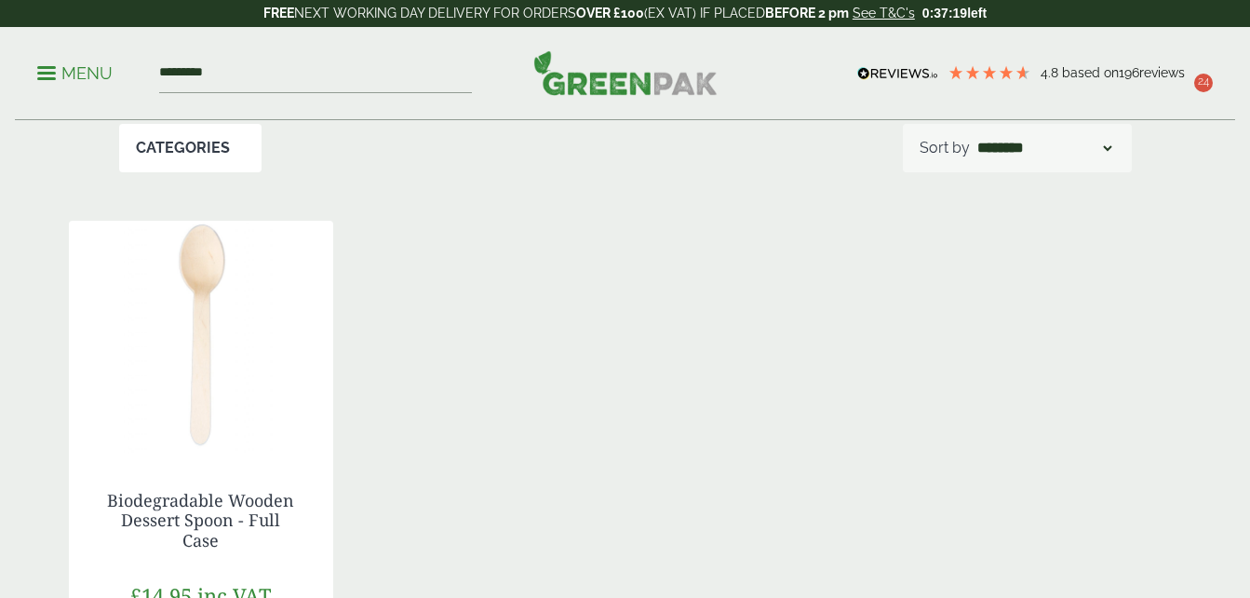
scroll to position [325, 0]
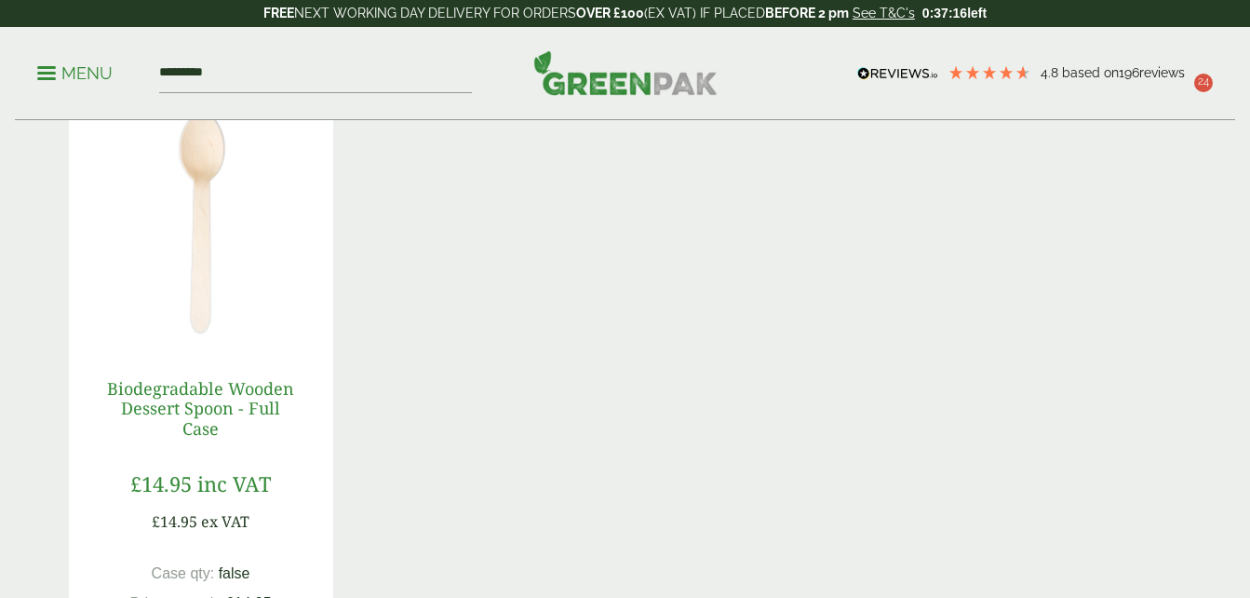
click at [196, 387] on link "Biodegradable Wooden Dessert Spoon - Full Case" at bounding box center [200, 408] width 187 height 62
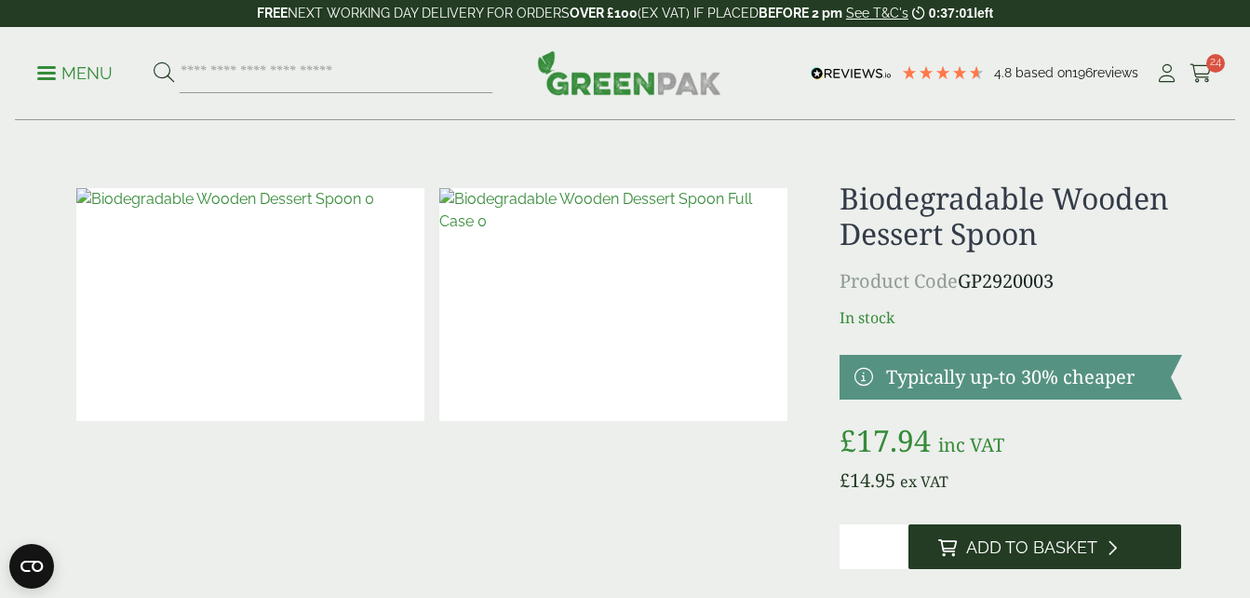
click at [1063, 552] on span "Add to Basket" at bounding box center [1031, 547] width 131 height 20
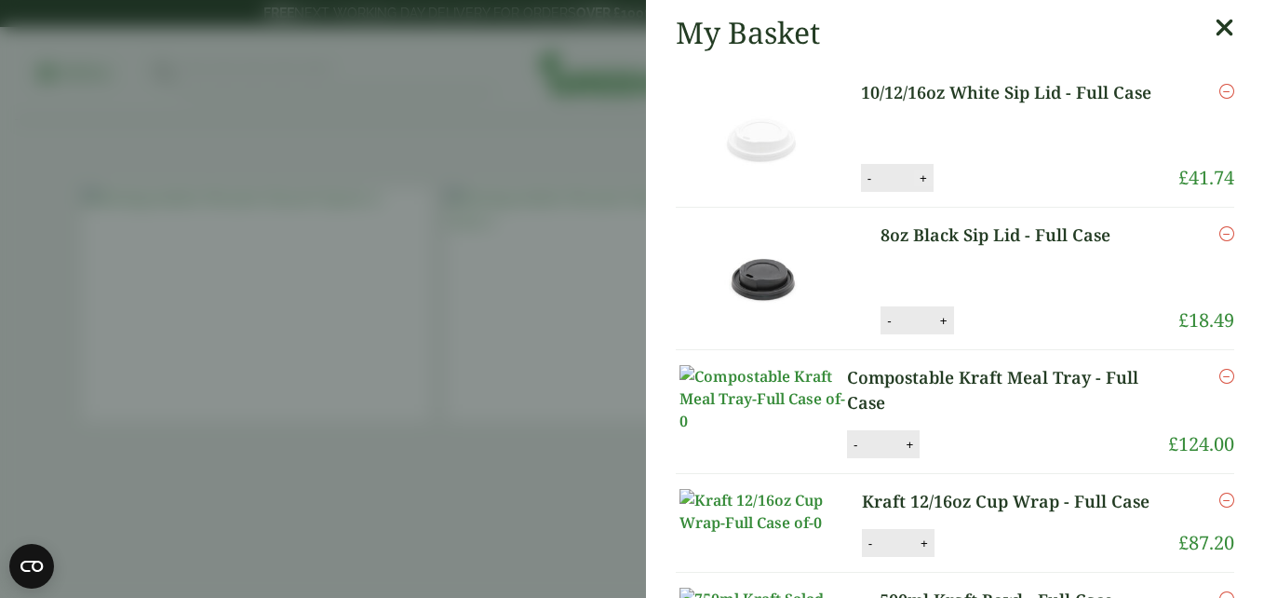
click at [920, 177] on button "+" at bounding box center [923, 178] width 19 height 16
type input "*"
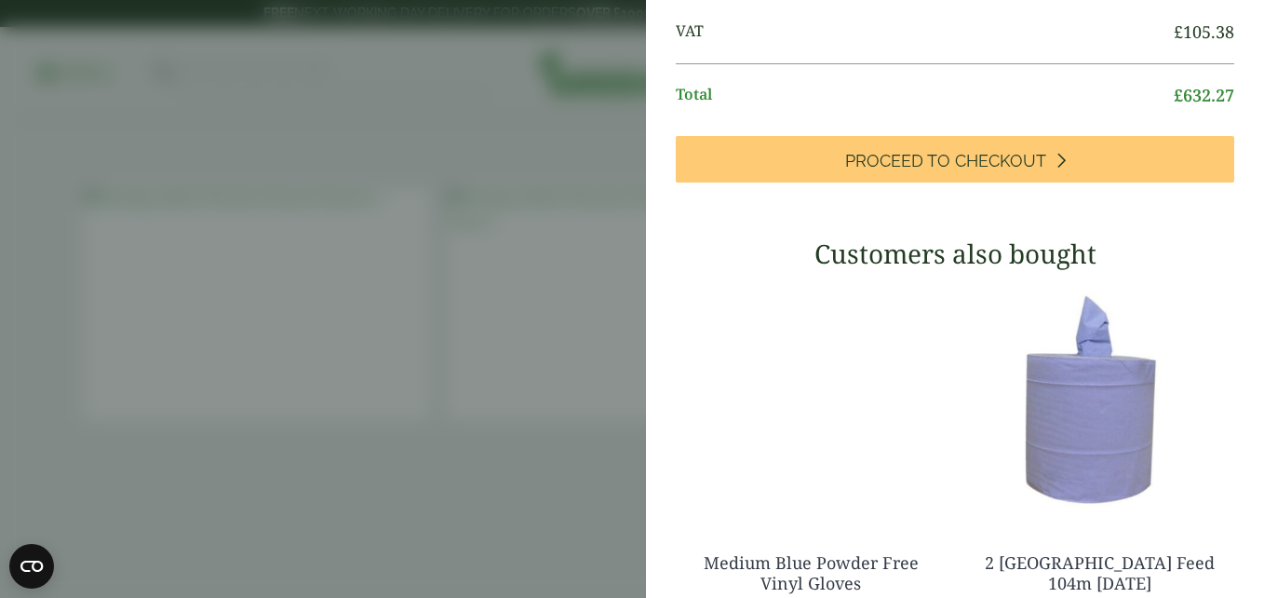
scroll to position [1955, 0]
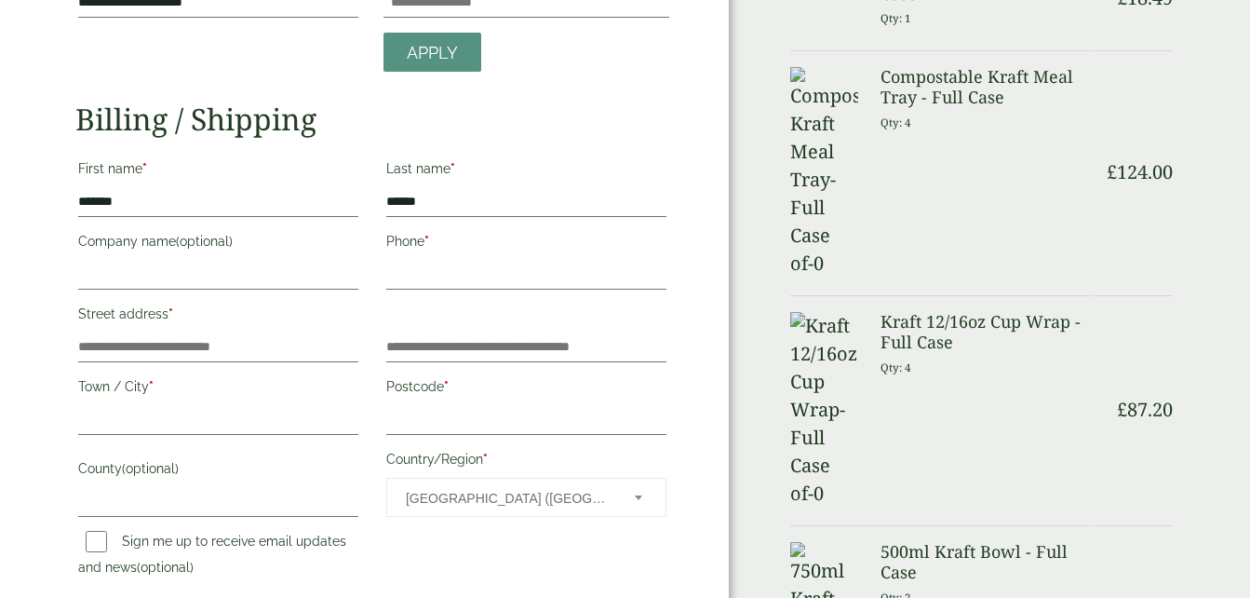
scroll to position [159, 0]
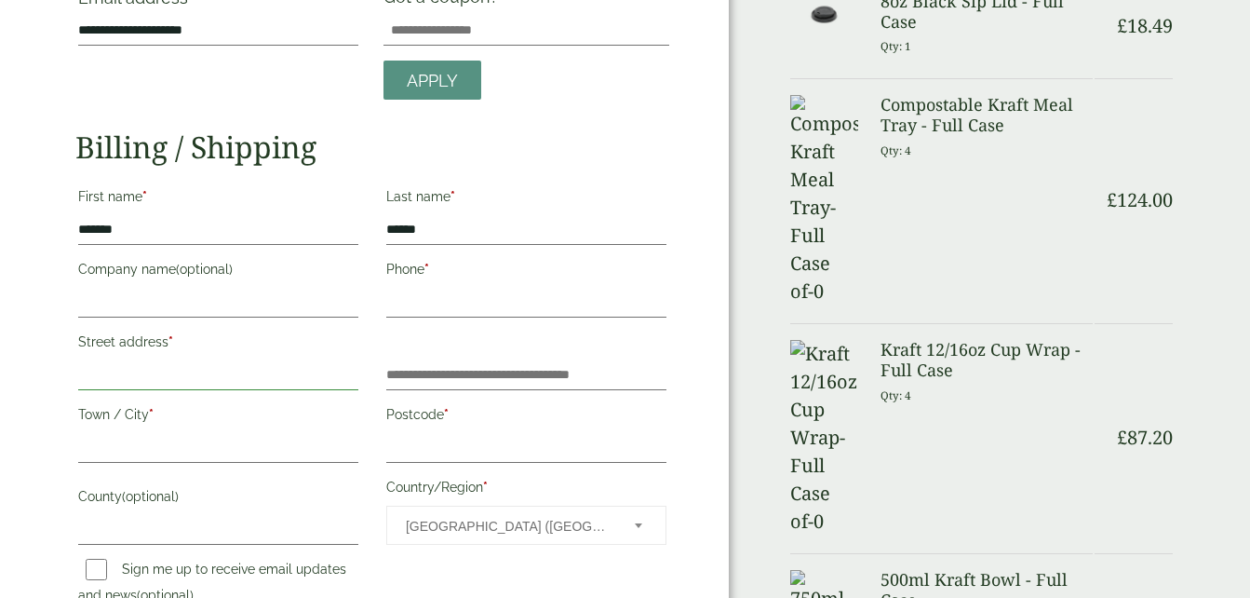
click at [159, 379] on input "Street address *" at bounding box center [218, 375] width 280 height 30
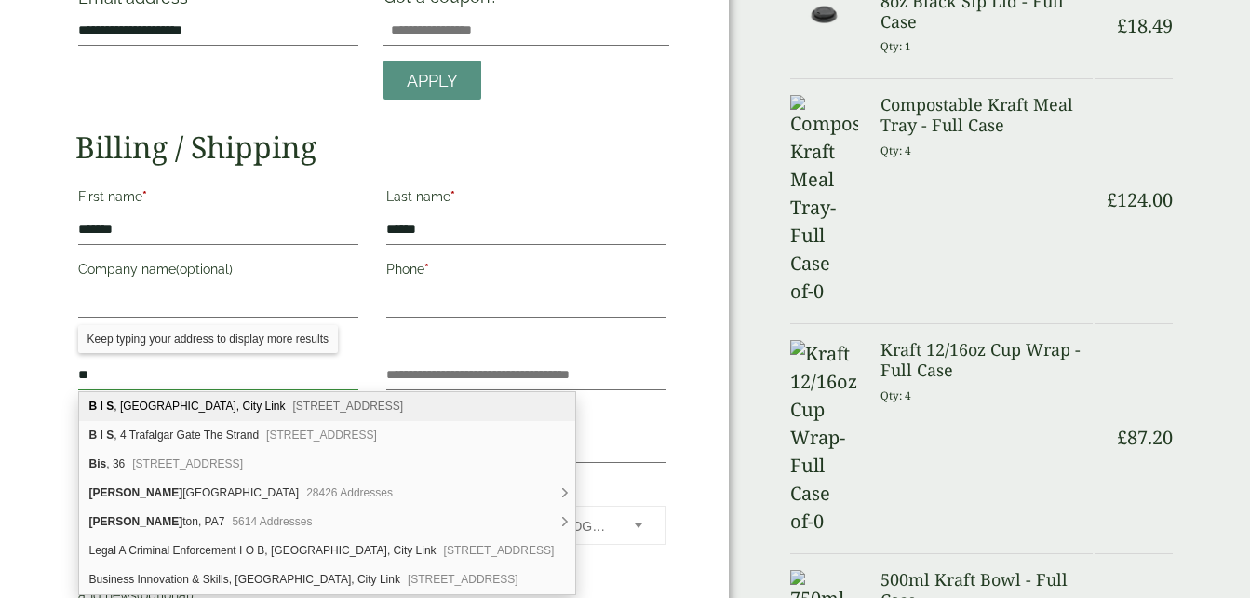
type input "*"
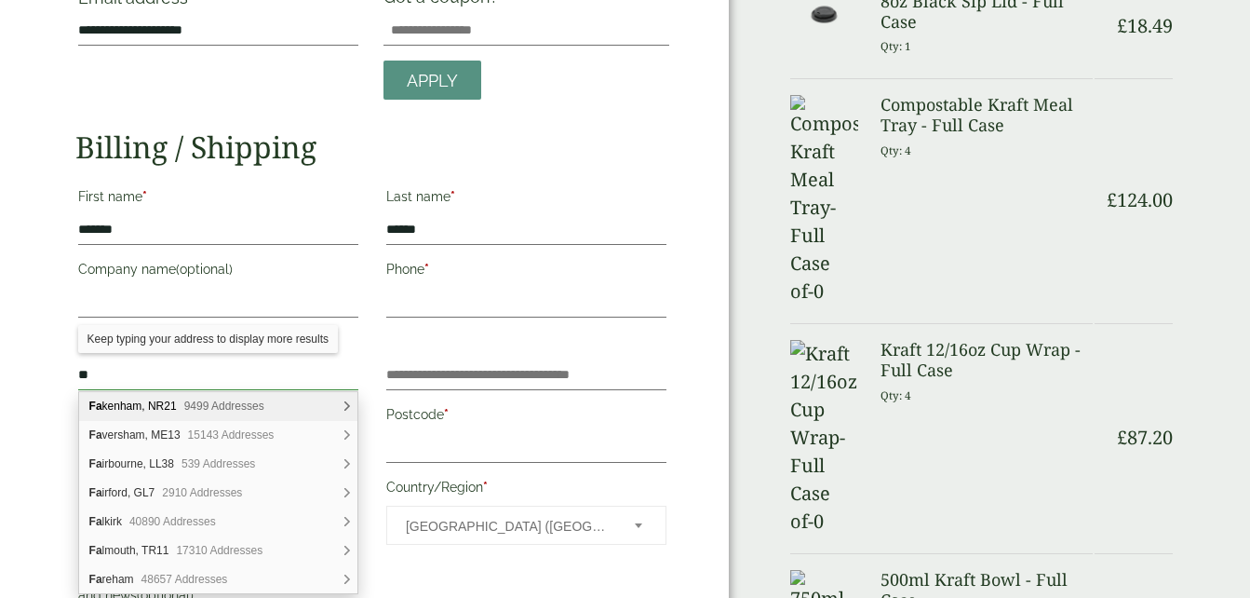
type input "*"
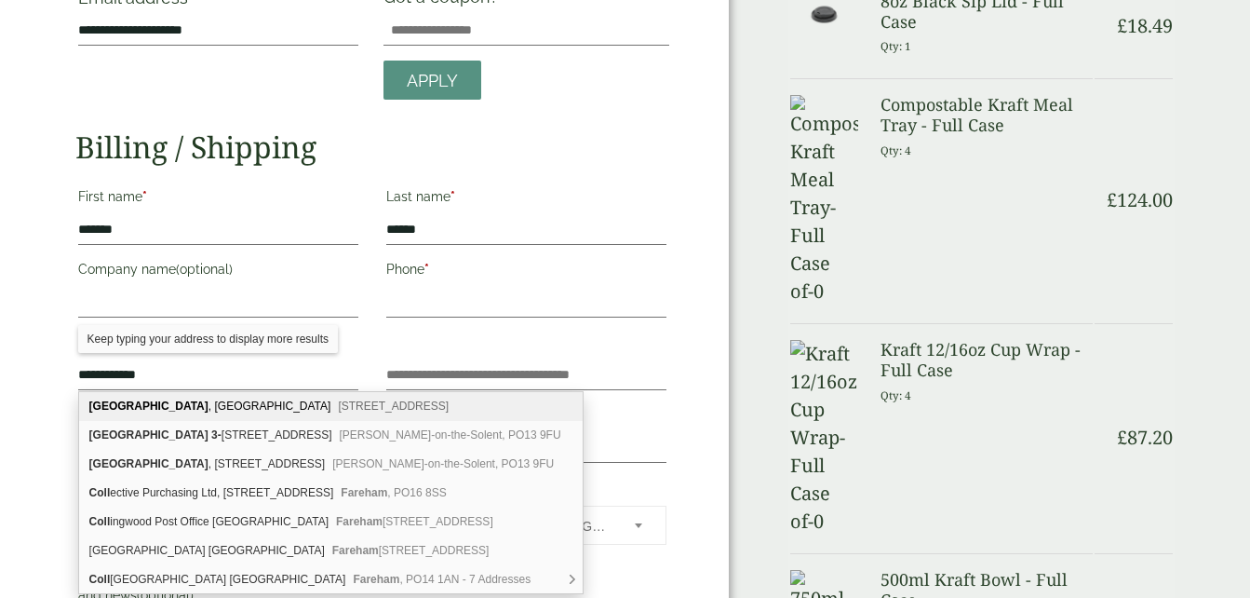
click at [224, 406] on div "Fareham College , Bishopsfield Road Fareham, PO14 1NH" at bounding box center [331, 406] width 504 height 29
type input "**********"
type input "*******"
type input "********"
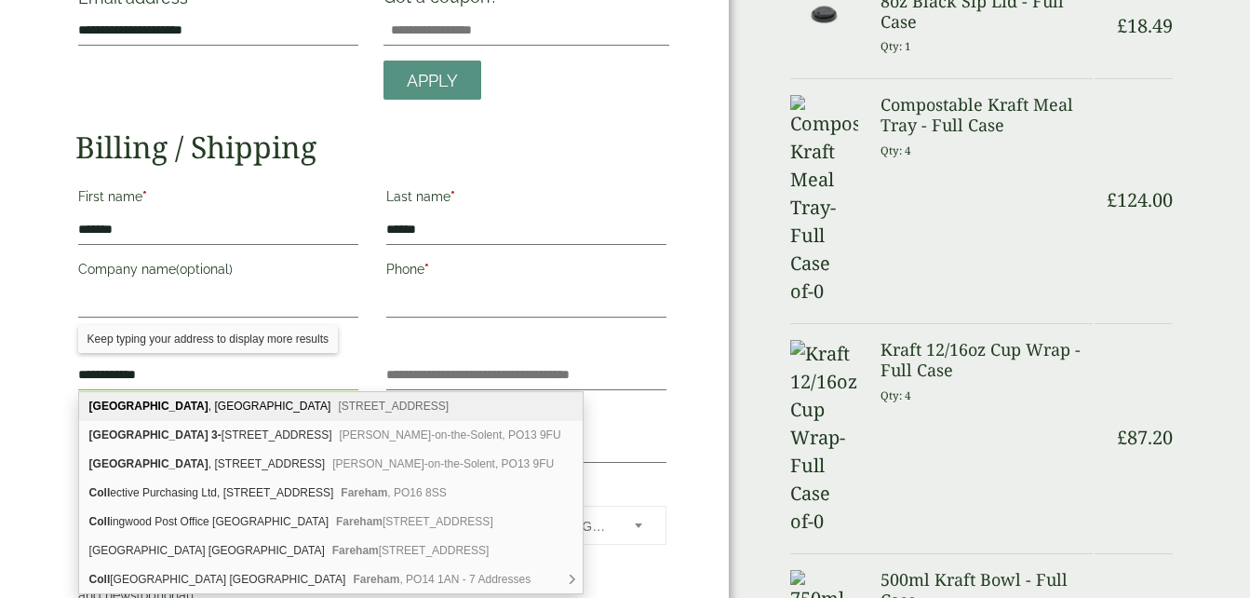
type input "*********"
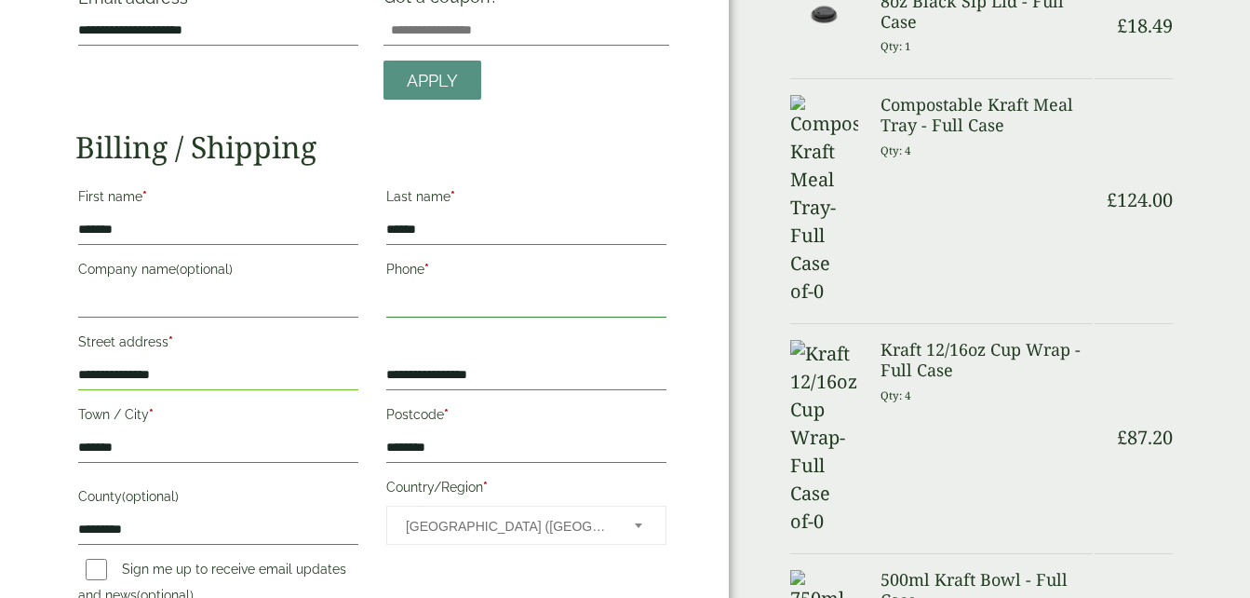
click at [560, 291] on input "Phone *" at bounding box center [526, 303] width 280 height 30
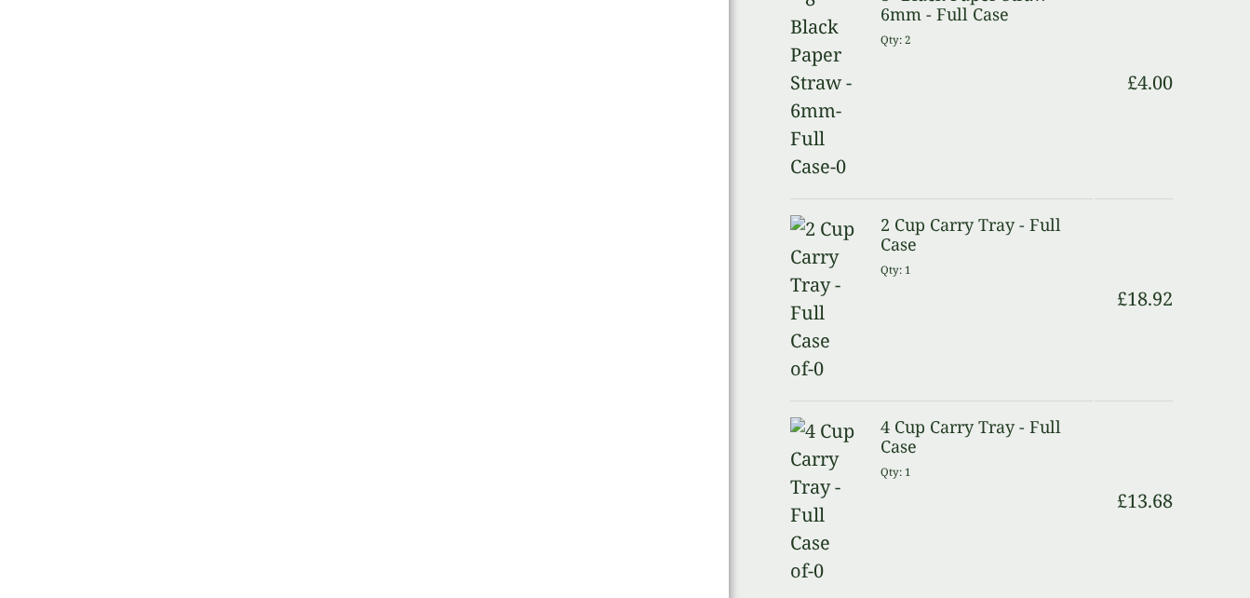
scroll to position [1439, 0]
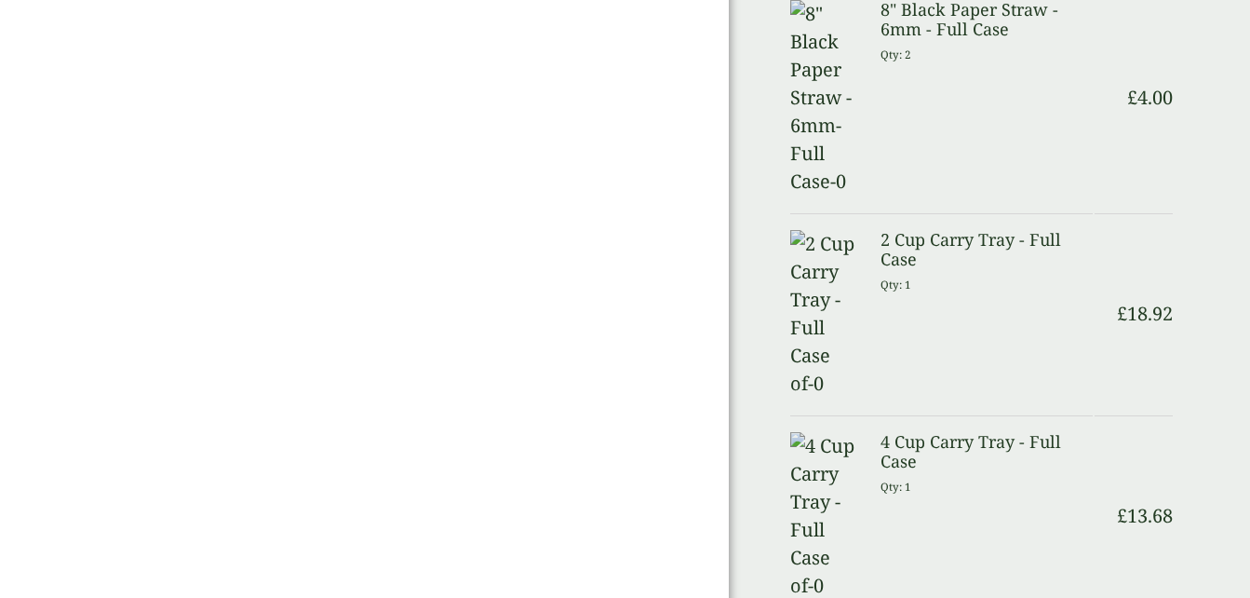
type input "**********"
type textarea "*"
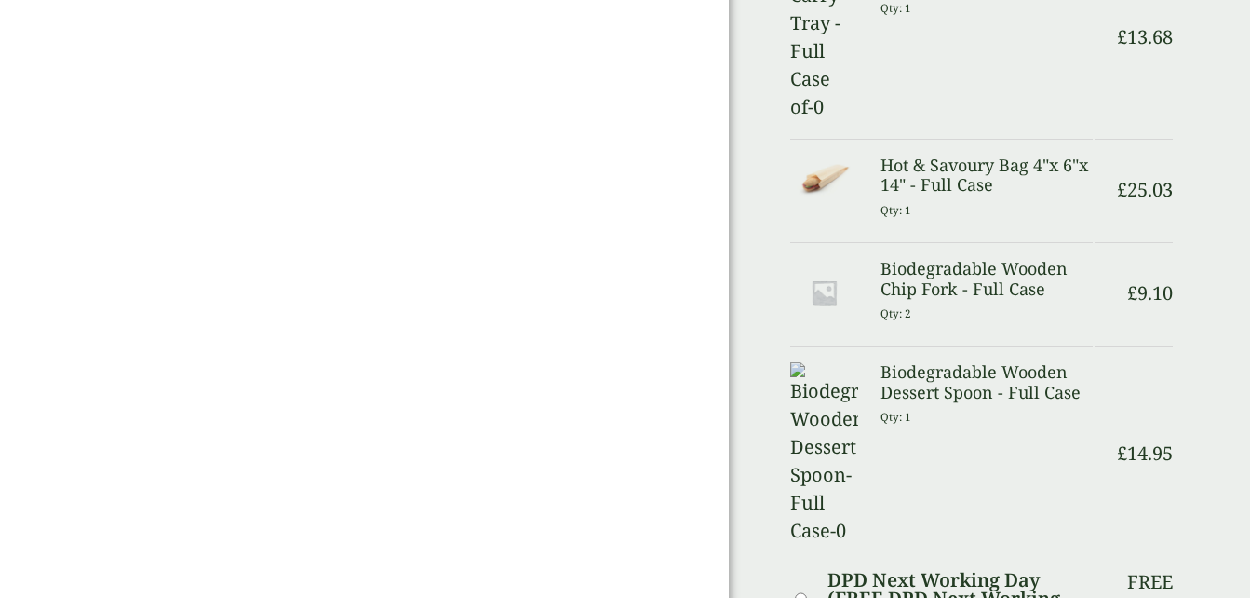
scroll to position [1861, 0]
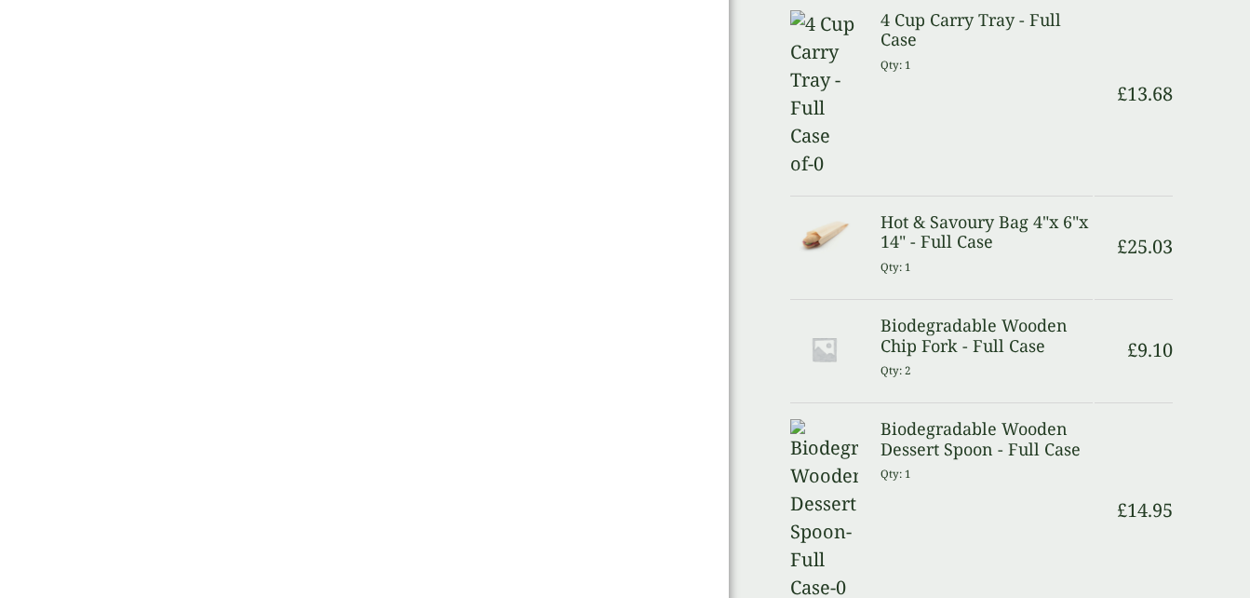
type textarea "**********"
